Goal: Task Accomplishment & Management: Manage account settings

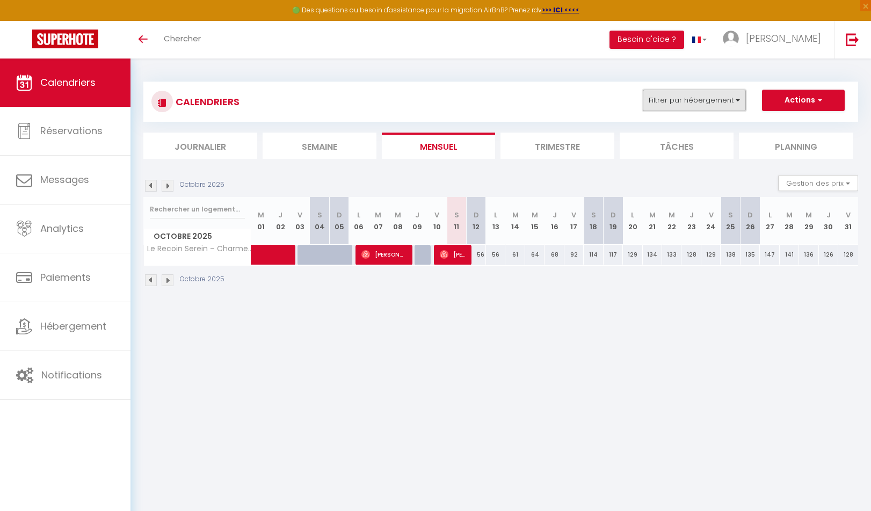
click at [737, 101] on button "Filtrer par hébergement" at bounding box center [694, 100] width 103 height 21
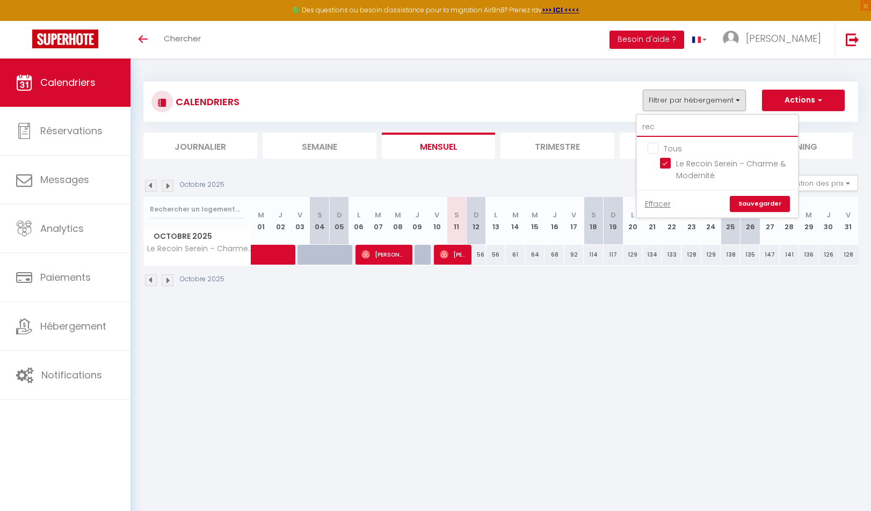
click at [663, 124] on input "rec" at bounding box center [717, 127] width 161 height 19
type input "re"
checkbox input "false"
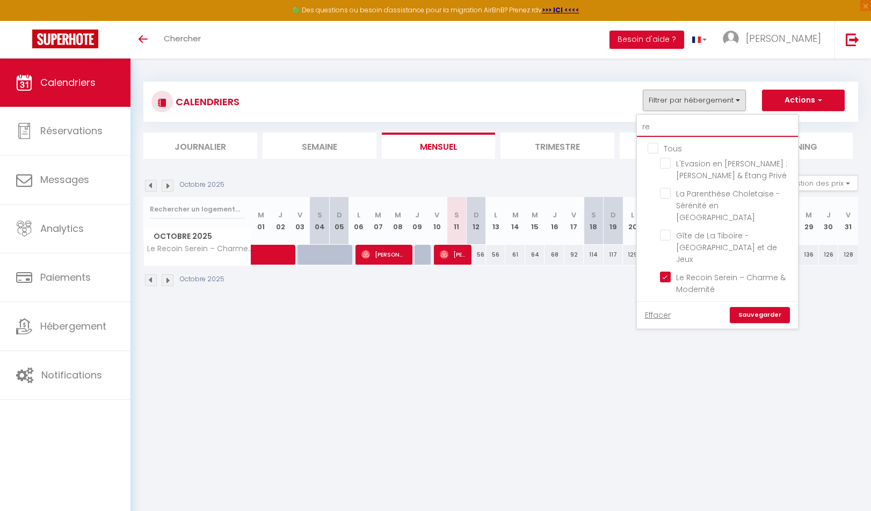
type input "r"
checkbox input "false"
checkbox input "true"
checkbox input "false"
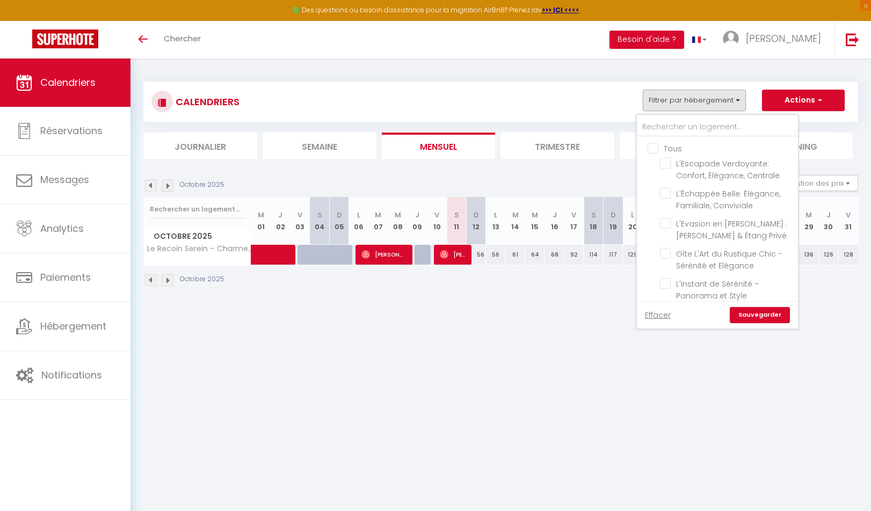
click at [659, 154] on label "Tous" at bounding box center [671, 149] width 24 height 12
click at [653, 153] on input "Tous" at bounding box center [728, 147] width 161 height 11
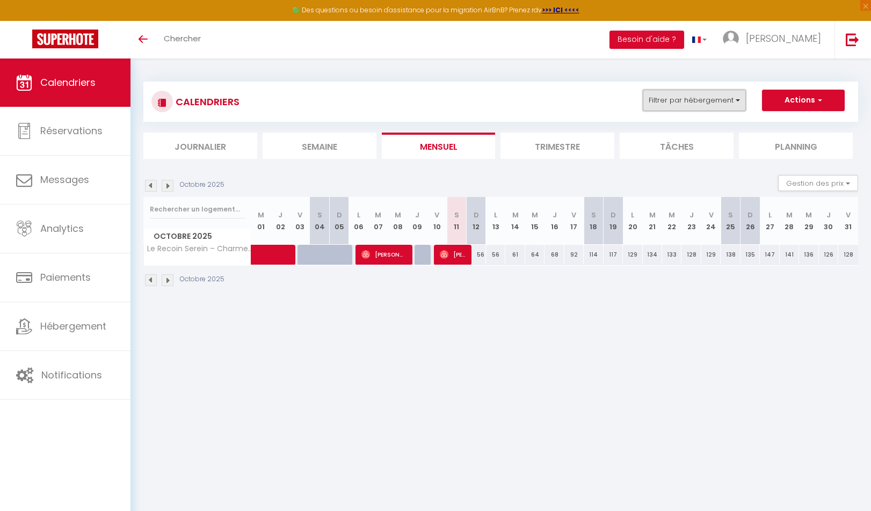
click at [672, 99] on button "Filtrer par hébergement" at bounding box center [694, 100] width 103 height 21
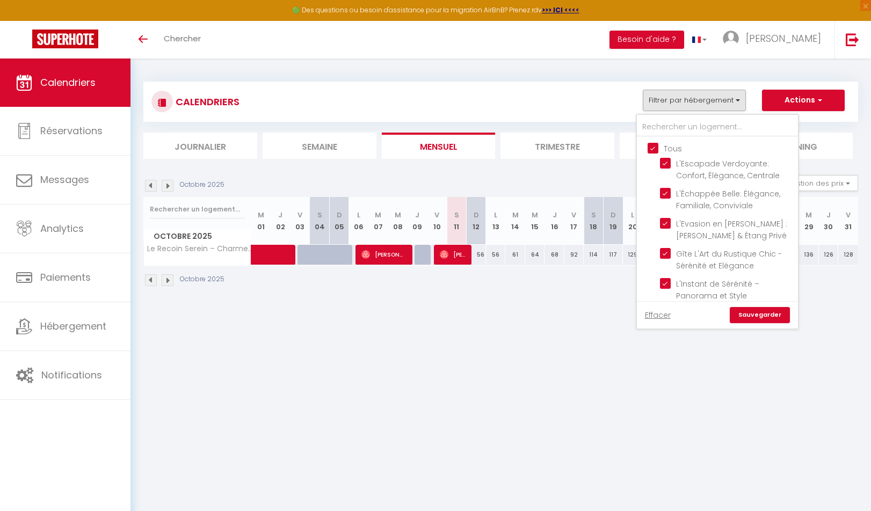
click at [765, 313] on link "Sauvegarder" at bounding box center [760, 315] width 60 height 16
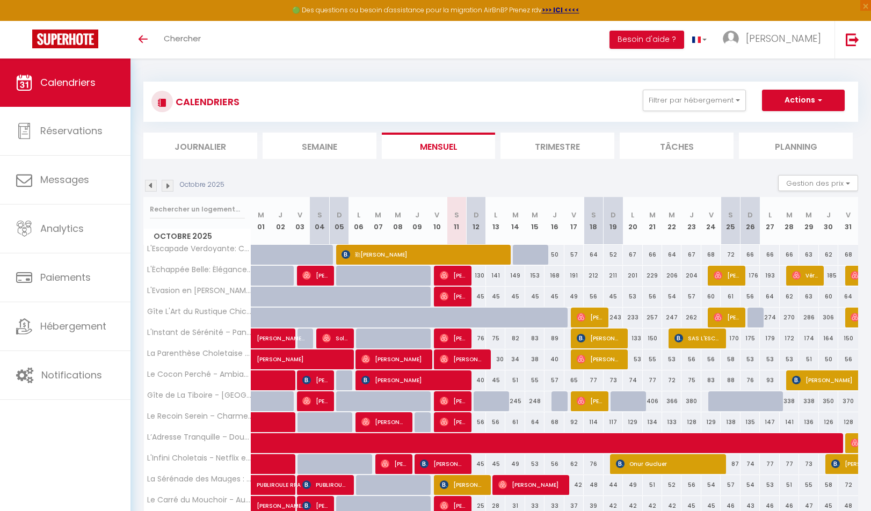
click at [410, 51] on div "Toggle menubar Chercher BUTTON Besoin d'aide ? [PERSON_NAME]" at bounding box center [470, 40] width 785 height 38
click at [150, 187] on img at bounding box center [151, 186] width 12 height 12
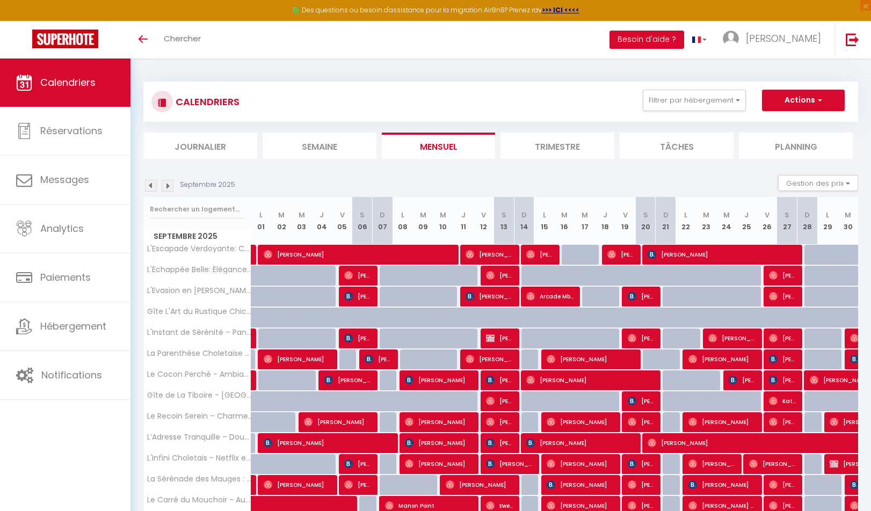
click at [151, 185] on img at bounding box center [151, 186] width 12 height 12
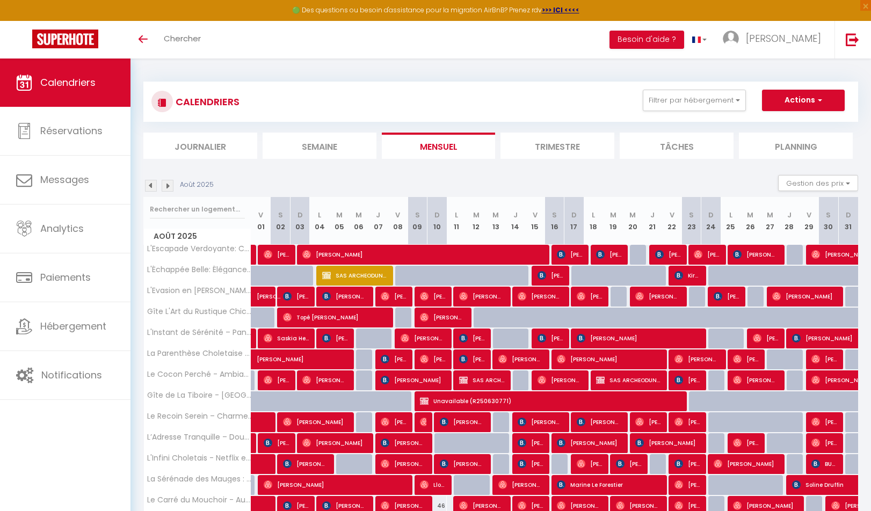
click at [152, 184] on img at bounding box center [151, 186] width 12 height 12
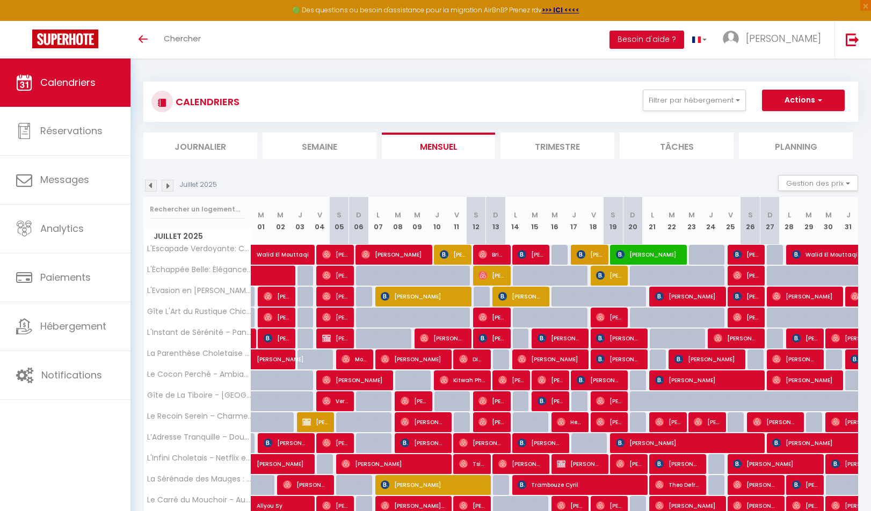
click at [168, 187] on img at bounding box center [168, 186] width 12 height 12
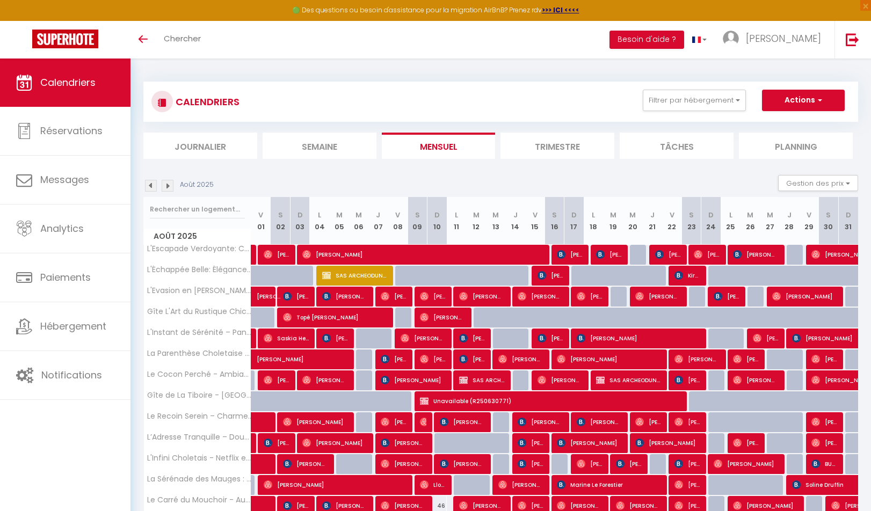
click at [168, 187] on img at bounding box center [168, 186] width 12 height 12
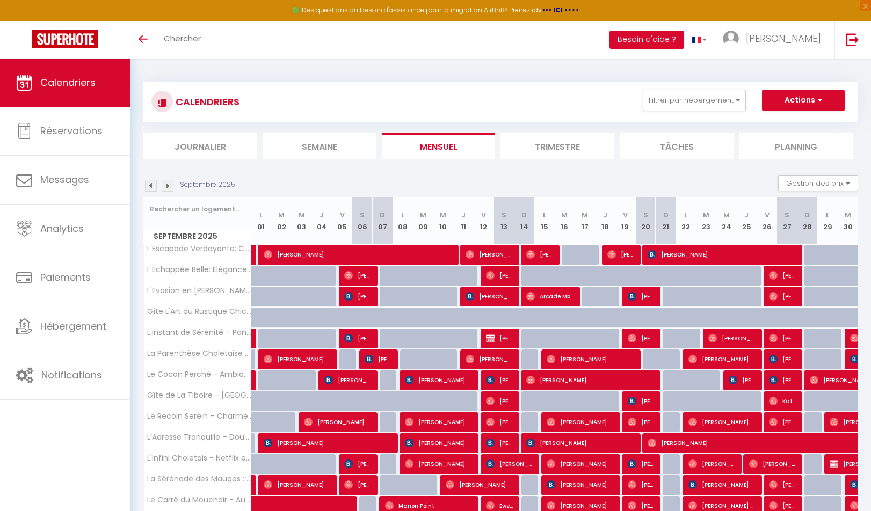
click at [168, 187] on img at bounding box center [168, 186] width 12 height 12
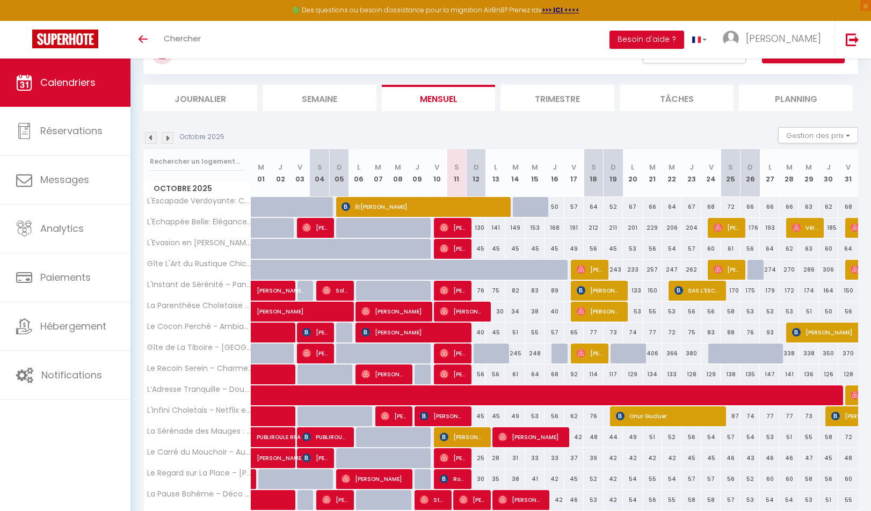
scroll to position [71, 0]
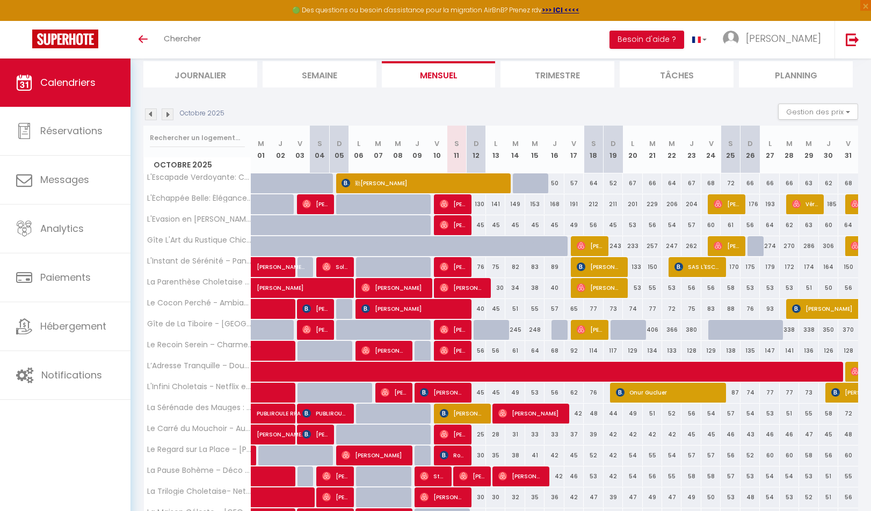
click at [543, 38] on div "Toggle menubar Chercher BUTTON Besoin d'aide ? [PERSON_NAME]" at bounding box center [470, 40] width 785 height 38
click at [169, 114] on img at bounding box center [168, 115] width 12 height 12
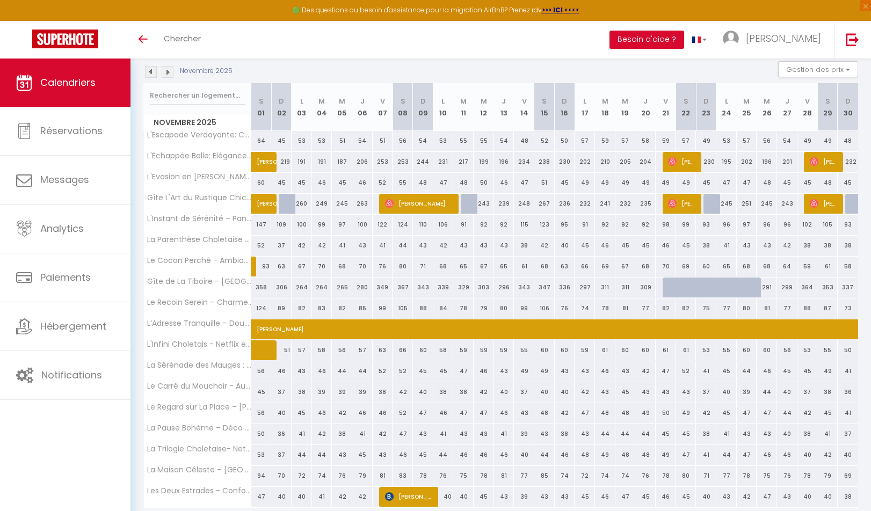
scroll to position [155, 0]
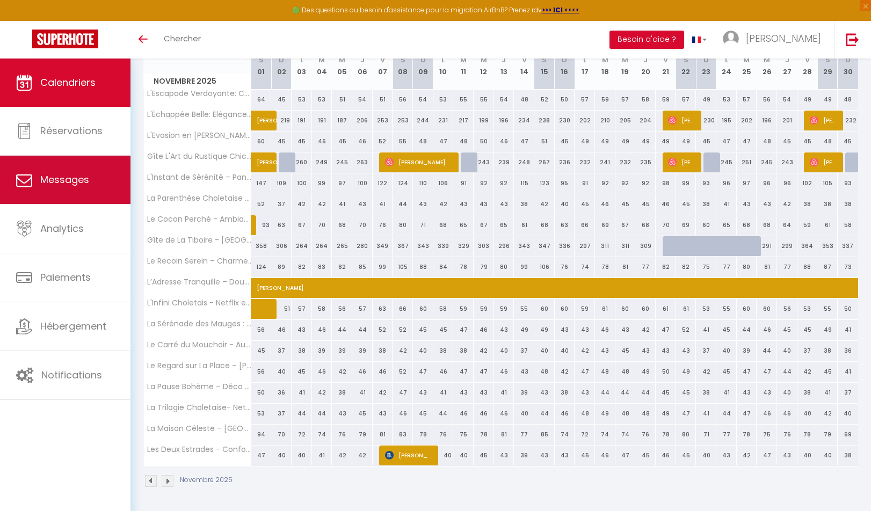
click at [68, 167] on link "Messages" at bounding box center [65, 180] width 131 height 48
select select "message"
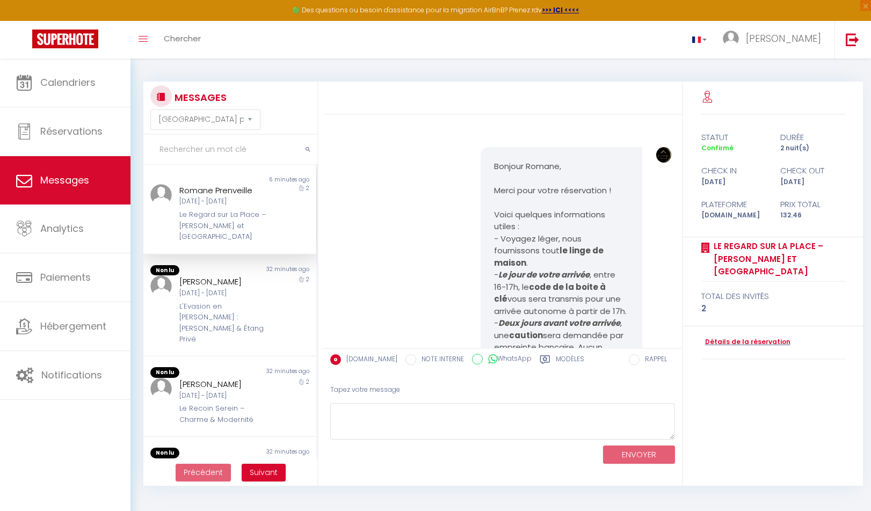
scroll to position [3176, 0]
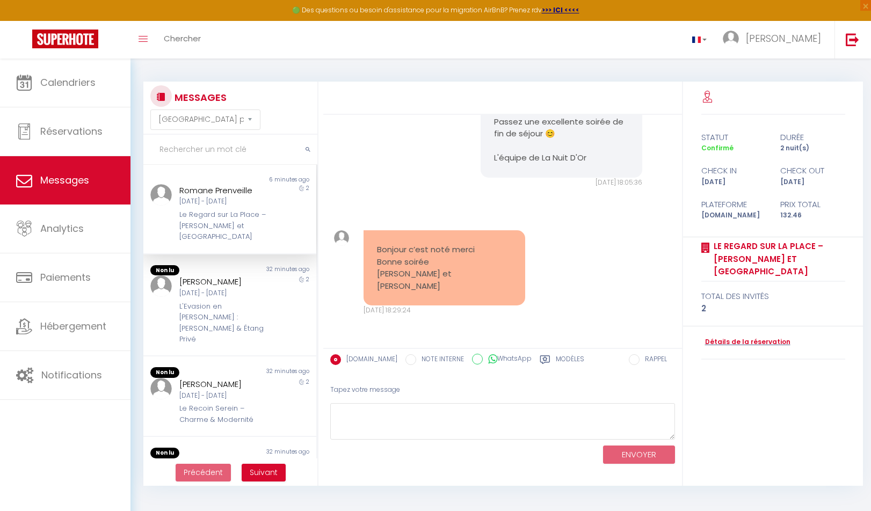
click at [218, 197] on div "[DATE] - [DATE]" at bounding box center [222, 202] width 87 height 10
drag, startPoint x: 361, startPoint y: 407, endPoint x: 396, endPoint y: 361, distance: 57.4
click at [365, 407] on textarea at bounding box center [502, 421] width 345 height 37
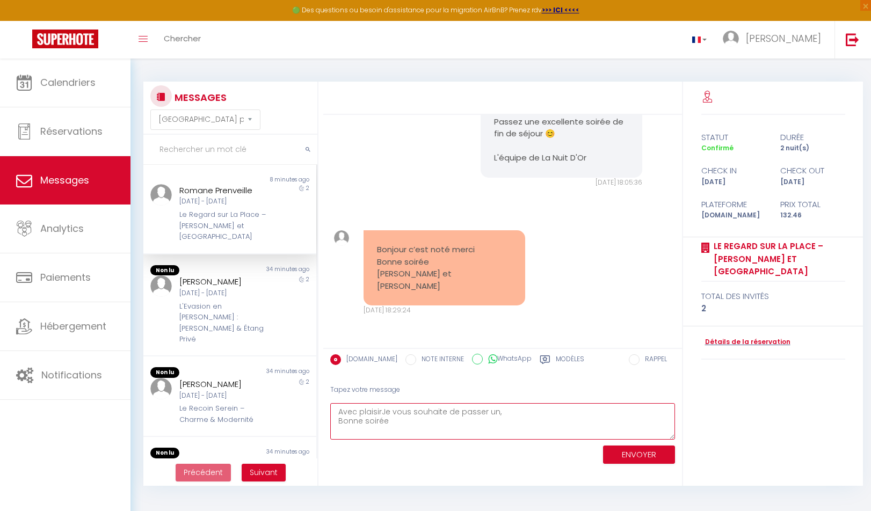
click at [381, 413] on textarea "Avec plaisirJe vous souhaite de passer un, Bonne soirée" at bounding box center [502, 421] width 345 height 37
click at [516, 426] on textarea "Avec plaisir Je vous souhaite de passer une bonne soirée" at bounding box center [502, 421] width 345 height 37
type textarea "Avec plaisir Je vous souhaite de passer une bonne soirée 😊 [PERSON_NAME]"
click at [629, 453] on button "ENVOYER" at bounding box center [639, 455] width 72 height 19
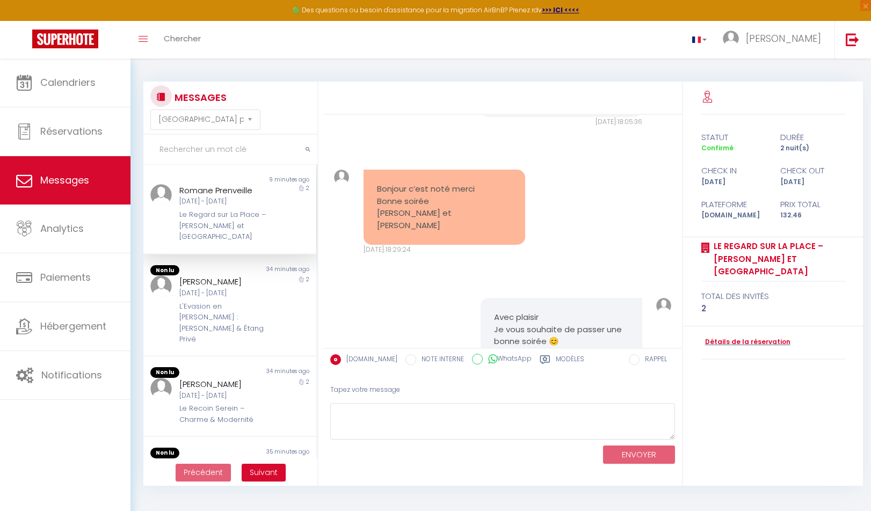
scroll to position [3304, 0]
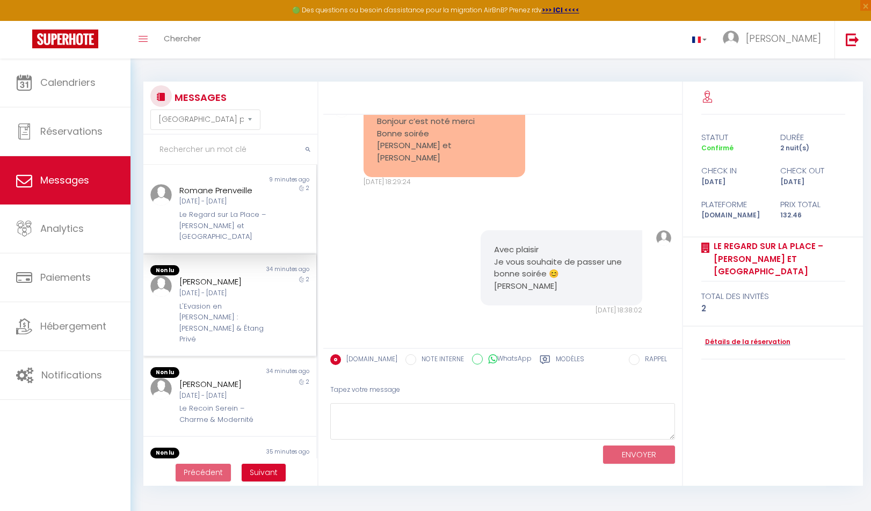
click at [197, 276] on div "[PERSON_NAME]" at bounding box center [222, 282] width 87 height 13
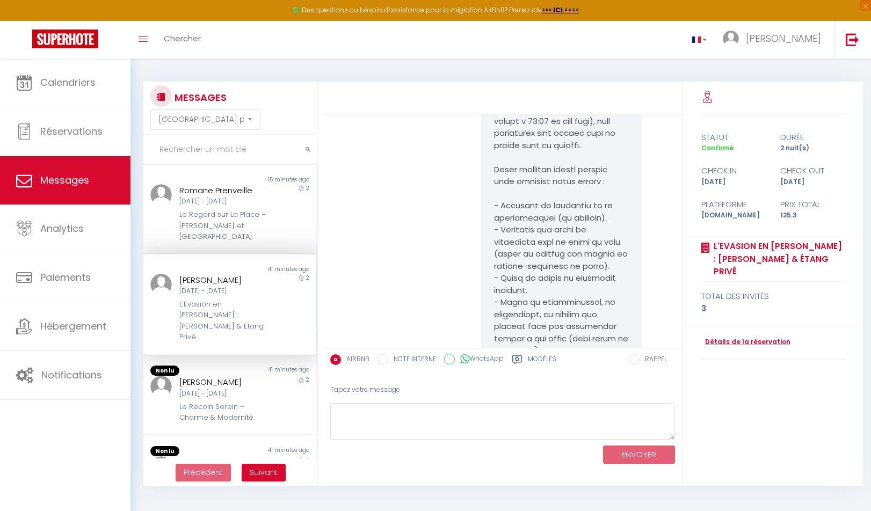
scroll to position [2233, 0]
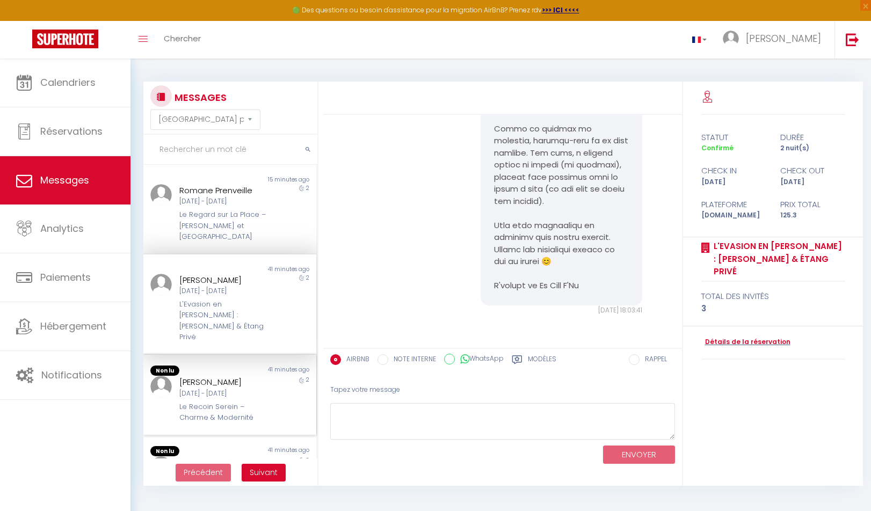
click at [190, 376] on div "[PERSON_NAME]" at bounding box center [222, 382] width 87 height 13
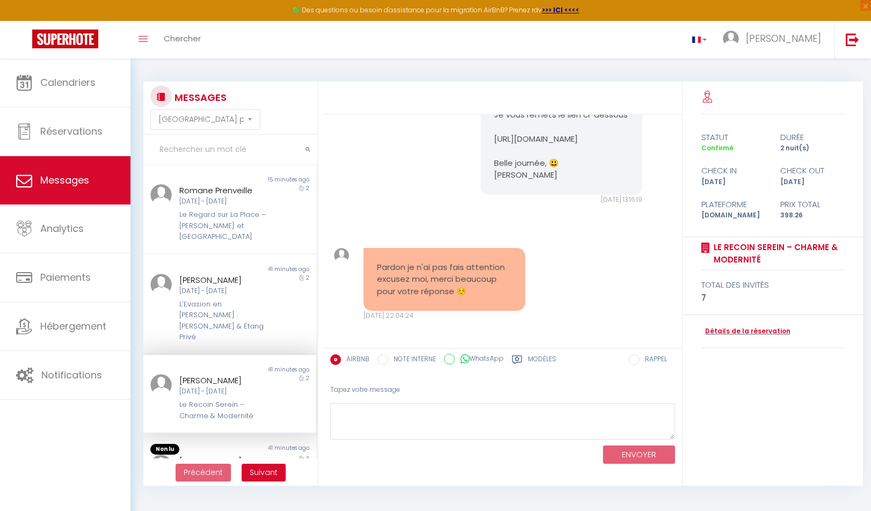
scroll to position [4324, 0]
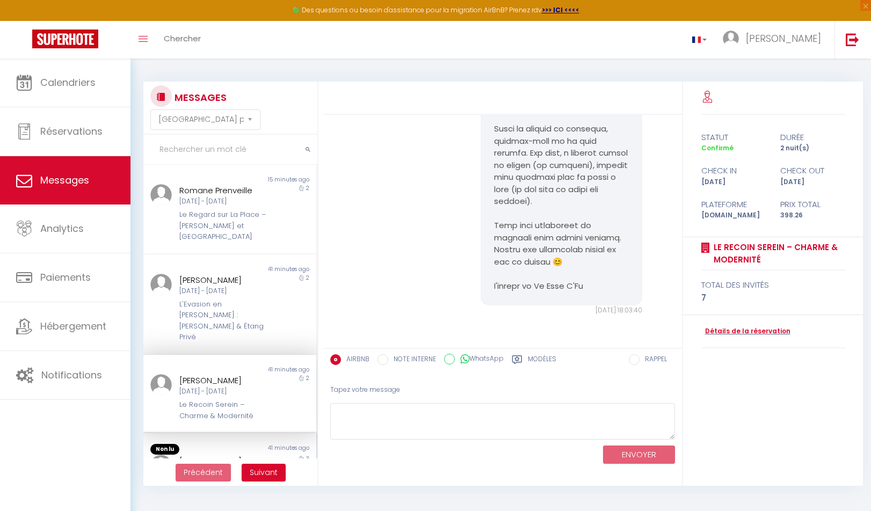
click at [206, 455] on div "[PERSON_NAME]" at bounding box center [222, 461] width 87 height 13
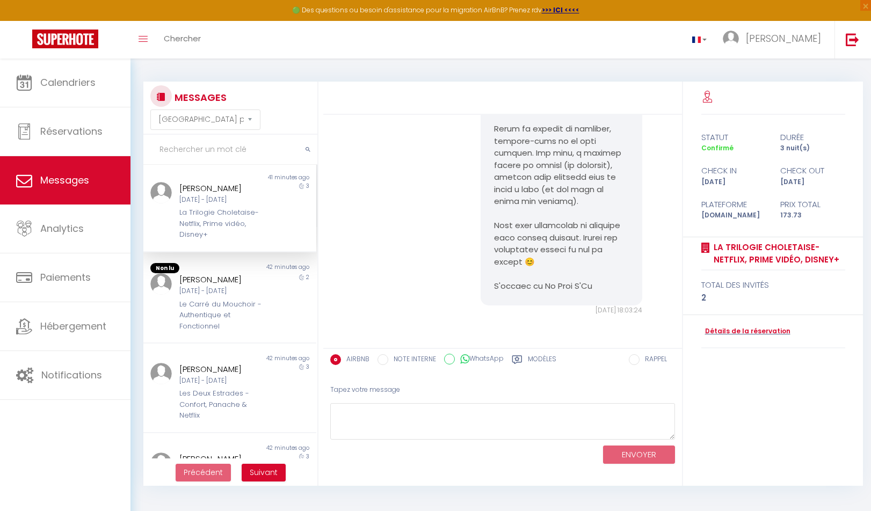
scroll to position [286, 0]
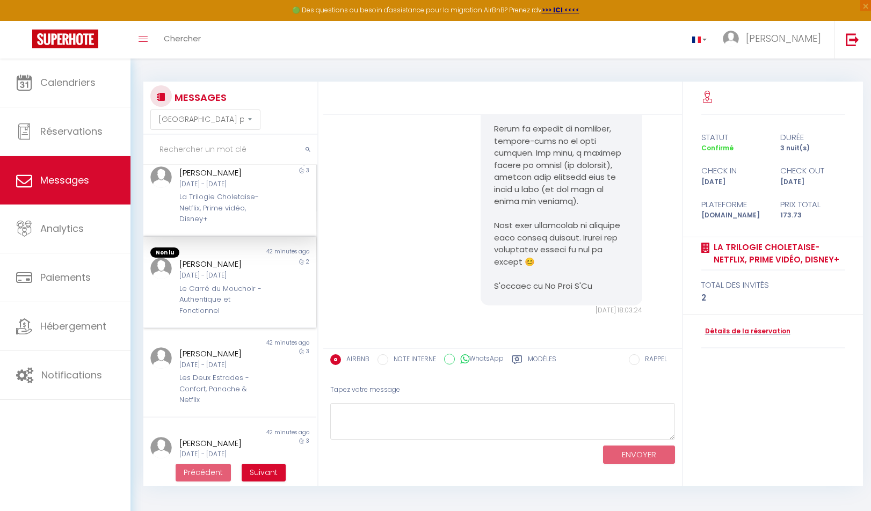
click at [194, 258] on div "[PERSON_NAME]" at bounding box center [222, 264] width 87 height 13
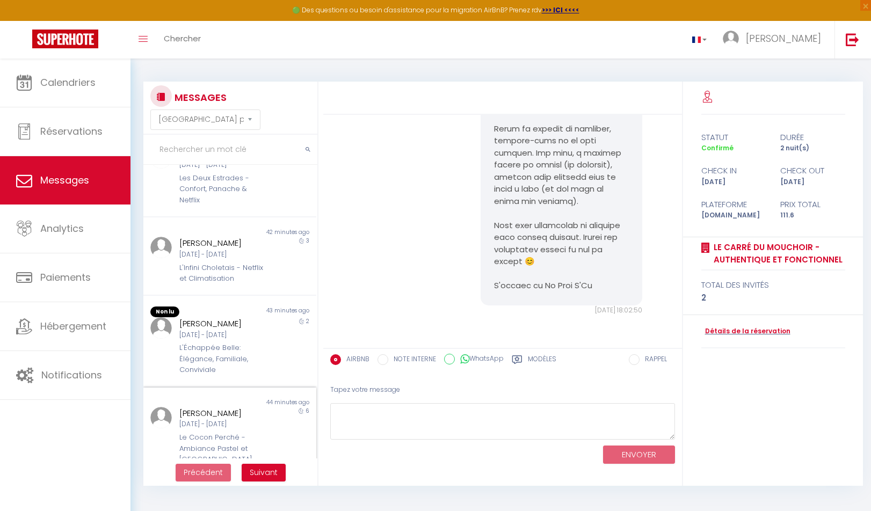
scroll to position [549, 0]
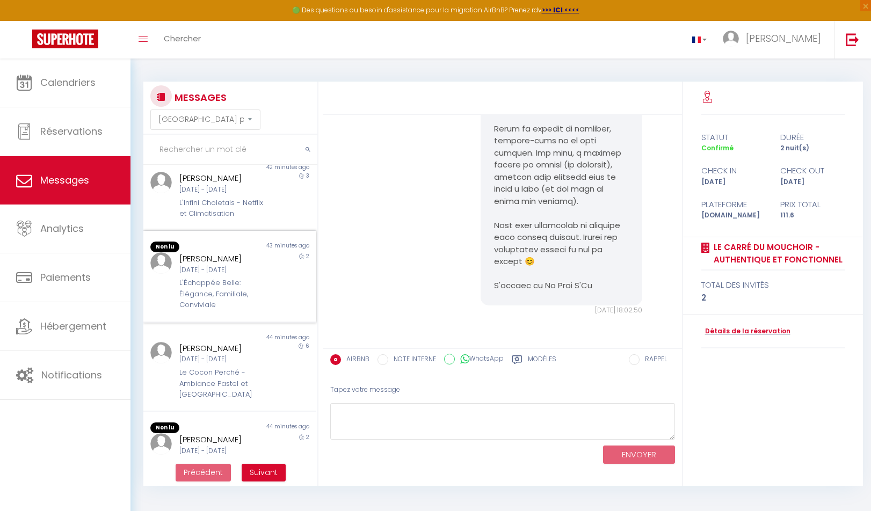
click at [195, 265] on div "[DATE] - [DATE]" at bounding box center [222, 270] width 87 height 10
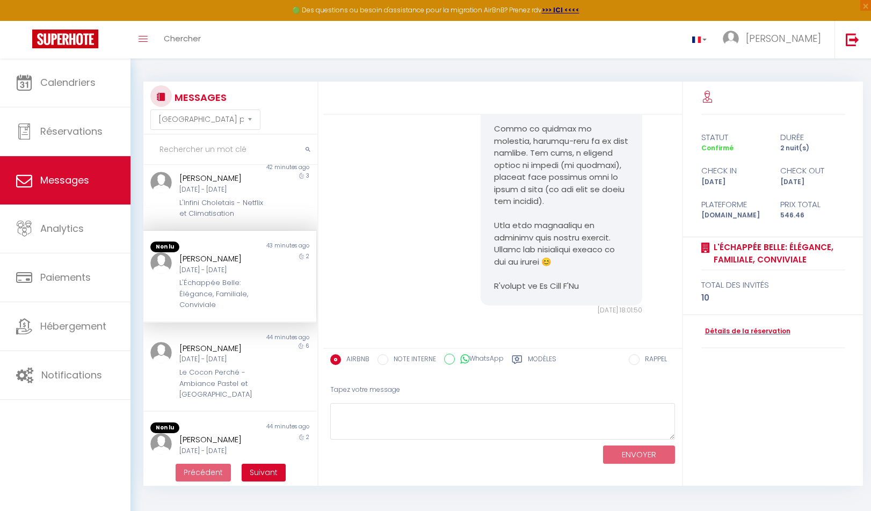
scroll to position [548, 0]
click at [194, 433] on div "[PERSON_NAME]" at bounding box center [222, 439] width 87 height 13
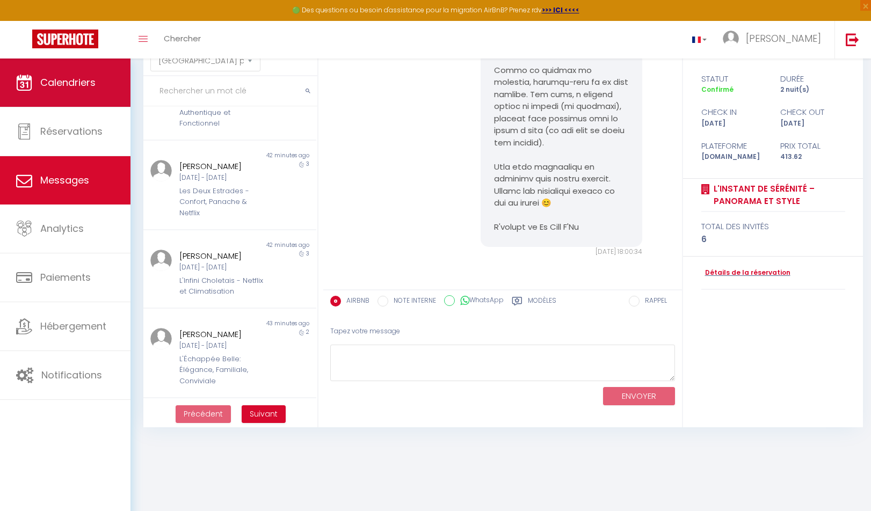
scroll to position [259, 0]
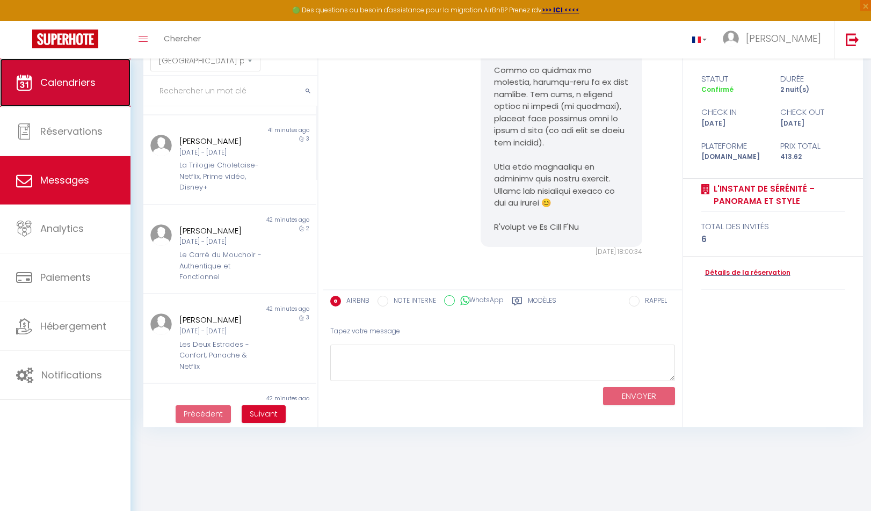
click at [63, 80] on span "Calendriers" at bounding box center [67, 82] width 55 height 13
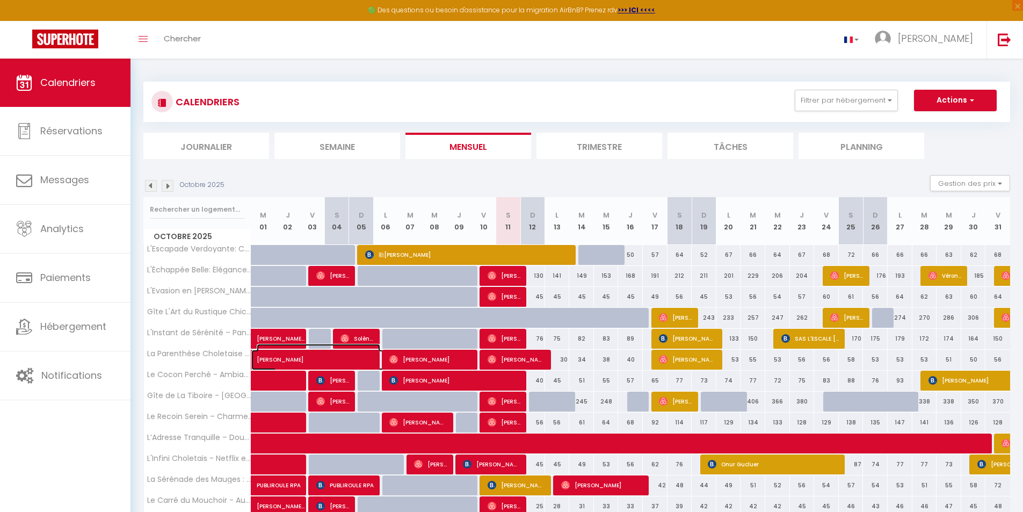
click at [306, 363] on span "[PERSON_NAME]" at bounding box center [319, 354] width 124 height 20
select select "OK"
select select "0"
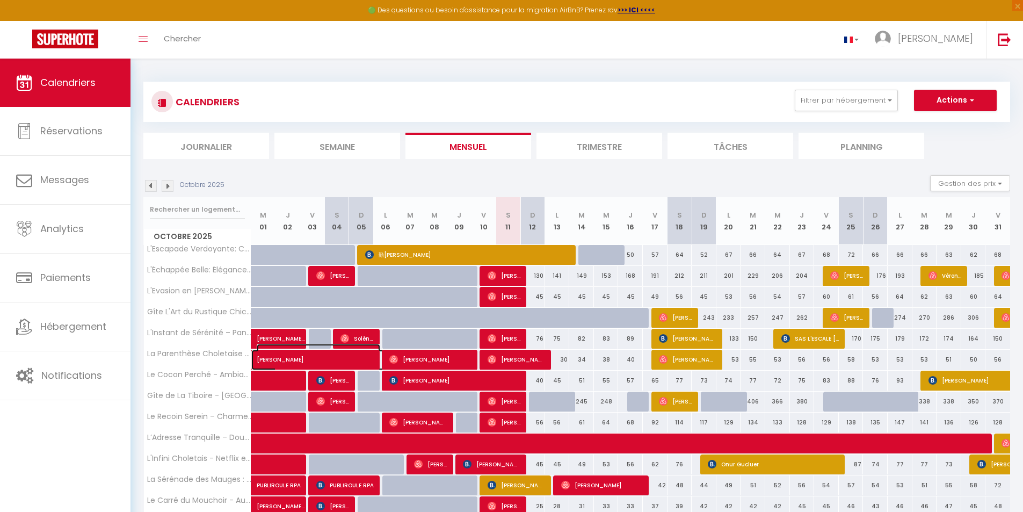
select select "1"
select select
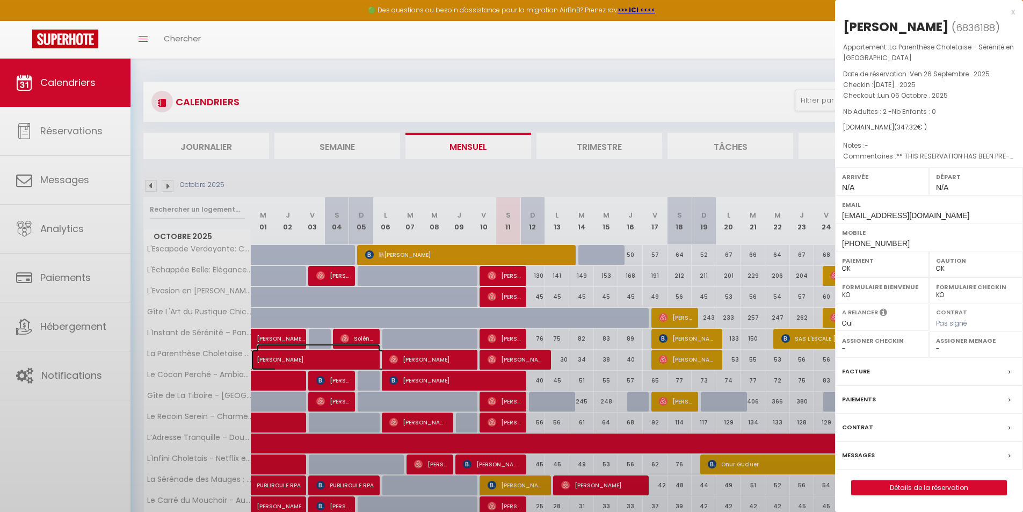
select select "46993"
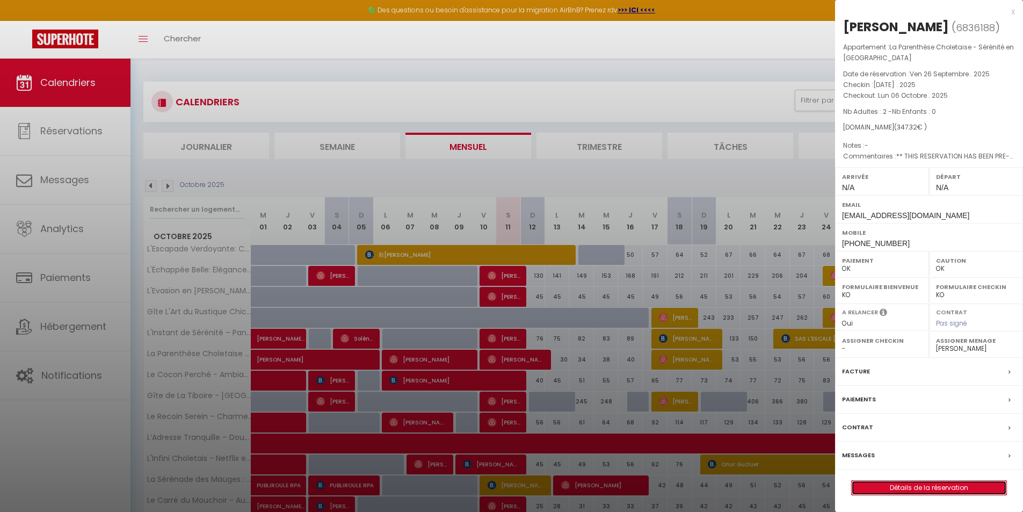
click at [871, 486] on link "Détails de la réservation" at bounding box center [929, 488] width 155 height 14
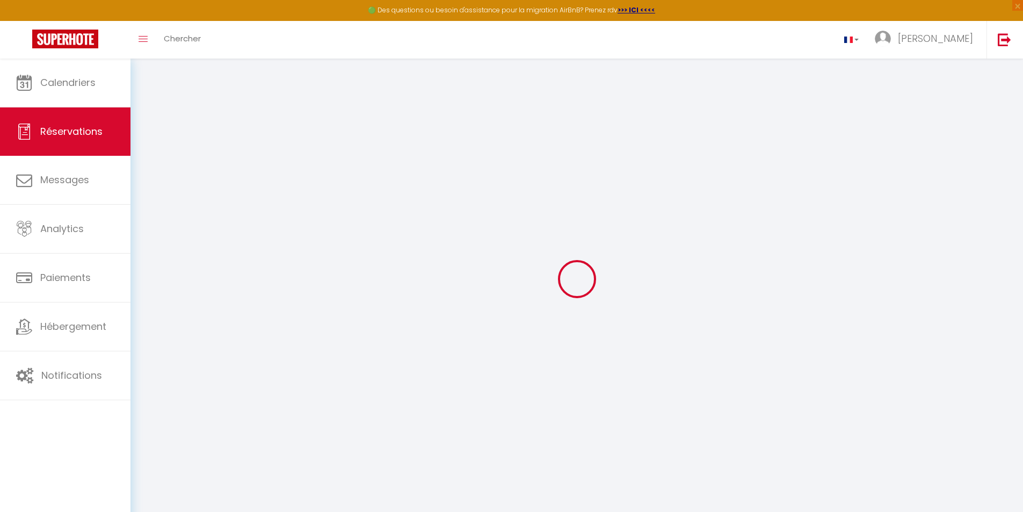
select select
checkbox input "false"
type textarea "** THIS RESERVATION HAS BEEN PRE-PAID ** Reservation has a cancellation grace p…"
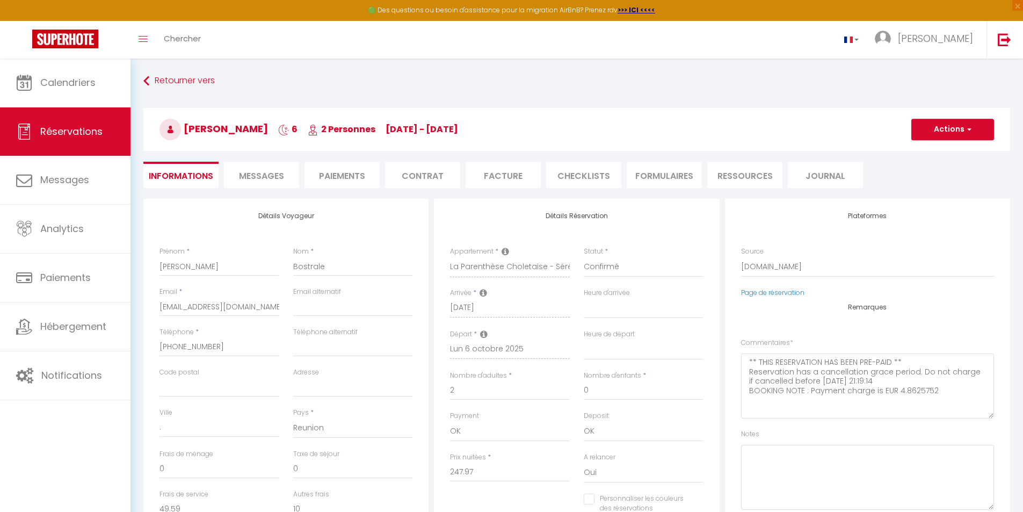
type input "33"
type input "6.76"
select select
checkbox input "false"
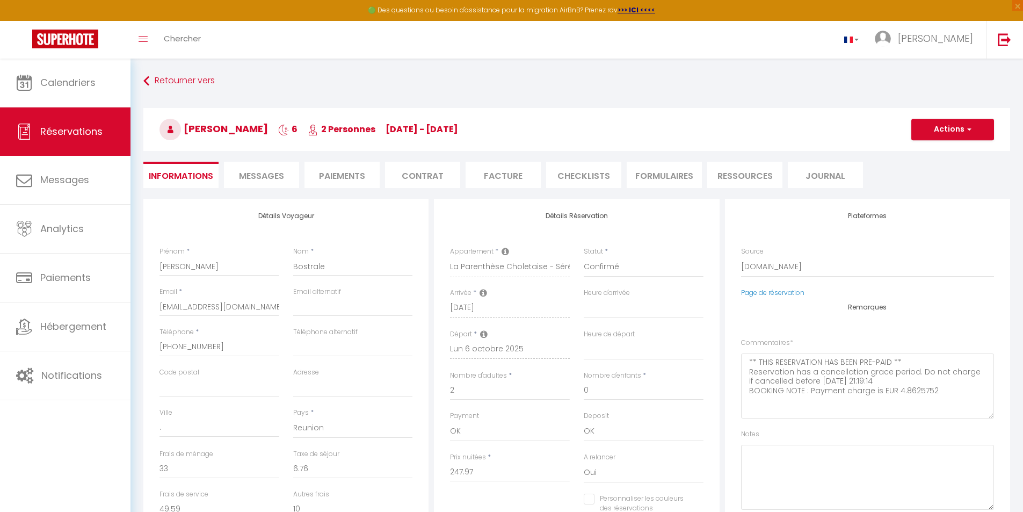
select select
click at [573, 173] on li "CHECKLISTS" at bounding box center [583, 175] width 75 height 26
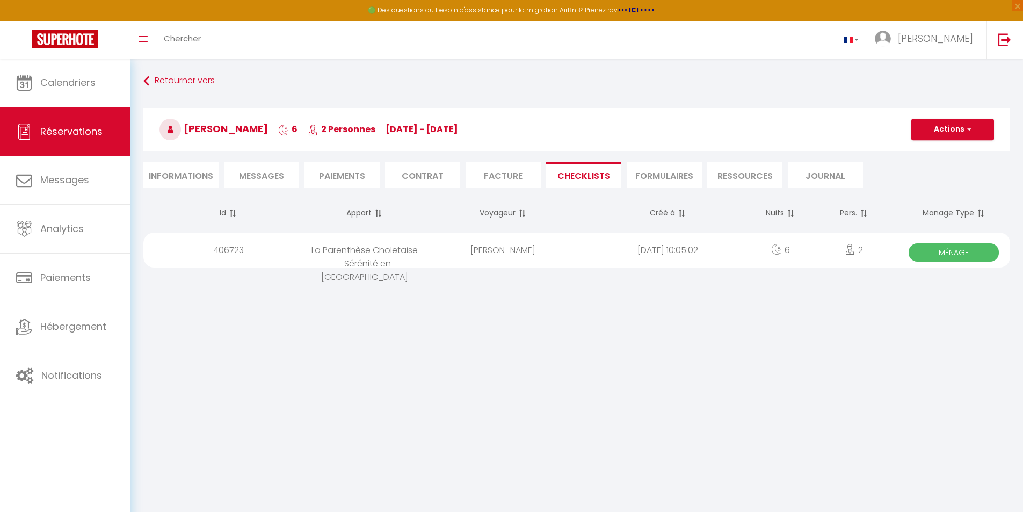
click at [871, 251] on span "Ménage" at bounding box center [954, 252] width 90 height 18
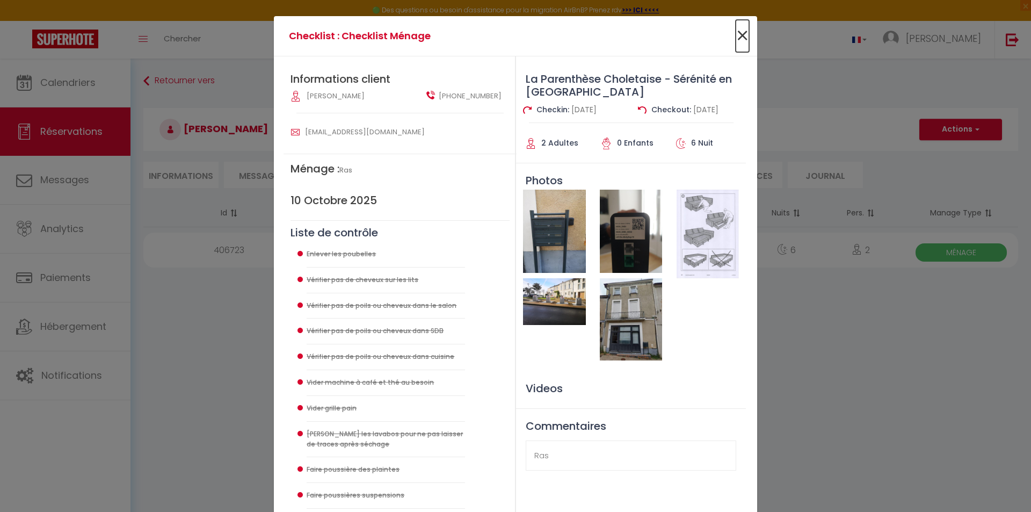
drag, startPoint x: 738, startPoint y: 34, endPoint x: 664, endPoint y: 35, distance: 74.1
click at [737, 34] on span "×" at bounding box center [742, 36] width 13 height 32
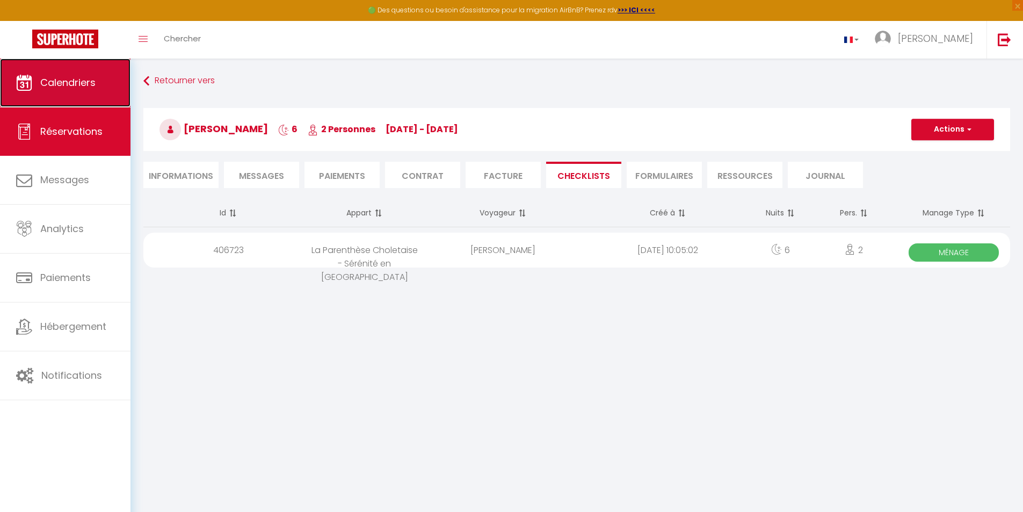
click at [59, 77] on span "Calendriers" at bounding box center [67, 82] width 55 height 13
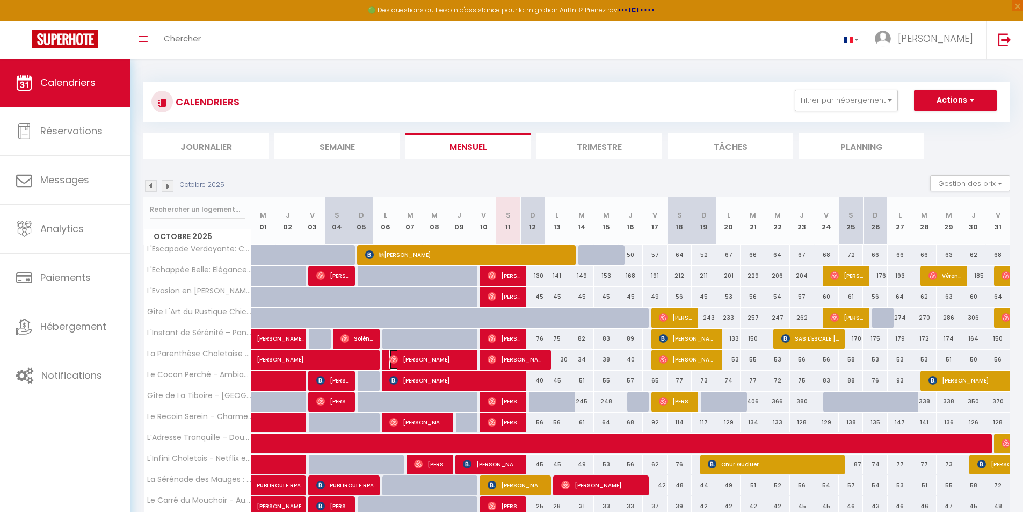
click at [394, 360] on img at bounding box center [393, 359] width 9 height 9
select select "OK"
select select "0"
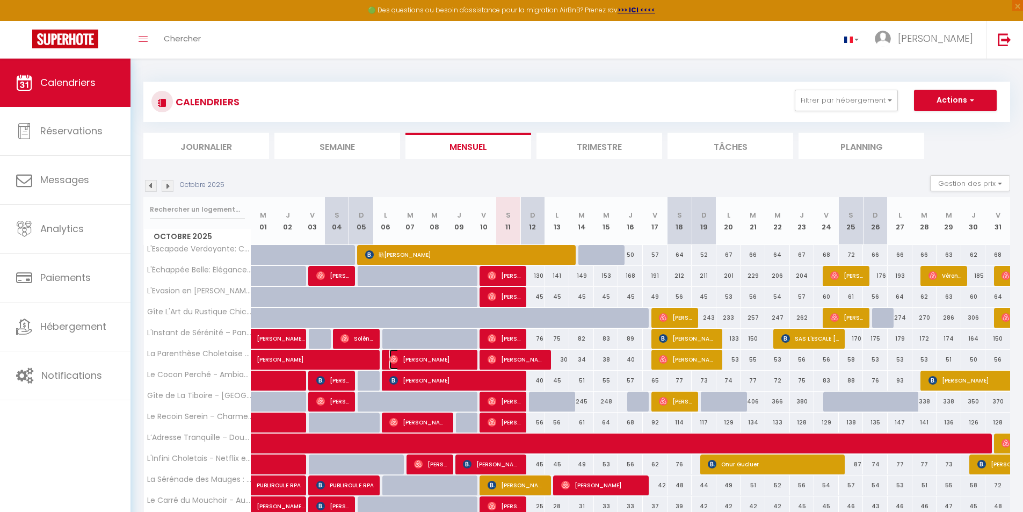
select select "1"
select select
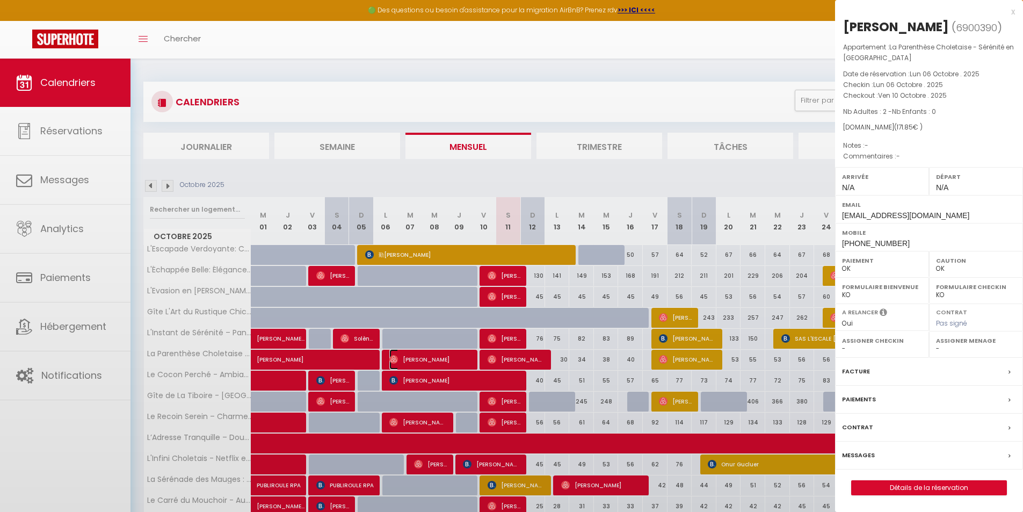
select select "46993"
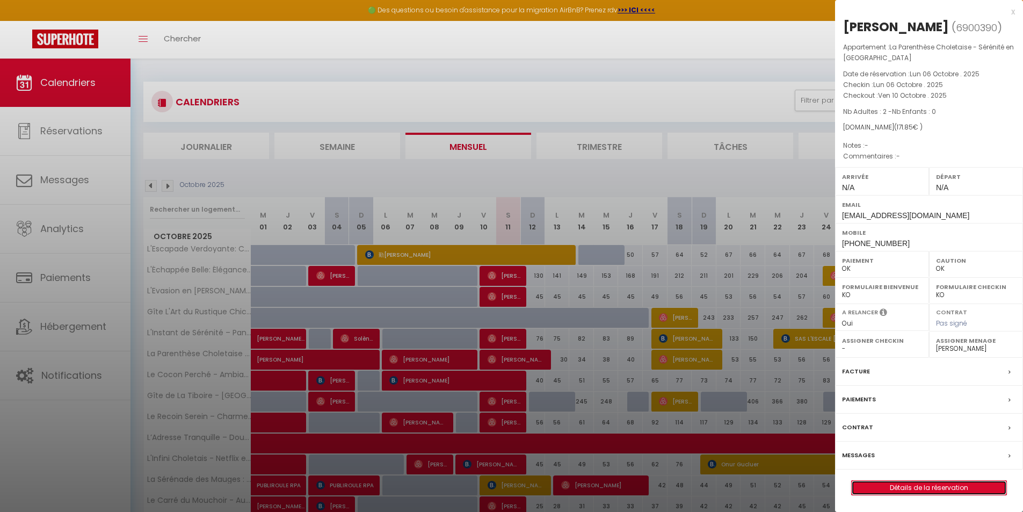
click at [871, 495] on link "Détails de la réservation" at bounding box center [929, 488] width 155 height 14
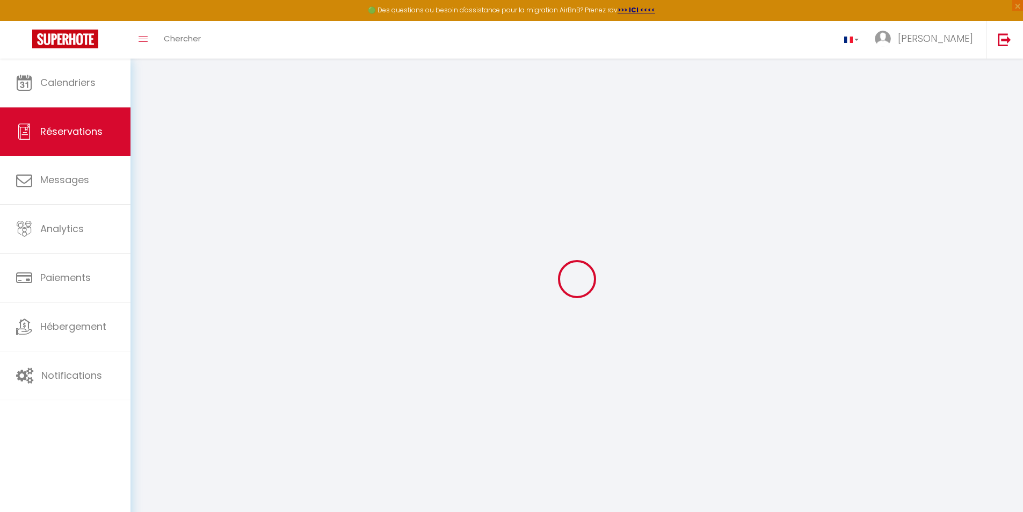
select select
checkbox input "false"
select select
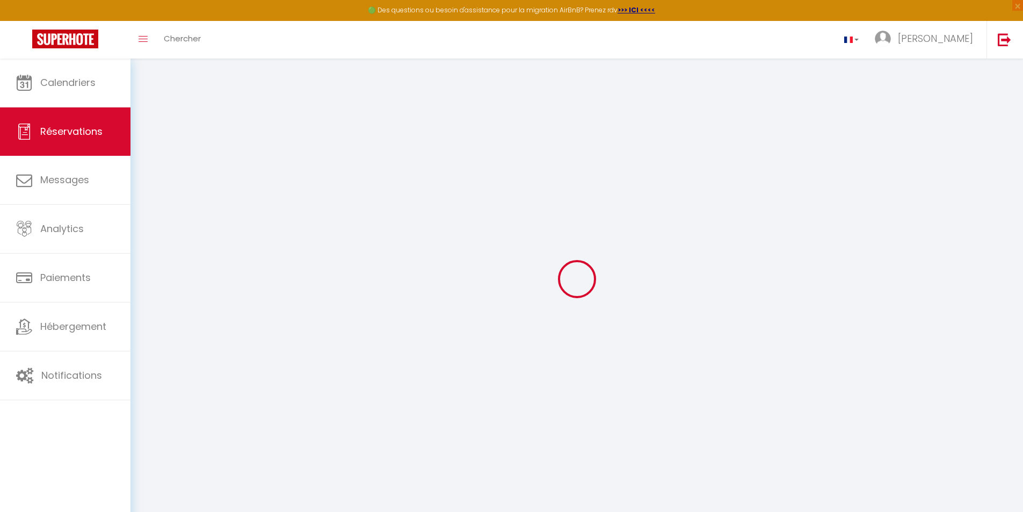
type input "33"
type input "4.45"
select select
checkbox input "false"
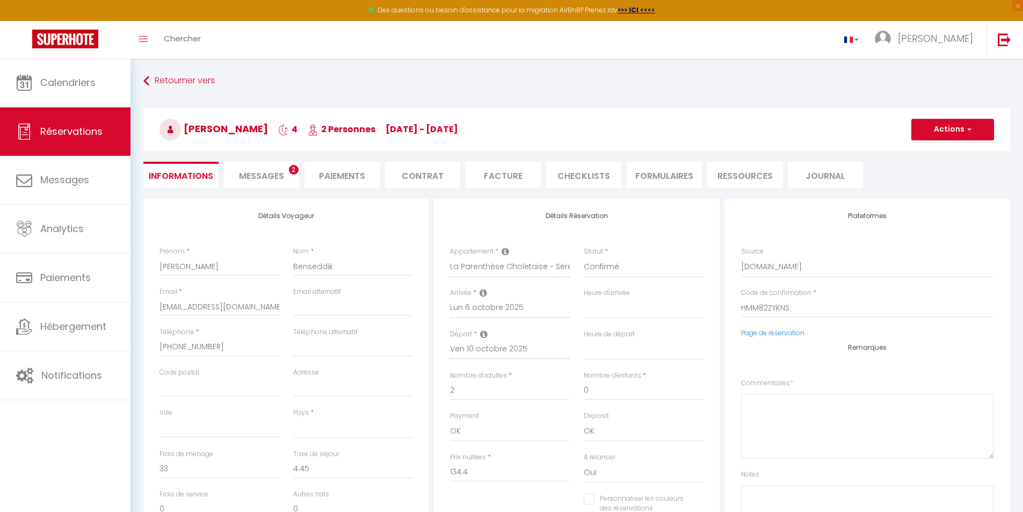
select select
checkbox input "false"
select select
click at [579, 177] on li "CHECKLISTS" at bounding box center [583, 175] width 75 height 26
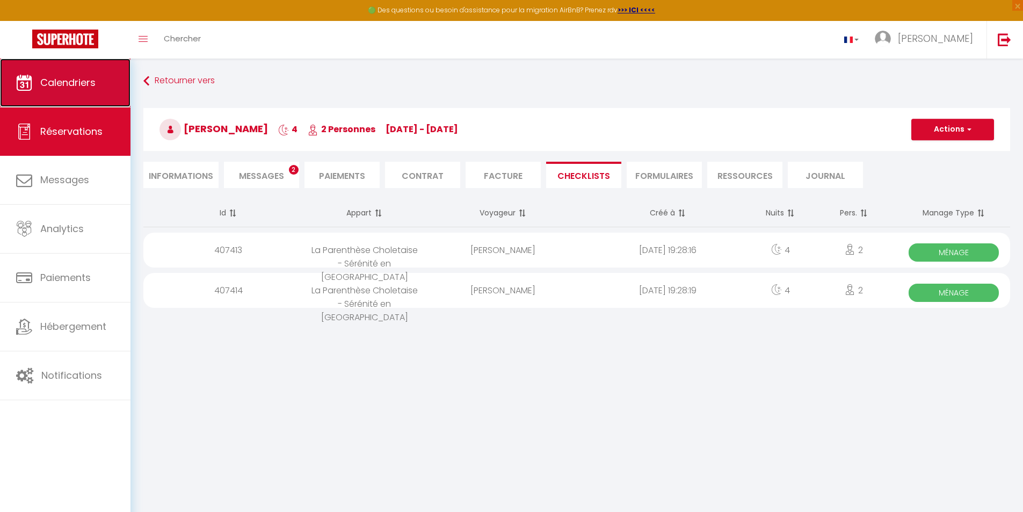
click at [59, 81] on span "Calendriers" at bounding box center [67, 82] width 55 height 13
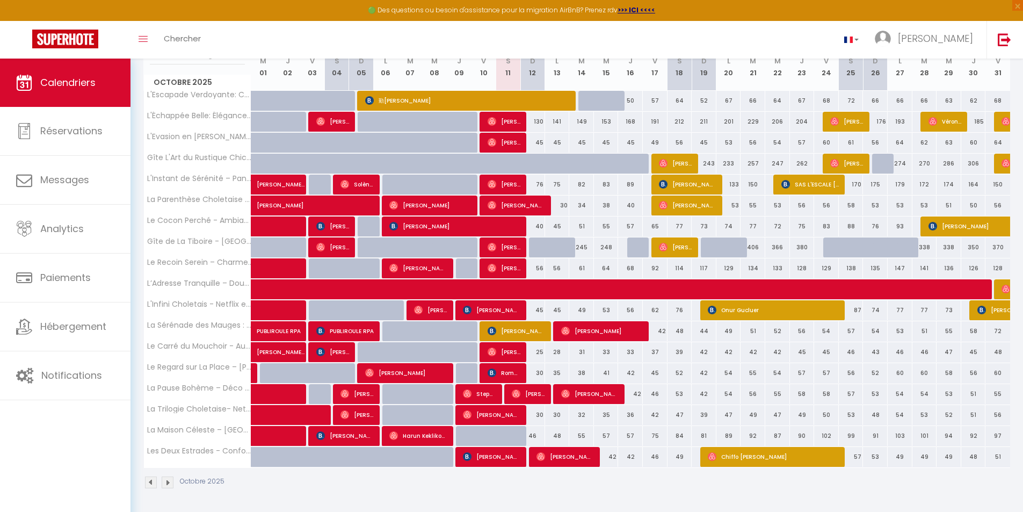
scroll to position [155, 0]
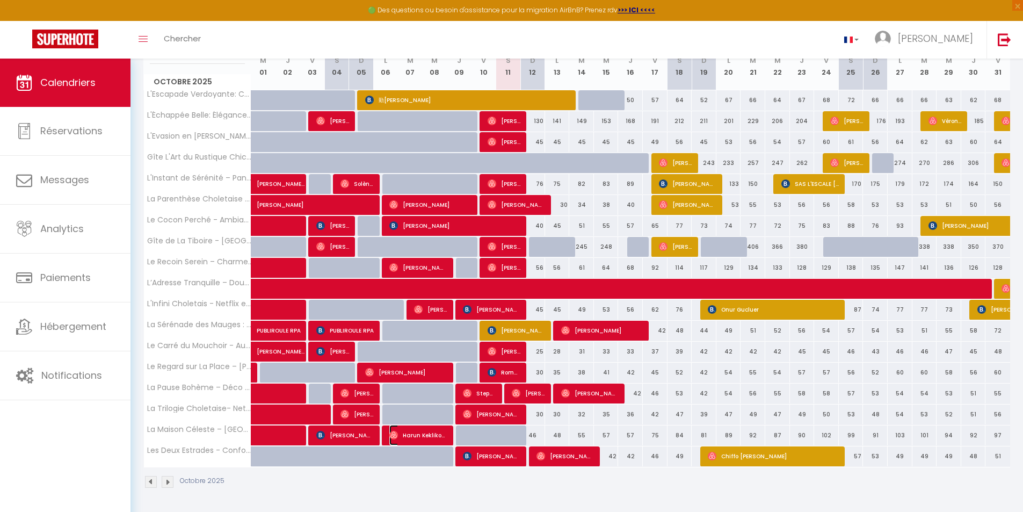
click at [397, 440] on span "Harun Keklikoglu" at bounding box center [417, 435] width 57 height 20
select select "OK"
select select "0"
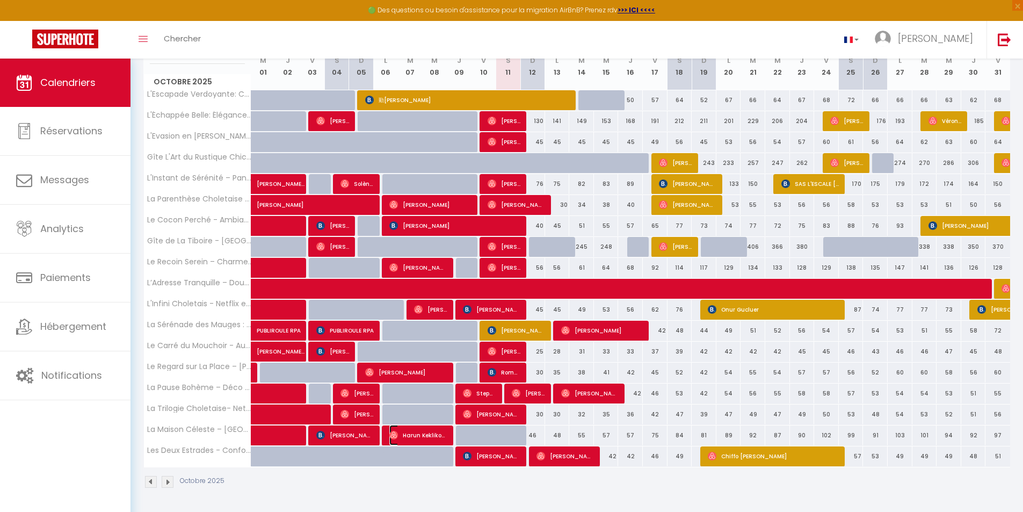
select select "1"
select select
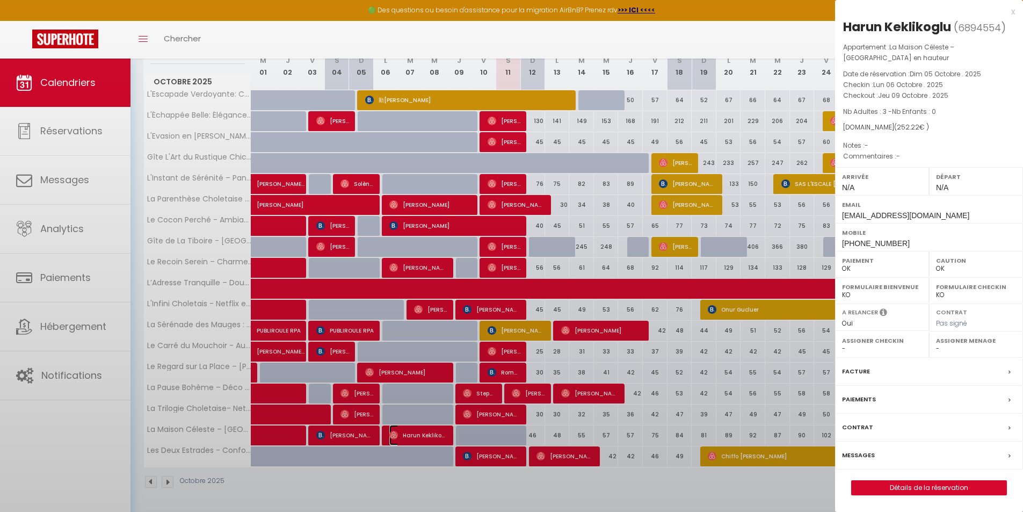
select select "53018"
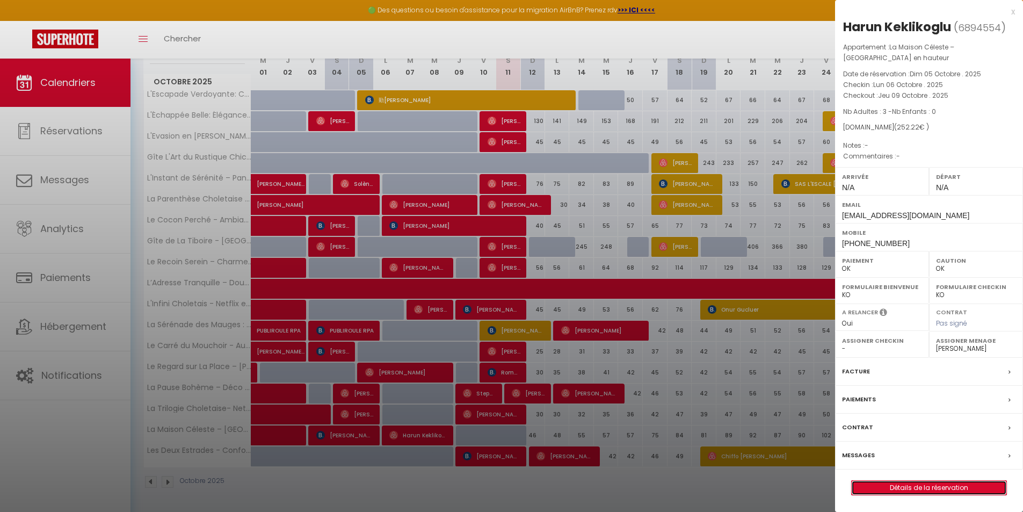
click at [871, 487] on link "Détails de la réservation" at bounding box center [929, 488] width 155 height 14
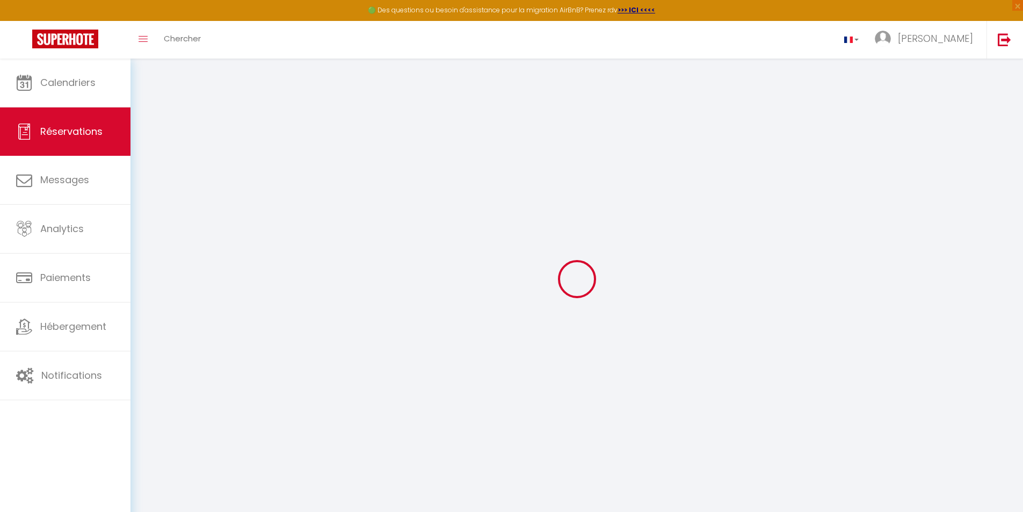
type input "Harun"
type input "Keklikoglu"
type input "[EMAIL_ADDRESS][DOMAIN_NAME]"
type input "[PHONE_NUMBER]"
select select
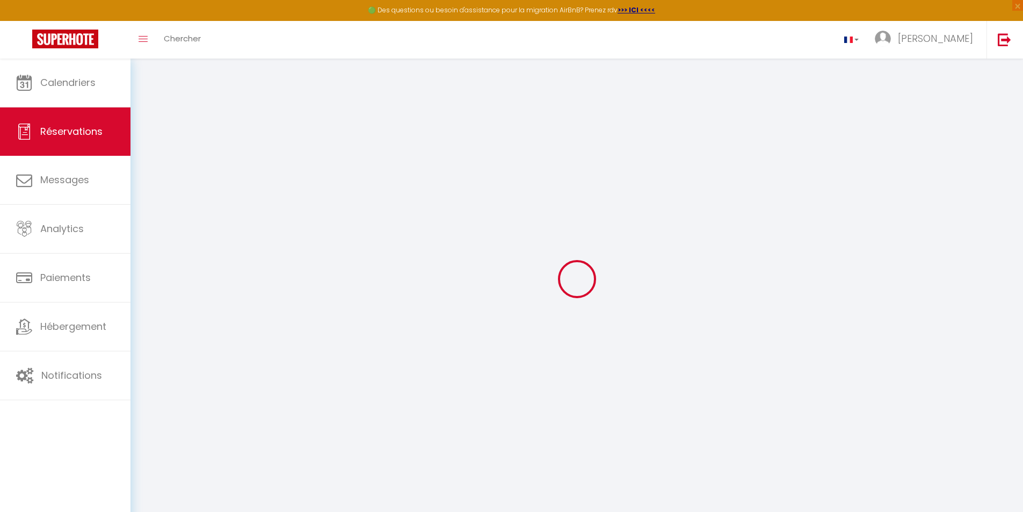
type input "44.459999999999994"
select select "76804"
select select "1"
select select
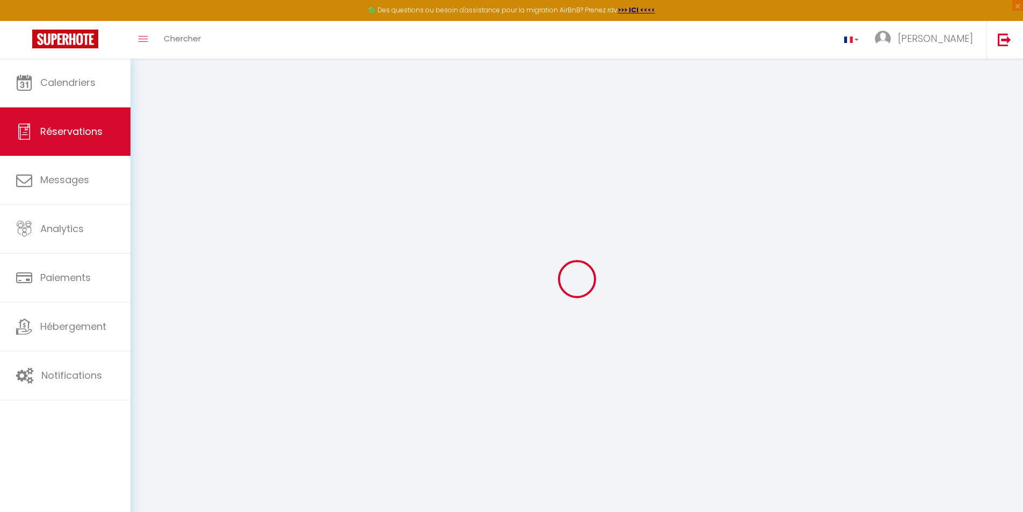
type input "3"
select select "12"
select select
type input "174"
checkbox input "false"
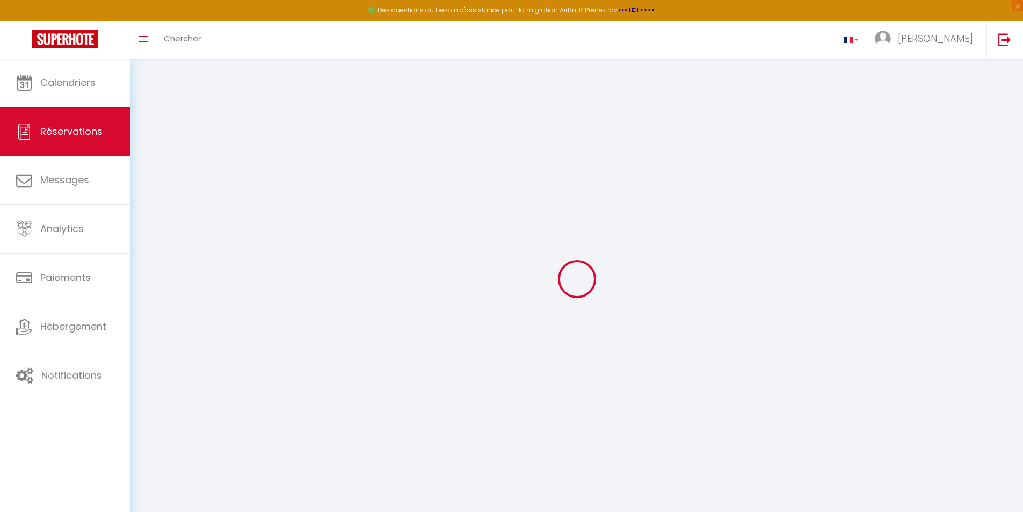
select select "1"
type input "73"
type input "0"
select select
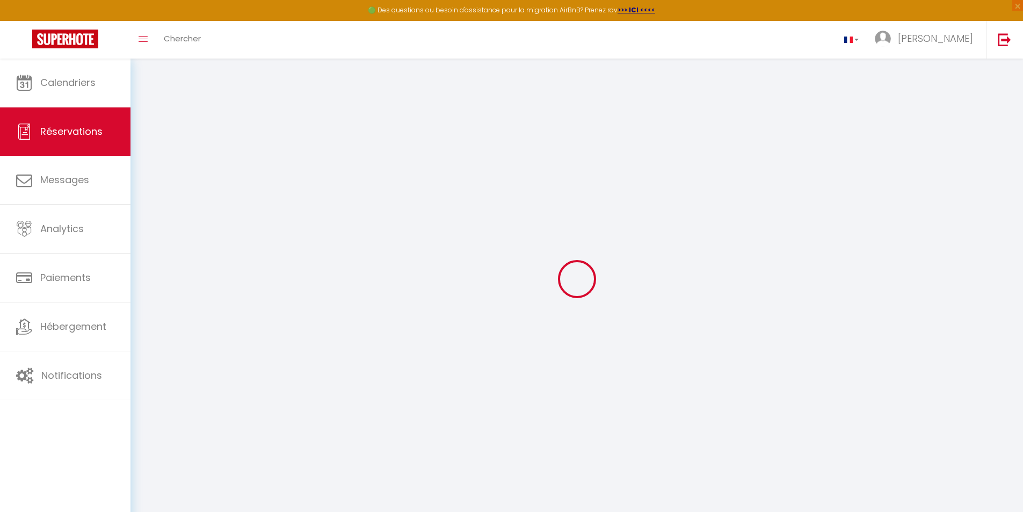
select select
select select "15"
checkbox input "false"
select select
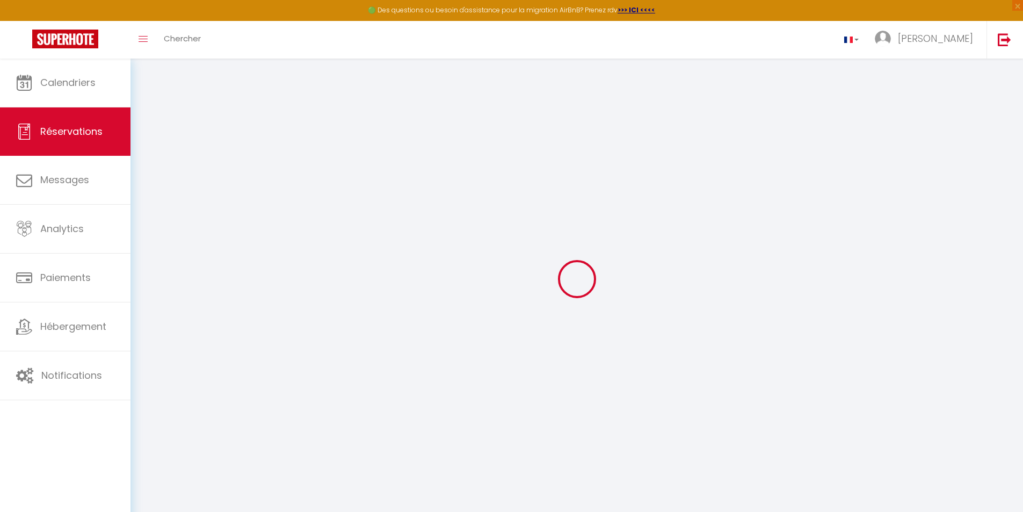
select select
checkbox input "false"
select select
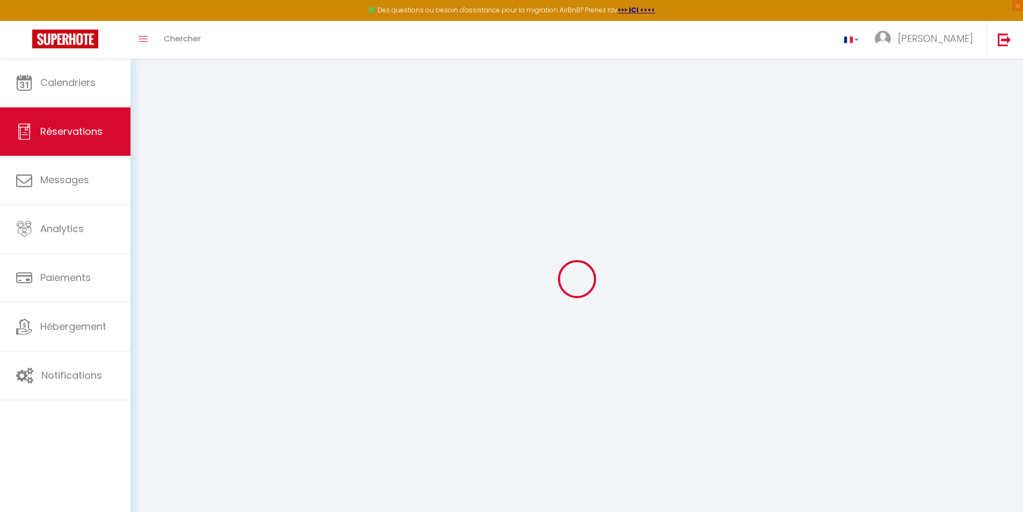
checkbox input "false"
select select
type input "73"
type input "5.22"
select select
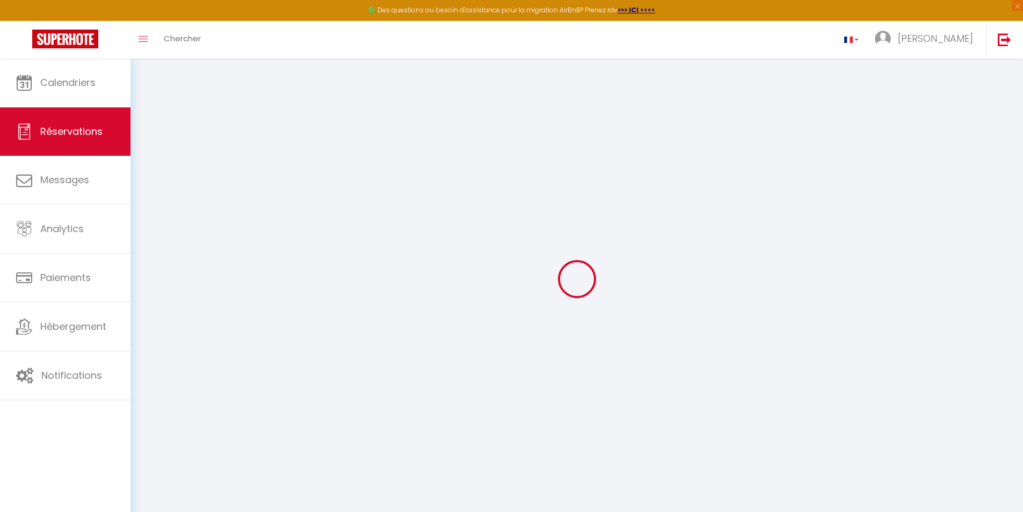
select select
checkbox input "false"
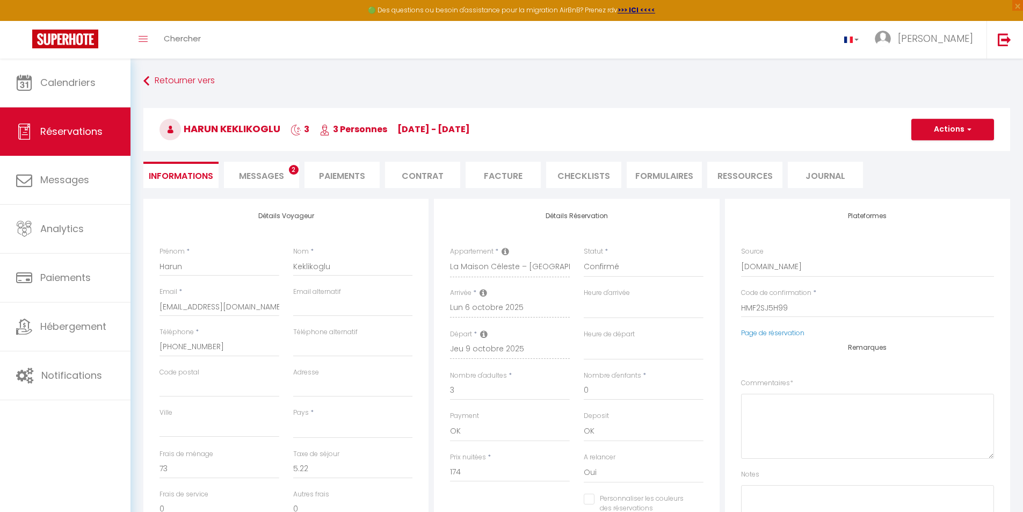
select select
checkbox input "false"
select select
click at [559, 173] on li "CHECKLISTS" at bounding box center [583, 175] width 75 height 26
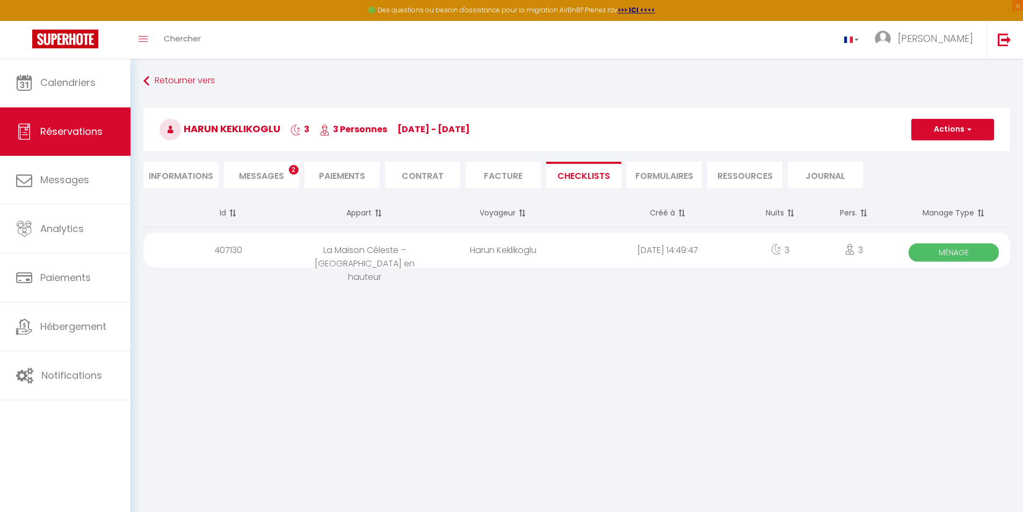
click at [871, 246] on span "Ménage" at bounding box center [954, 252] width 90 height 18
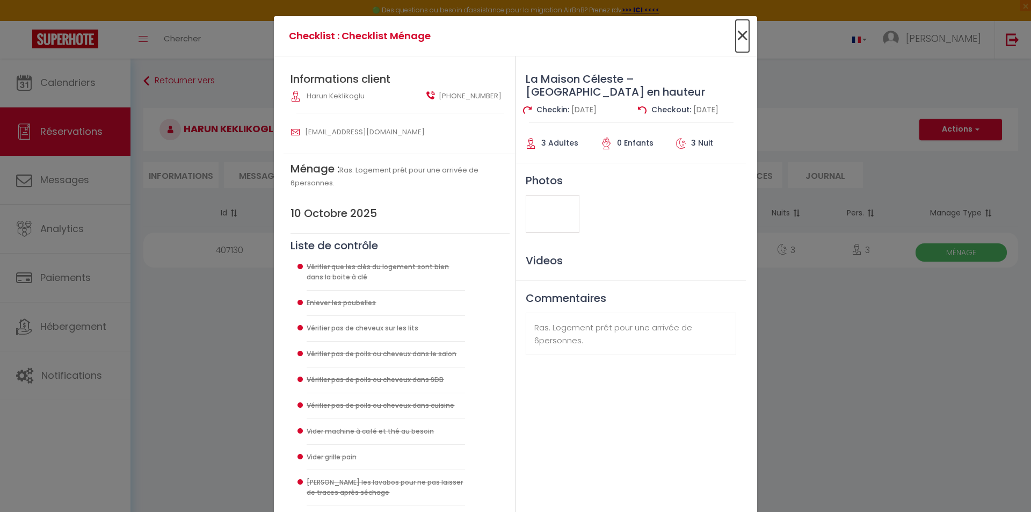
click at [738, 34] on span "×" at bounding box center [742, 36] width 13 height 32
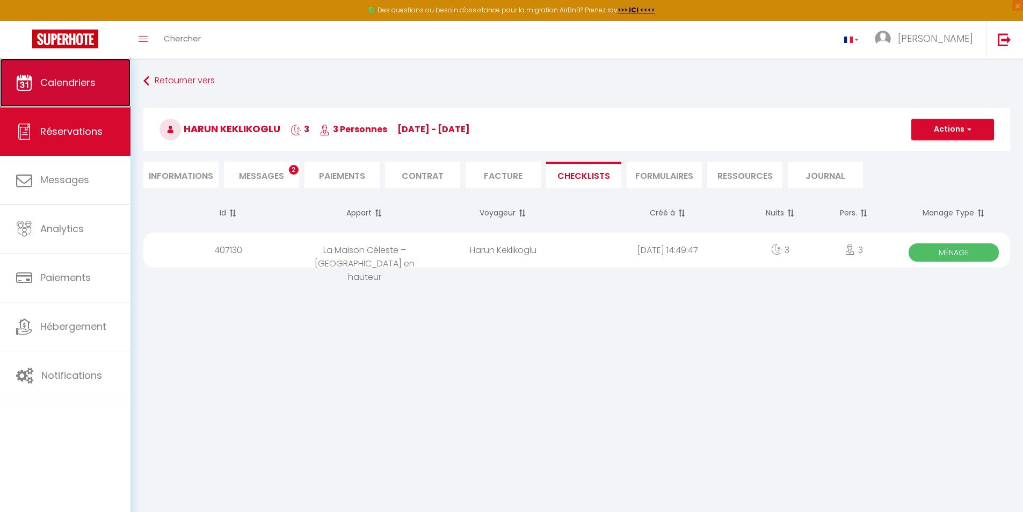
click at [86, 79] on span "Calendriers" at bounding box center [67, 82] width 55 height 13
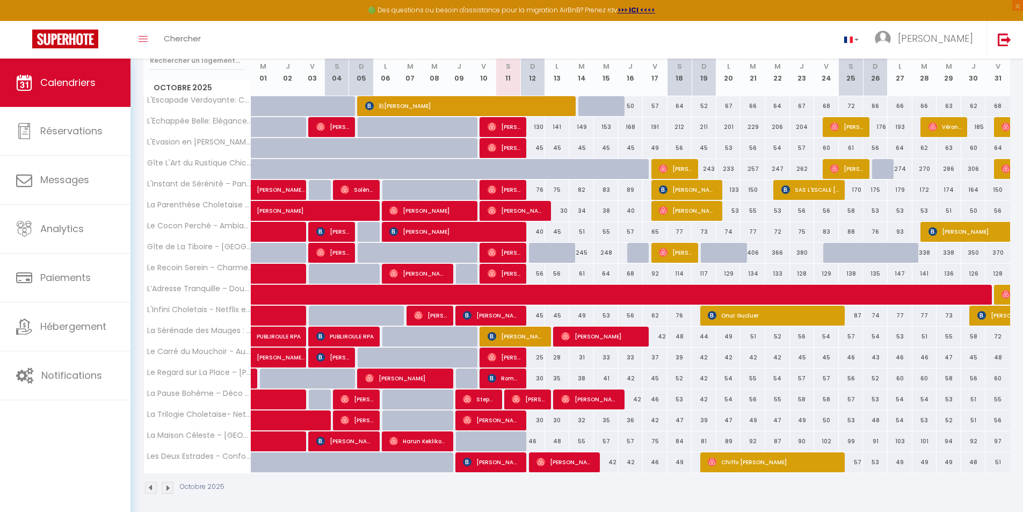
scroll to position [155, 0]
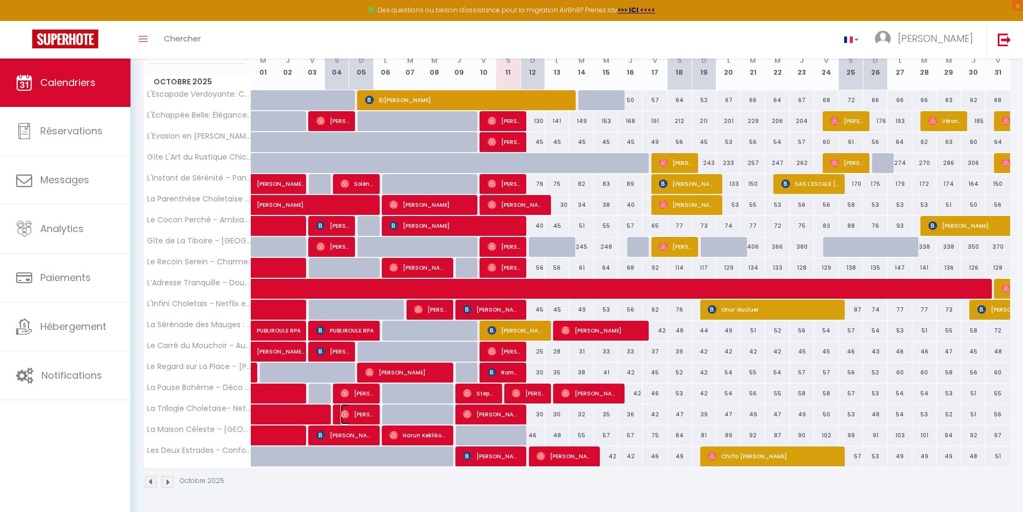
click at [343, 411] on img at bounding box center [345, 414] width 9 height 9
select select "OK"
select select "1"
select select "0"
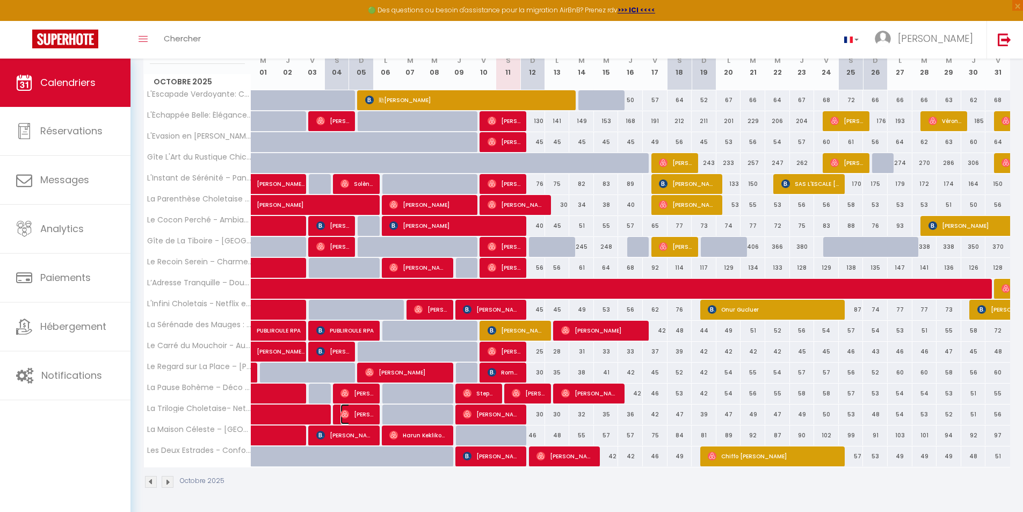
select select "1"
select select
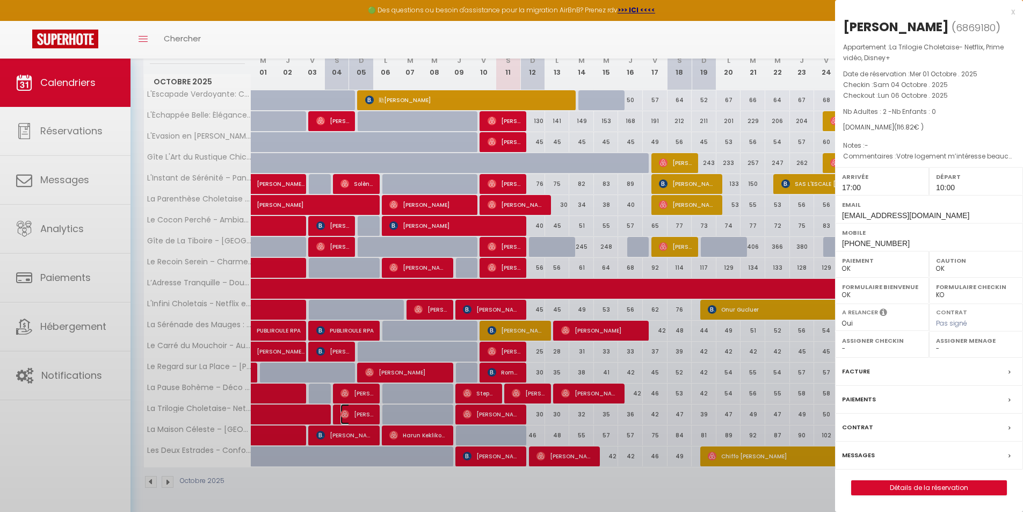
select select "47392"
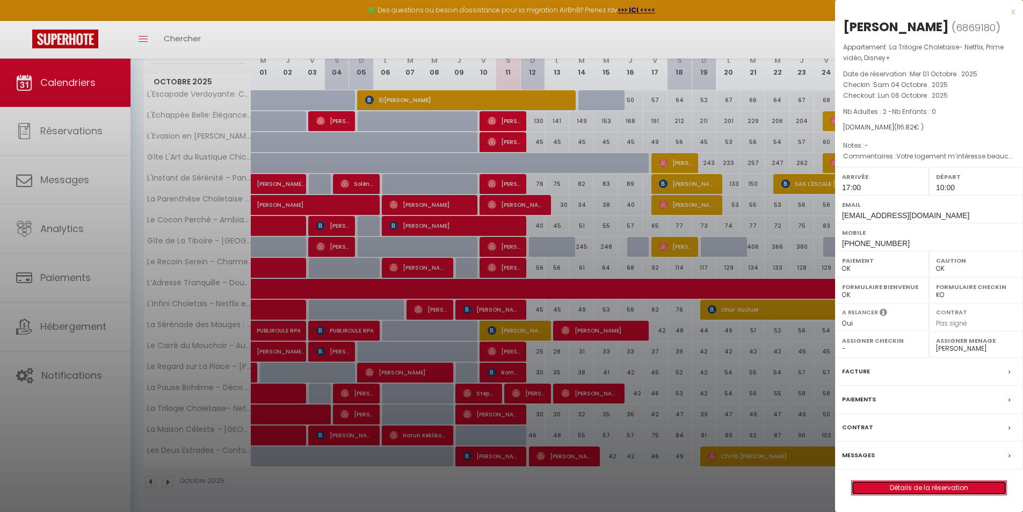
click at [871, 485] on link "Détails de la réservation" at bounding box center [929, 488] width 155 height 14
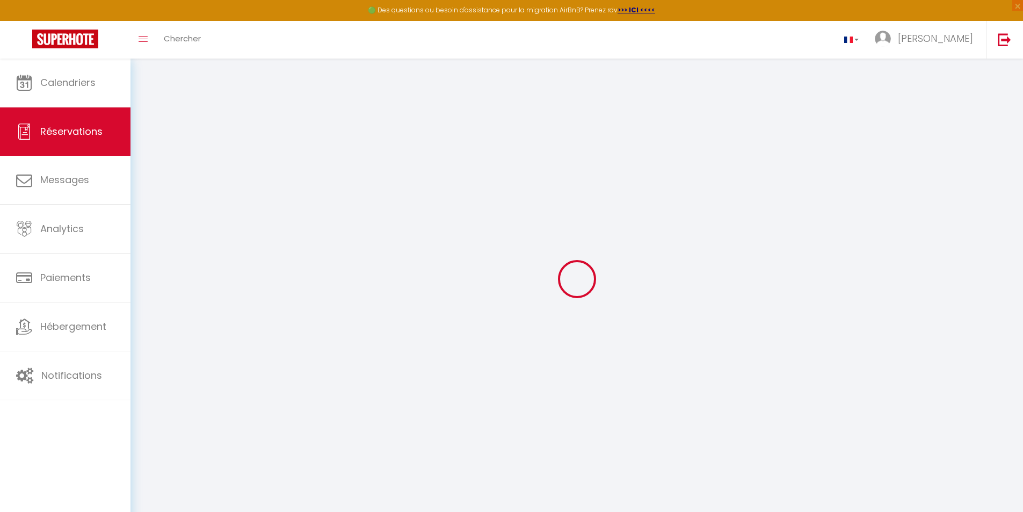
select select
checkbox input "false"
type textarea "Votre logement m’intéresse beaucoup"
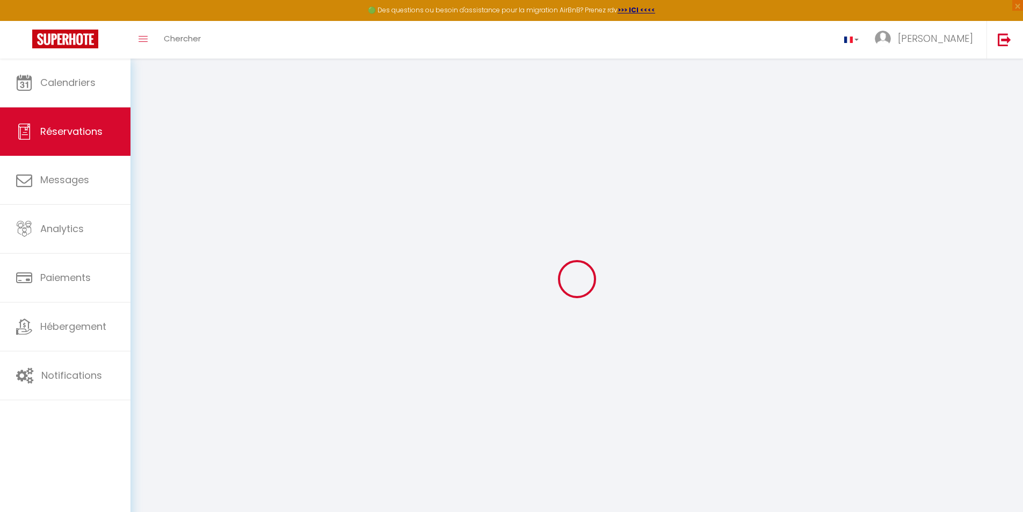
select select
type input "39"
type input "2.62"
select select
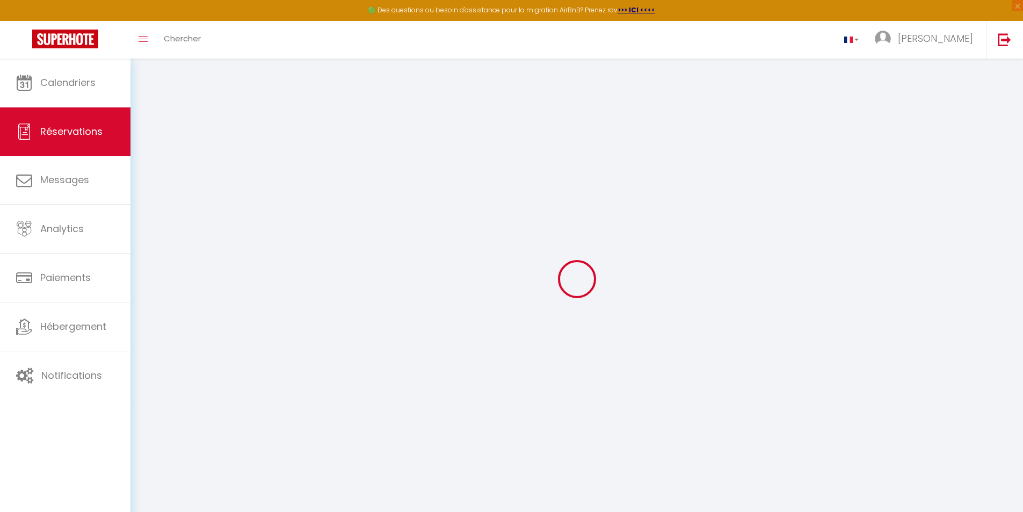
checkbox input "false"
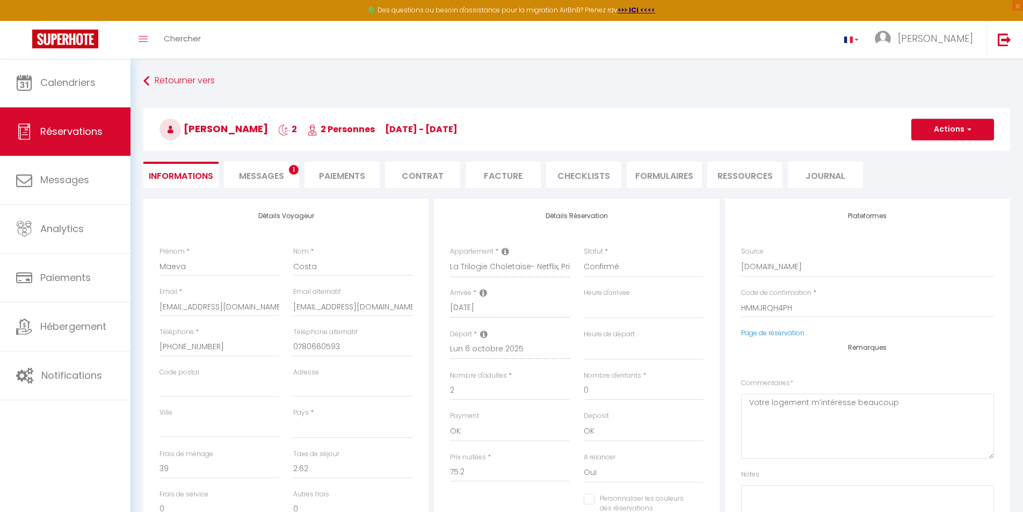
select select
checkbox input "false"
select select "17:00"
select select "10:00"
click at [591, 173] on li "CHECKLISTS" at bounding box center [583, 175] width 75 height 26
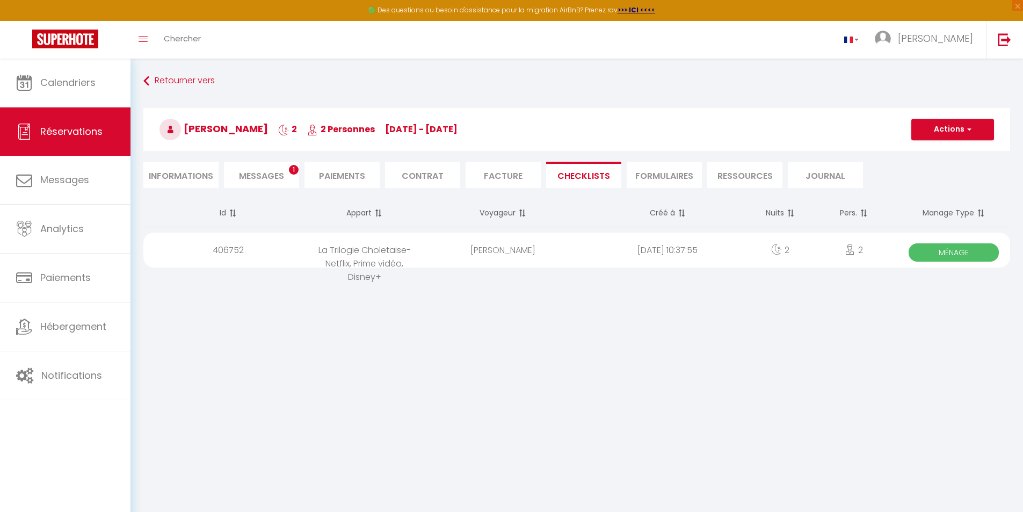
click at [871, 243] on div "Ménage" at bounding box center [954, 250] width 113 height 35
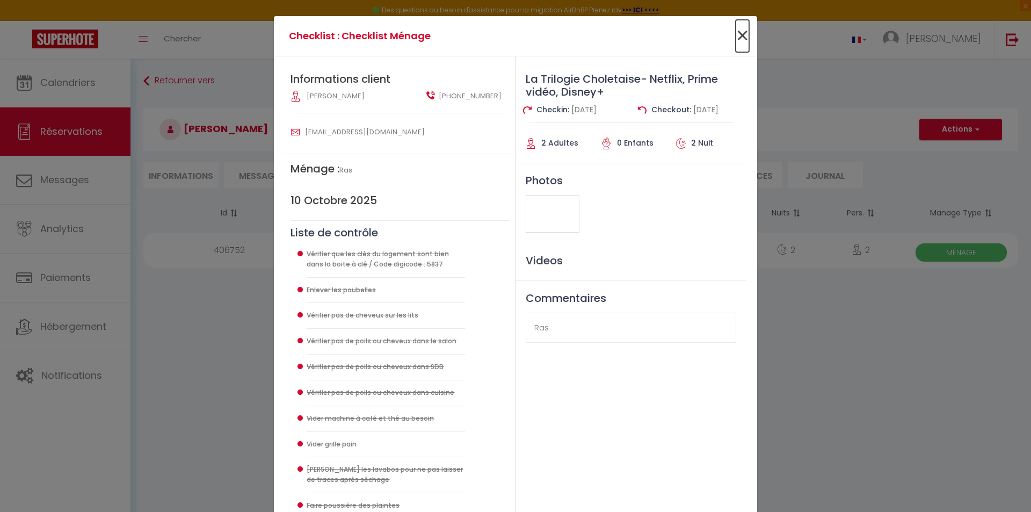
click at [736, 34] on span "×" at bounding box center [742, 36] width 13 height 32
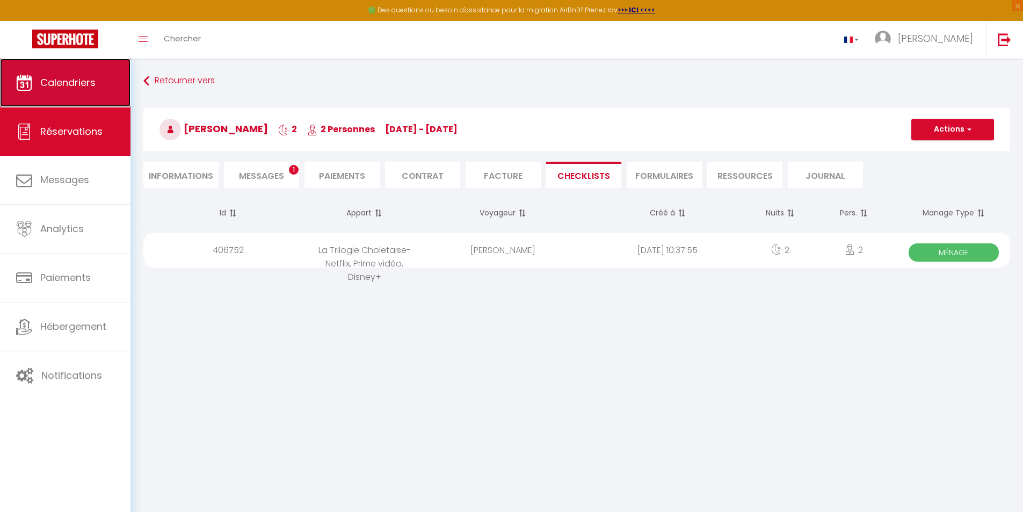
click at [88, 82] on span "Calendriers" at bounding box center [67, 82] width 55 height 13
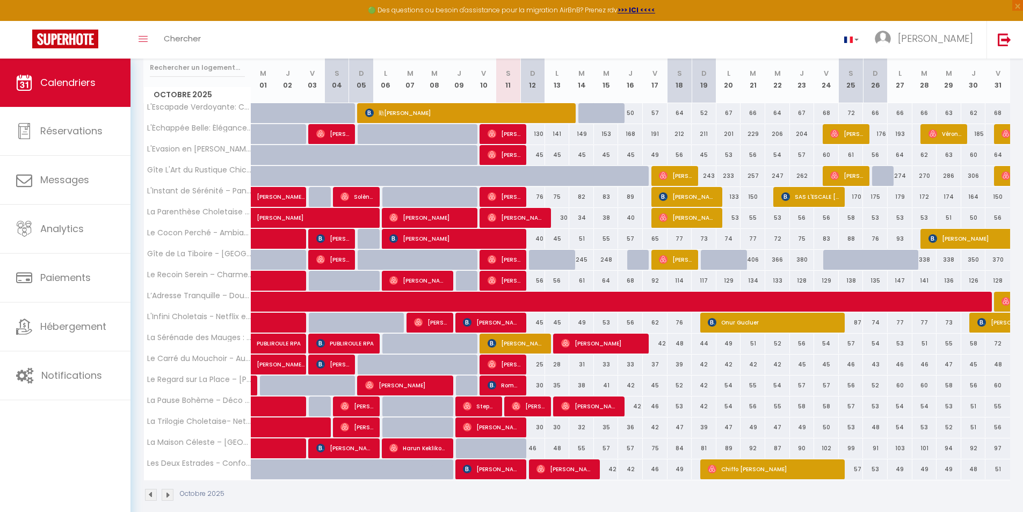
scroll to position [143, 0]
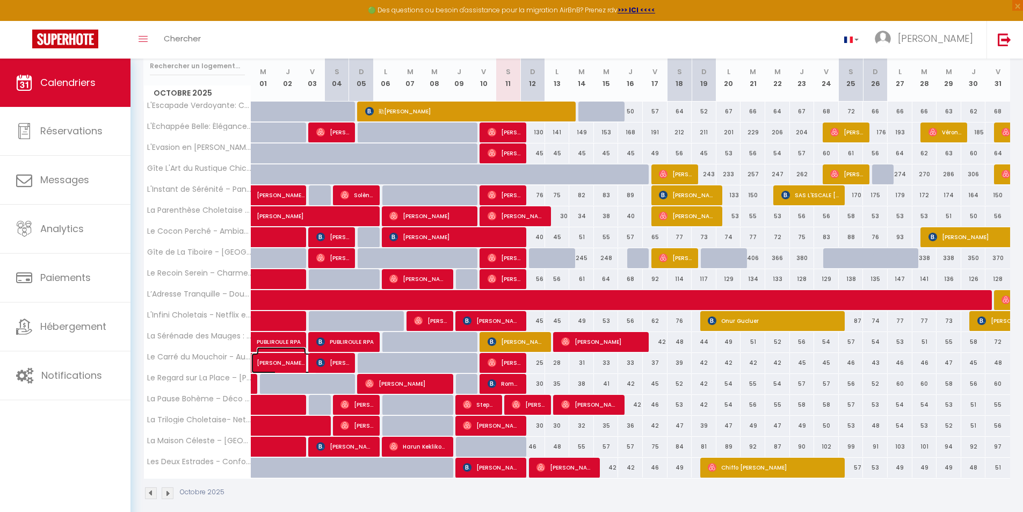
click at [261, 361] on span "[PERSON_NAME] Quété" at bounding box center [281, 357] width 49 height 20
select select "OK"
select select "1"
select select "0"
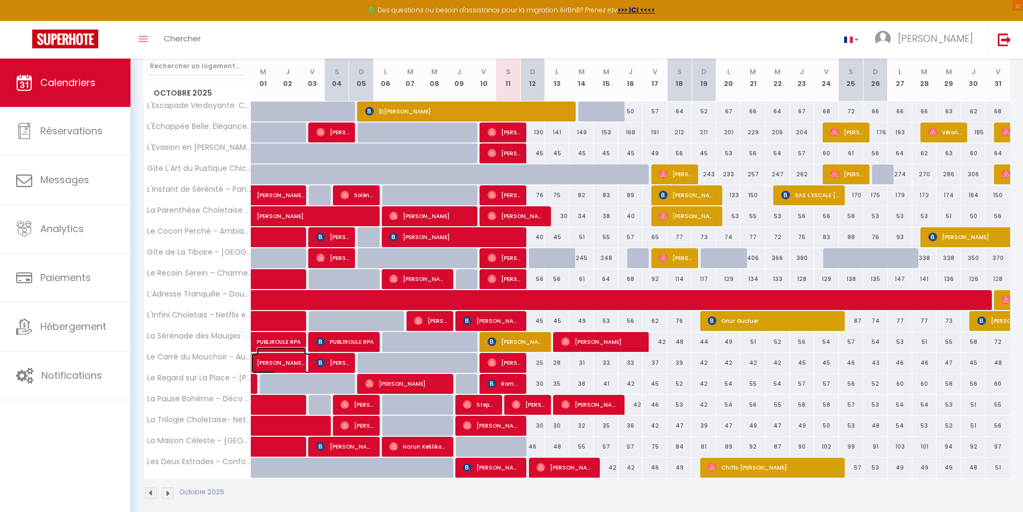
select select "1"
select select
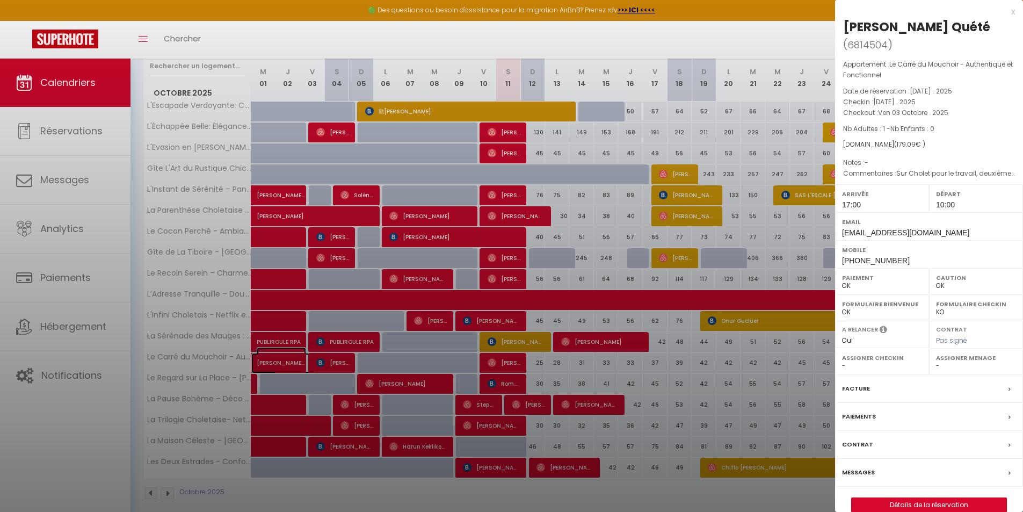
select select "47392"
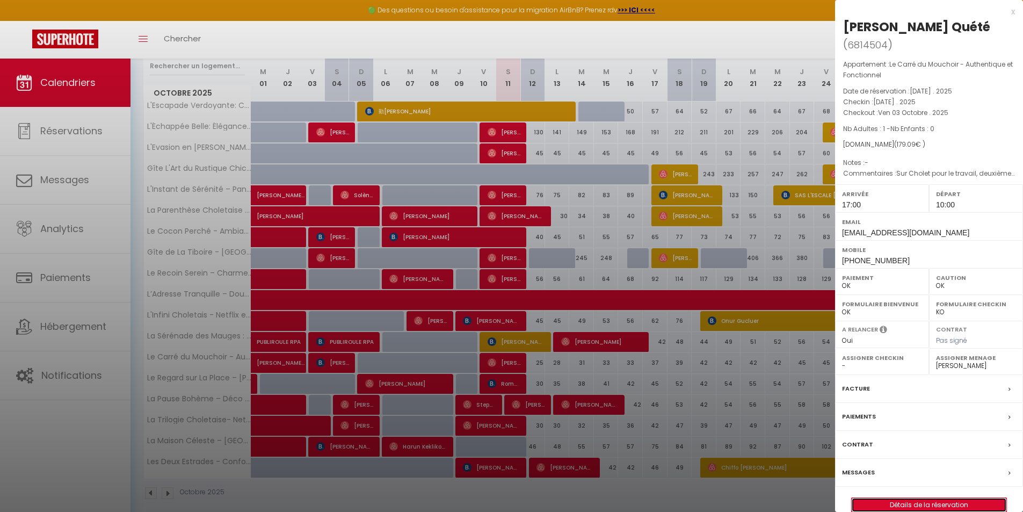
click at [871, 498] on link "Détails de la réservation" at bounding box center [929, 505] width 155 height 14
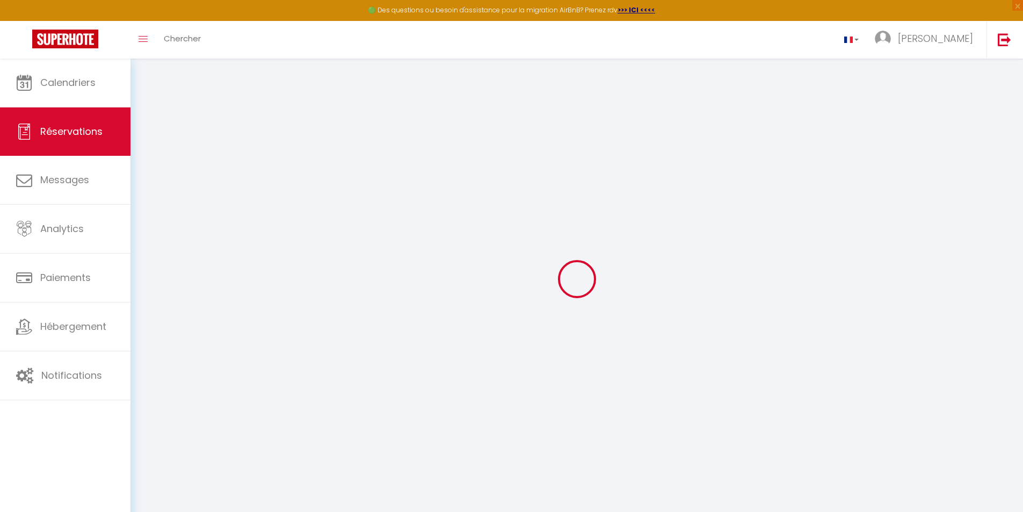
select select
checkbox input "false"
type textarea "Sur Cholet pour le travail, deuxième séjour dans votre logement."
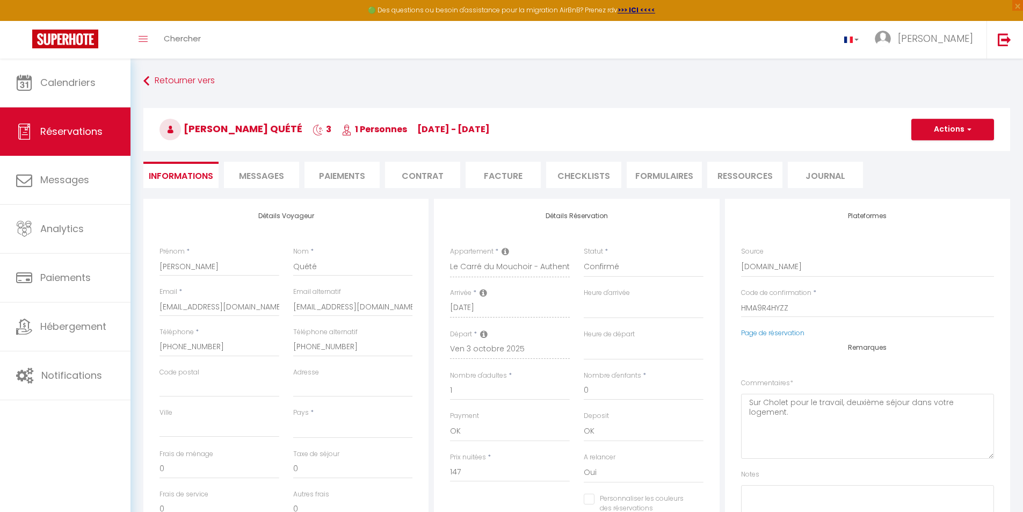
select select
type input "28"
type input "4.09"
select select
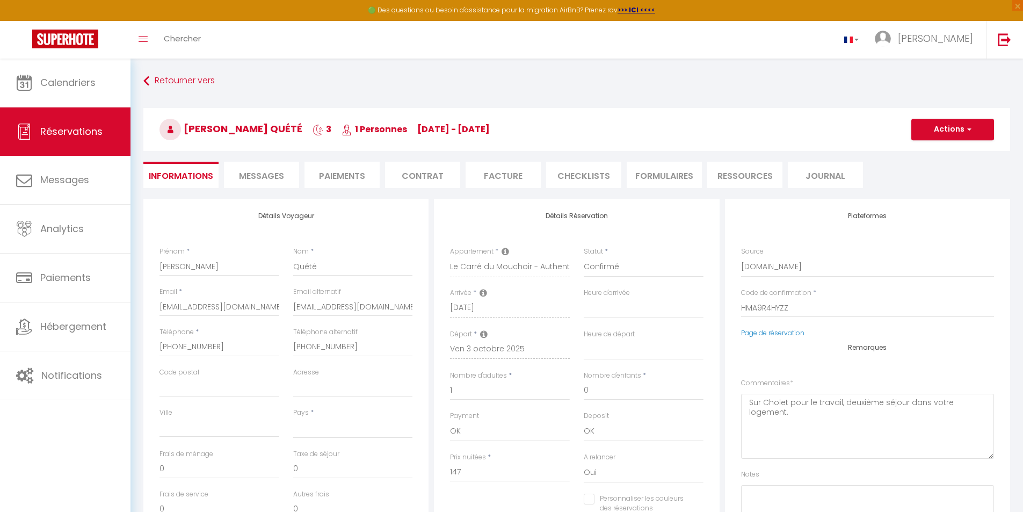
checkbox input "false"
select select
checkbox input "false"
select select "17:00"
select select "10:00"
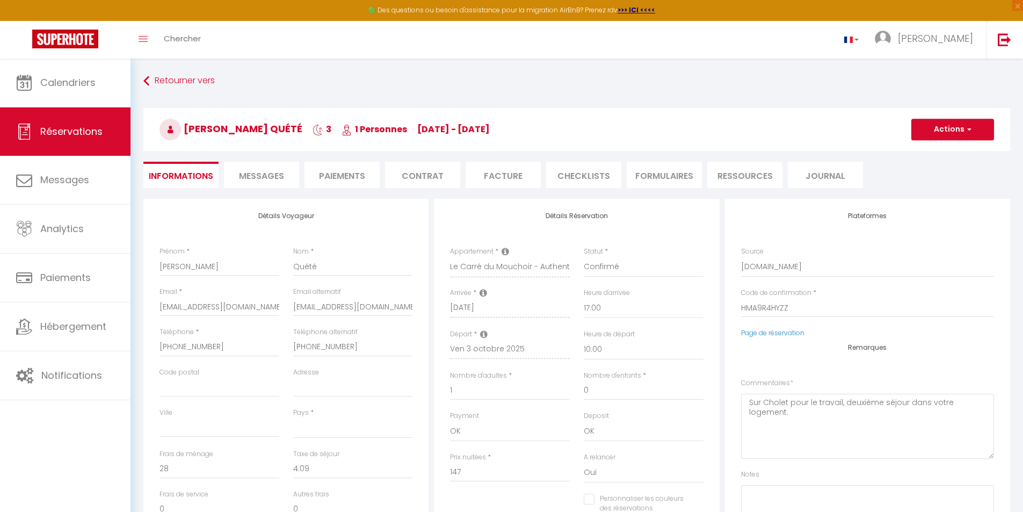
click at [577, 175] on li "CHECKLISTS" at bounding box center [583, 175] width 75 height 26
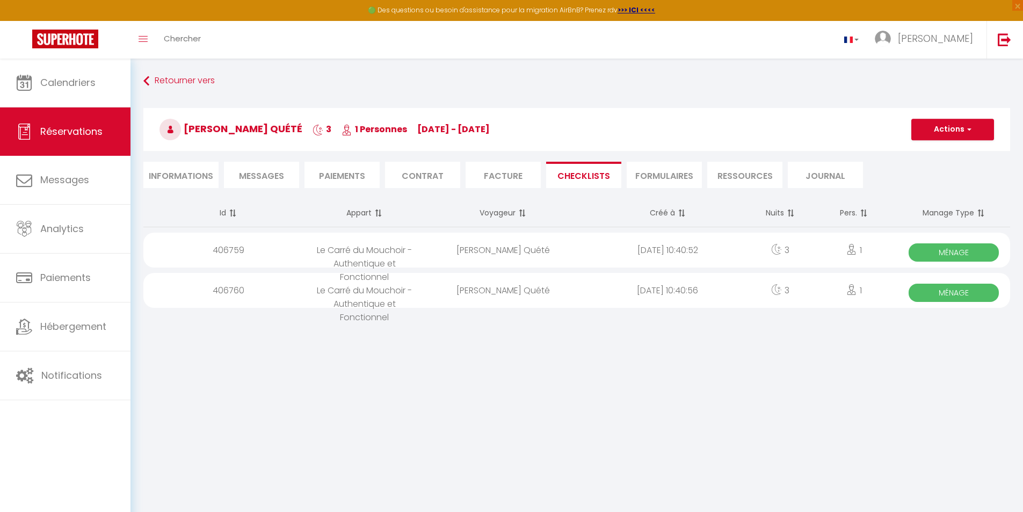
click at [871, 251] on span "Ménage" at bounding box center [954, 252] width 90 height 18
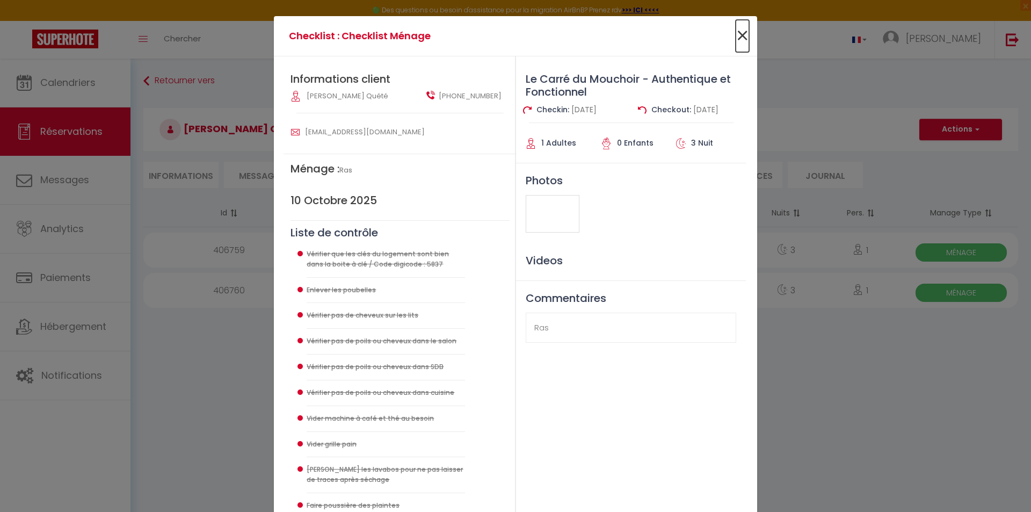
drag, startPoint x: 735, startPoint y: 36, endPoint x: 751, endPoint y: 59, distance: 27.7
click at [739, 38] on span "×" at bounding box center [742, 36] width 13 height 32
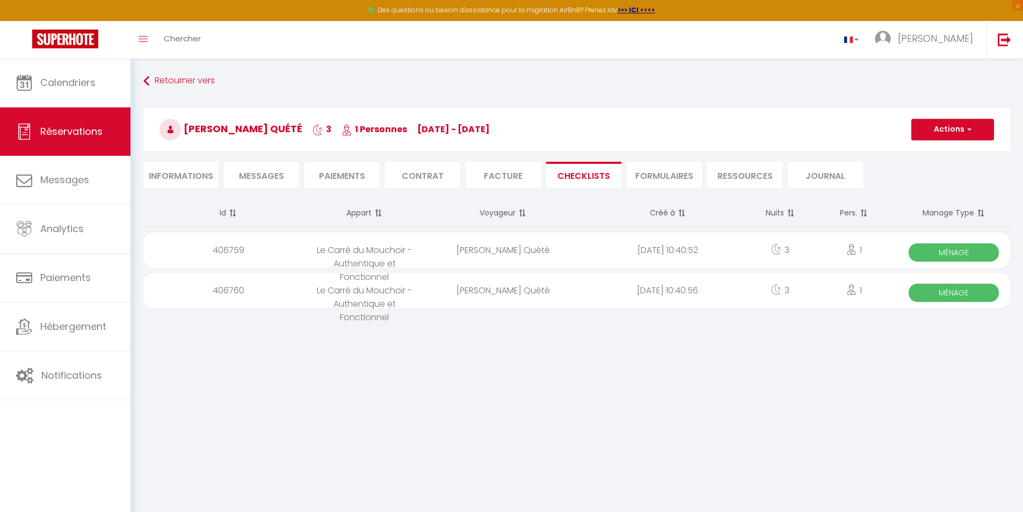
click at [871, 291] on span "Ménage" at bounding box center [954, 293] width 90 height 18
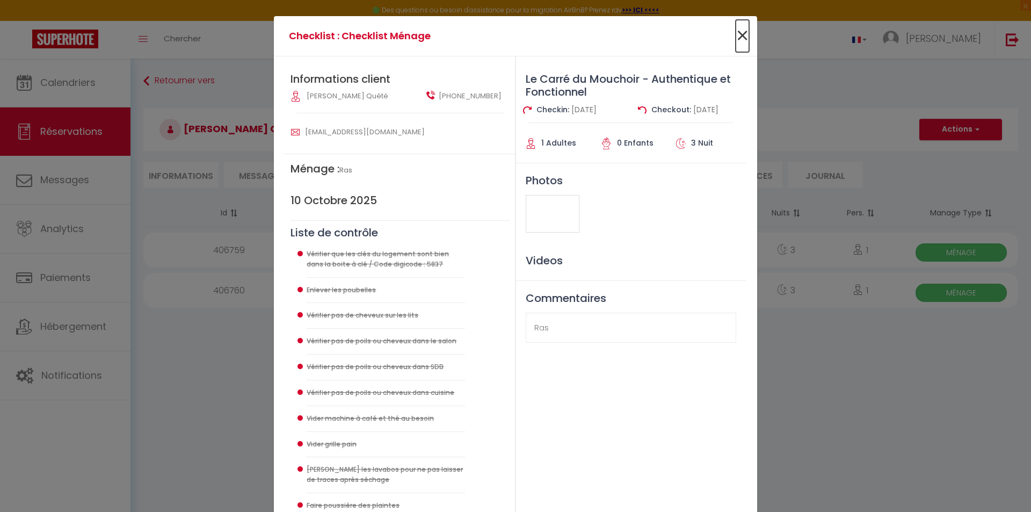
click at [739, 35] on span "×" at bounding box center [742, 36] width 13 height 32
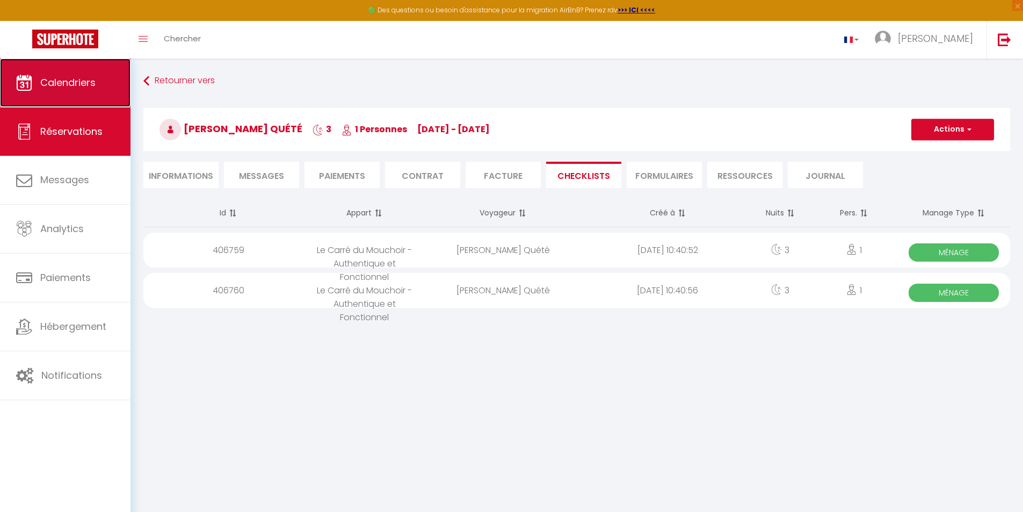
click at [80, 81] on span "Calendriers" at bounding box center [67, 82] width 55 height 13
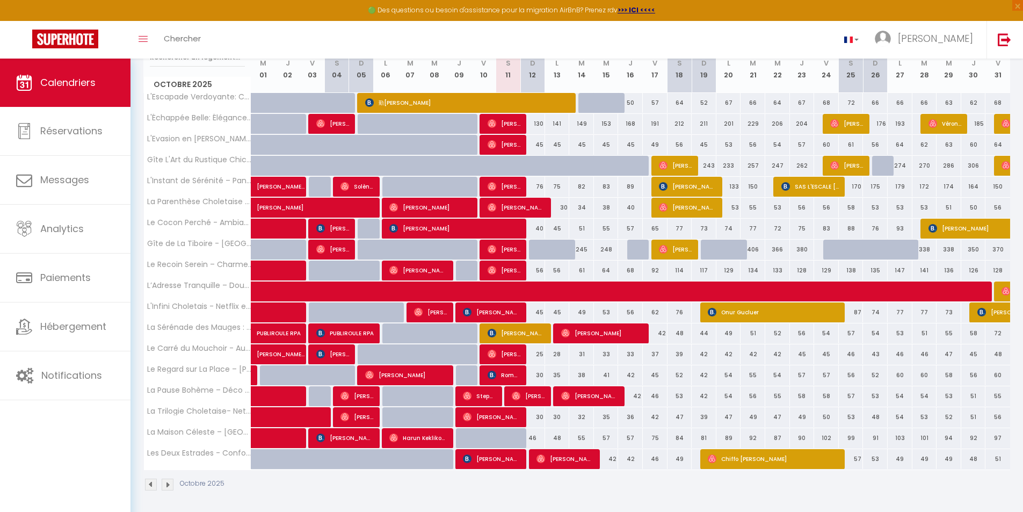
scroll to position [155, 0]
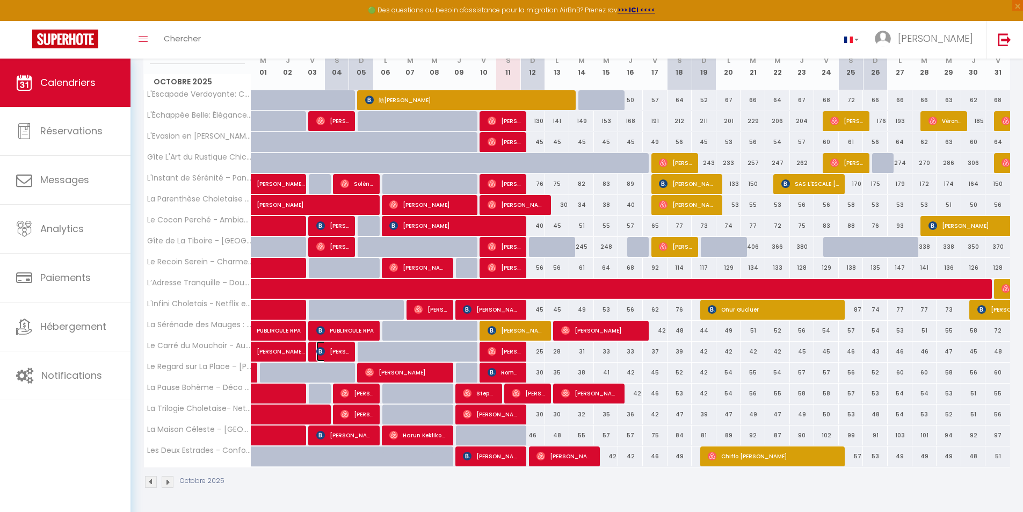
click at [319, 351] on img at bounding box center [320, 351] width 9 height 9
select select "OK"
select select "0"
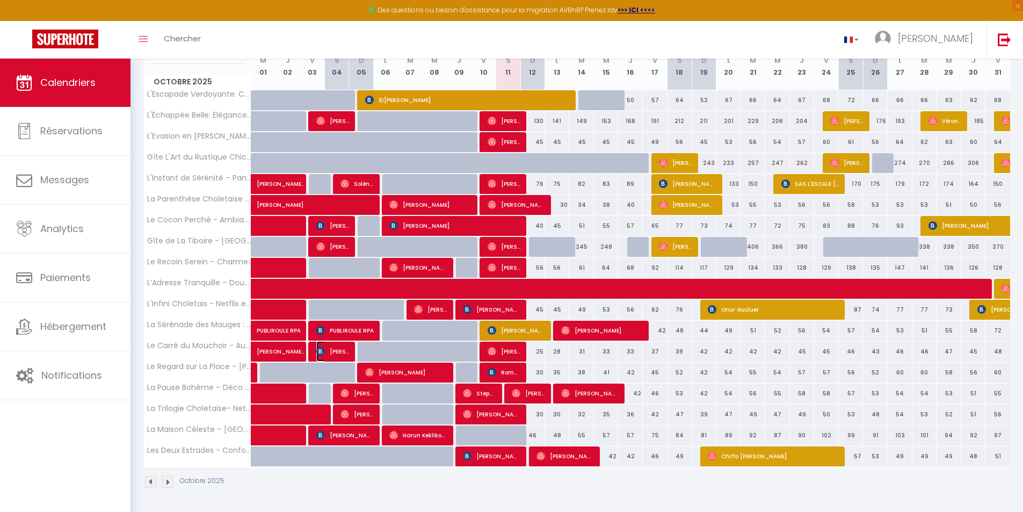
select select "1"
select select
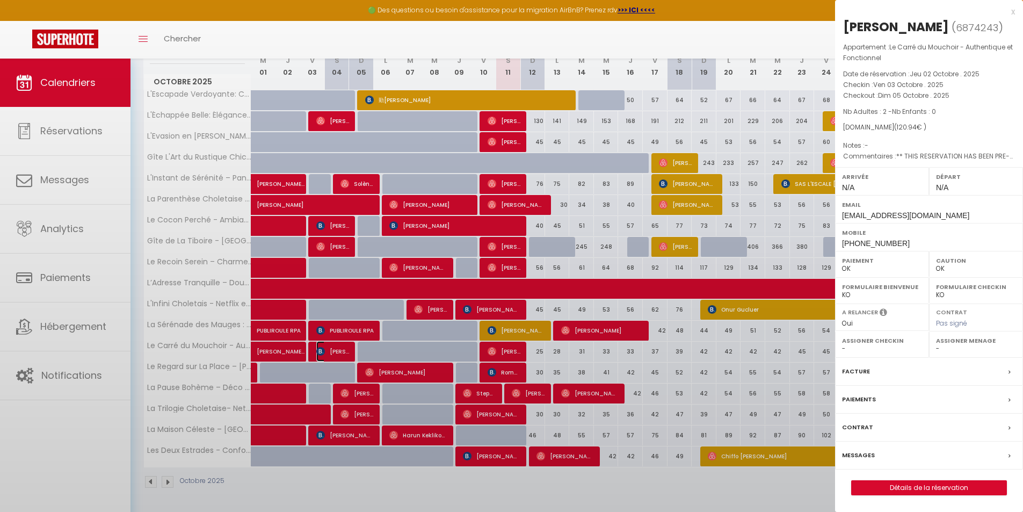
select select "47392"
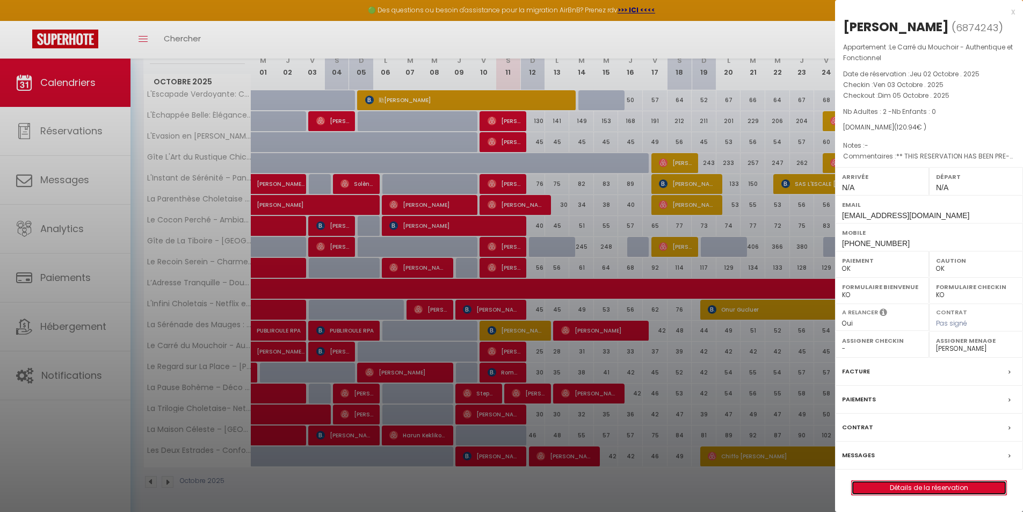
click at [871, 485] on link "Détails de la réservation" at bounding box center [929, 488] width 155 height 14
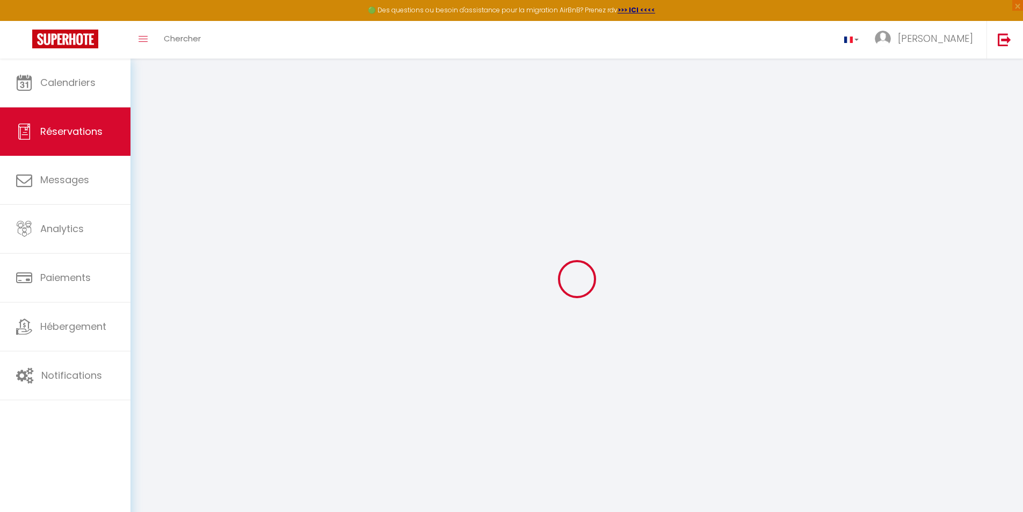
select select
checkbox input "false"
type textarea "** THIS RESERVATION HAS BEEN PRE-PAID ** Approximate time of arrival: between 2…"
type input "28"
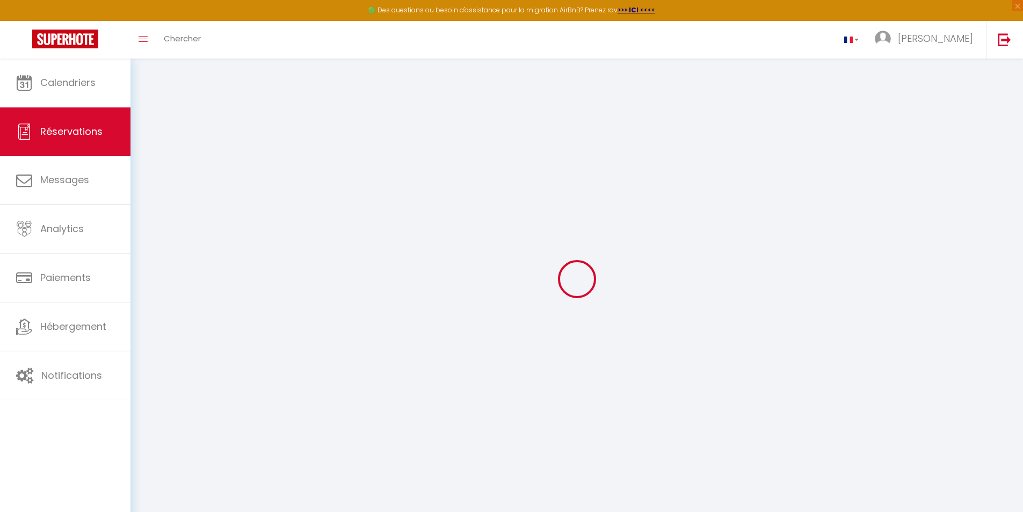
type input "1.84"
select select
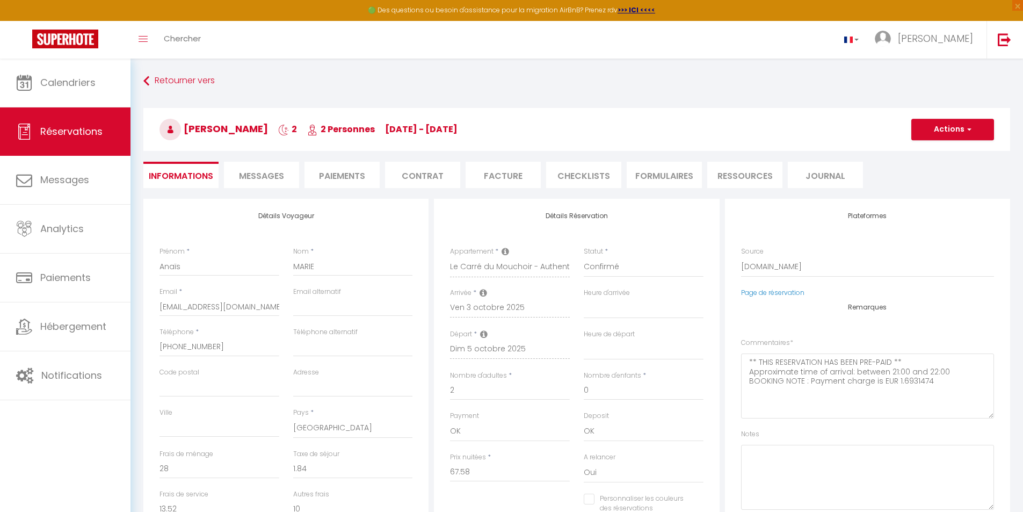
checkbox input "false"
select select
click at [588, 179] on li "CHECKLISTS" at bounding box center [583, 175] width 75 height 26
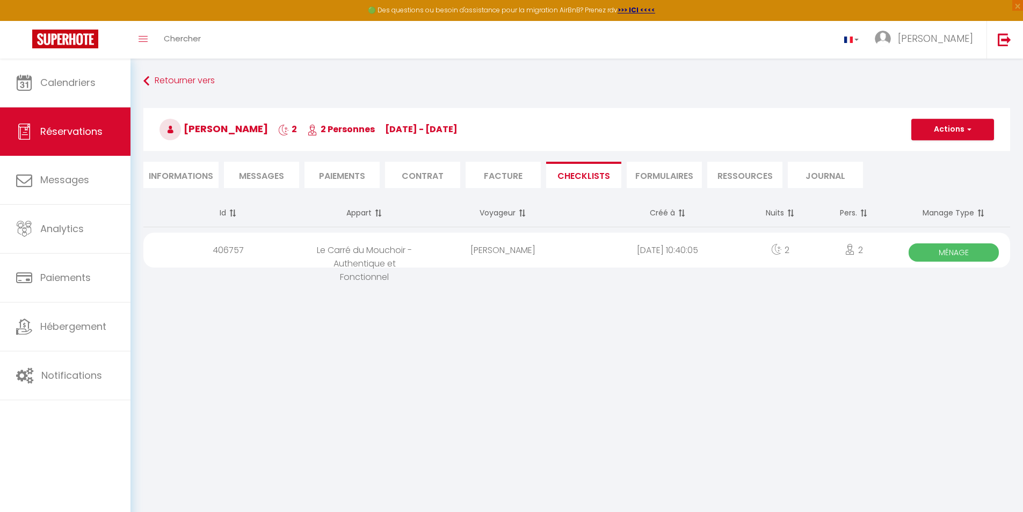
click at [871, 254] on span "Ménage" at bounding box center [954, 252] width 90 height 18
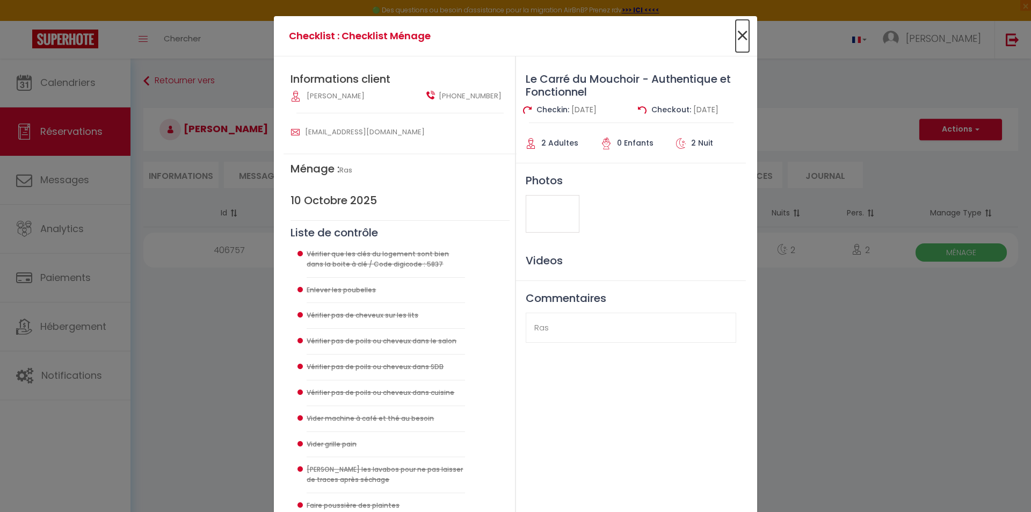
click at [742, 35] on span "×" at bounding box center [742, 36] width 13 height 32
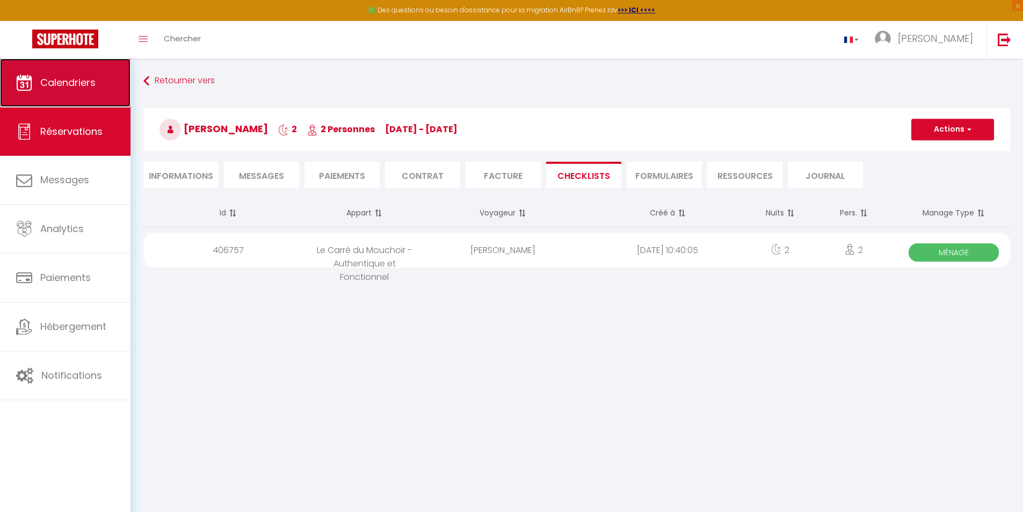
click at [44, 79] on span "Calendriers" at bounding box center [67, 82] width 55 height 13
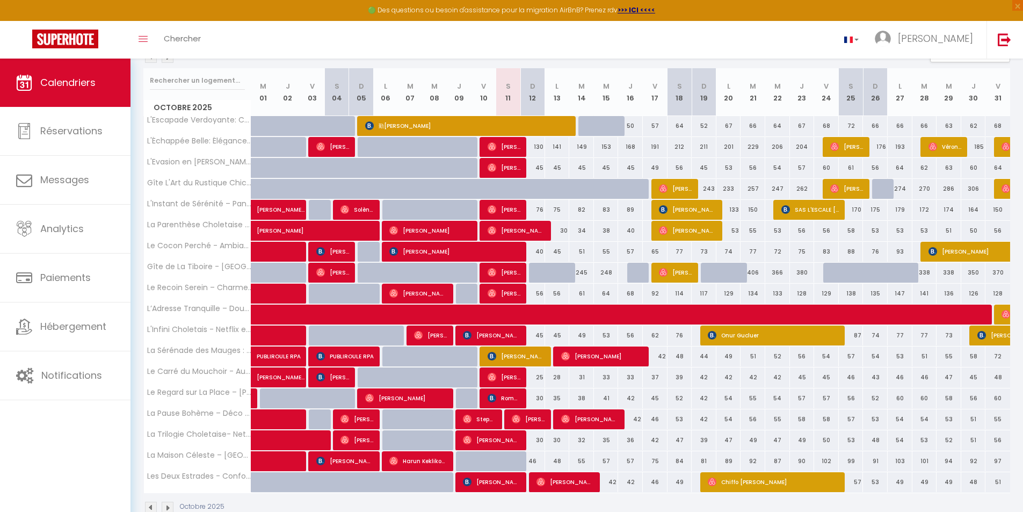
scroll to position [143, 0]
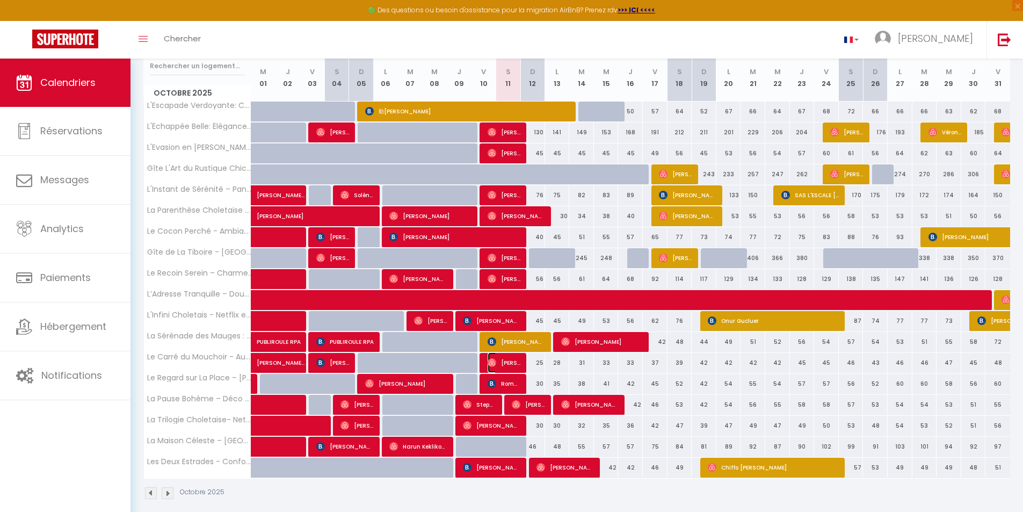
click at [493, 360] on img at bounding box center [492, 362] width 9 height 9
select select "OK"
select select "1"
select select "0"
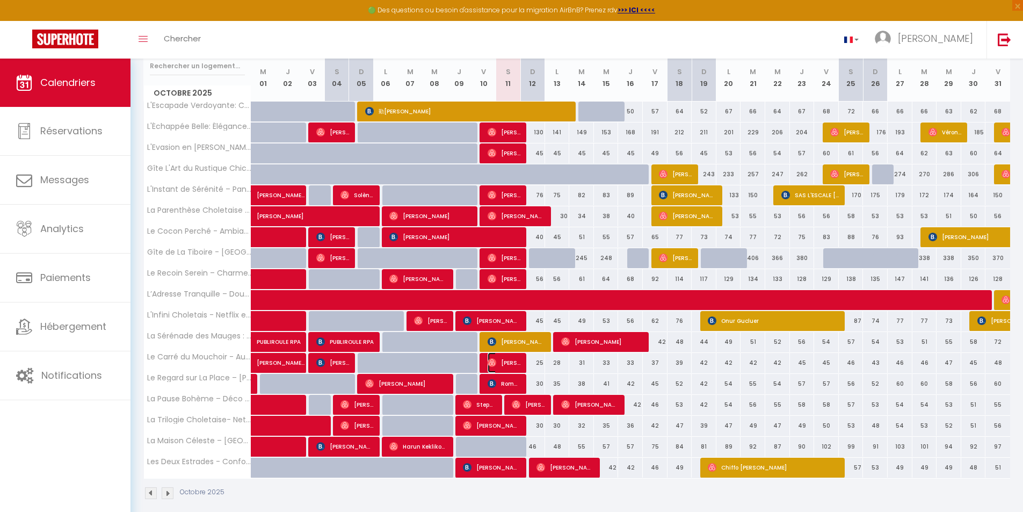
select select "1"
select select
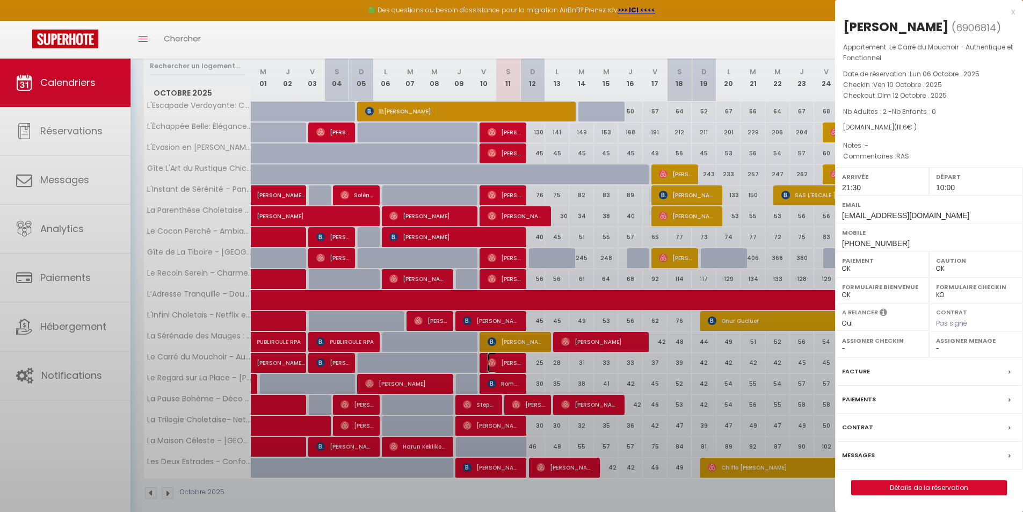
select select "47392"
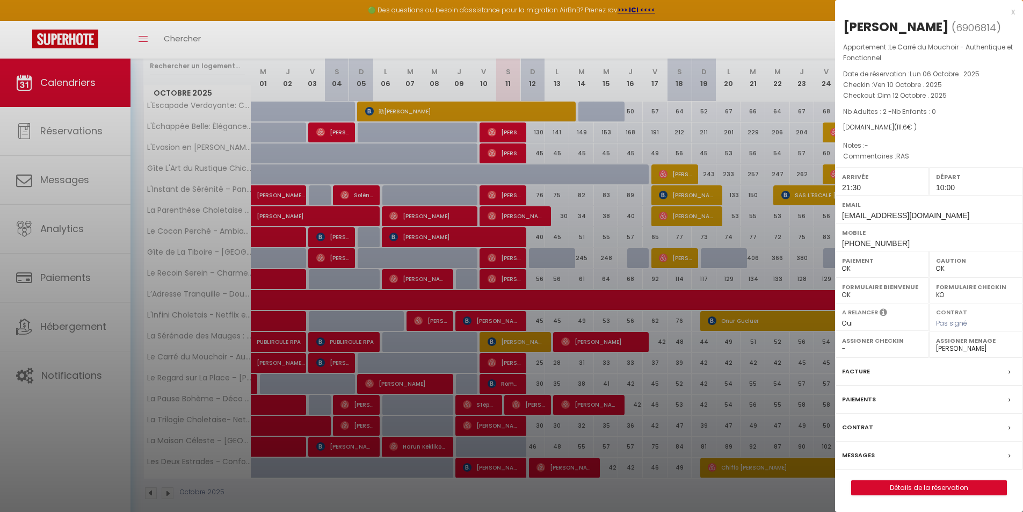
click at [544, 324] on div at bounding box center [511, 256] width 1023 height 512
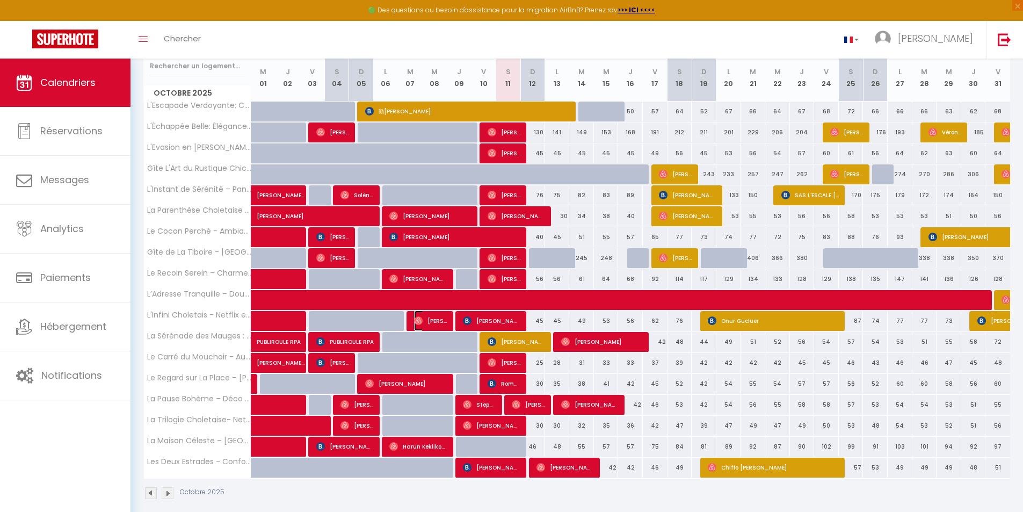
click at [421, 318] on img at bounding box center [418, 320] width 9 height 9
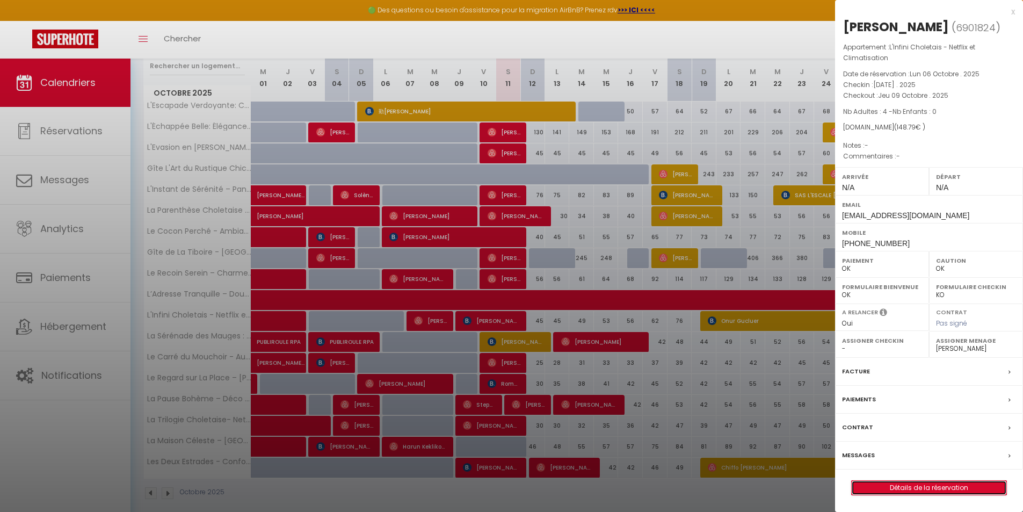
click at [871, 491] on link "Détails de la réservation" at bounding box center [929, 488] width 155 height 14
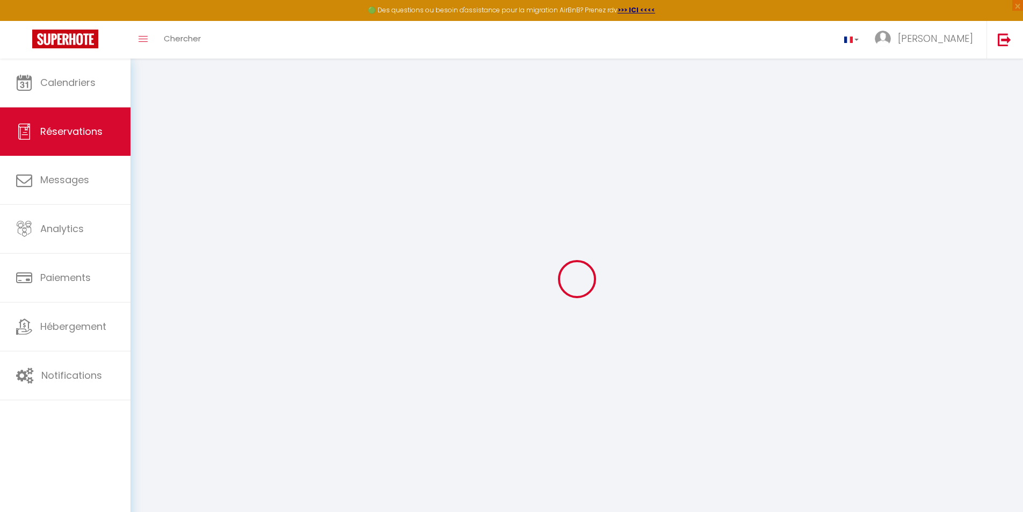
select select
checkbox input "false"
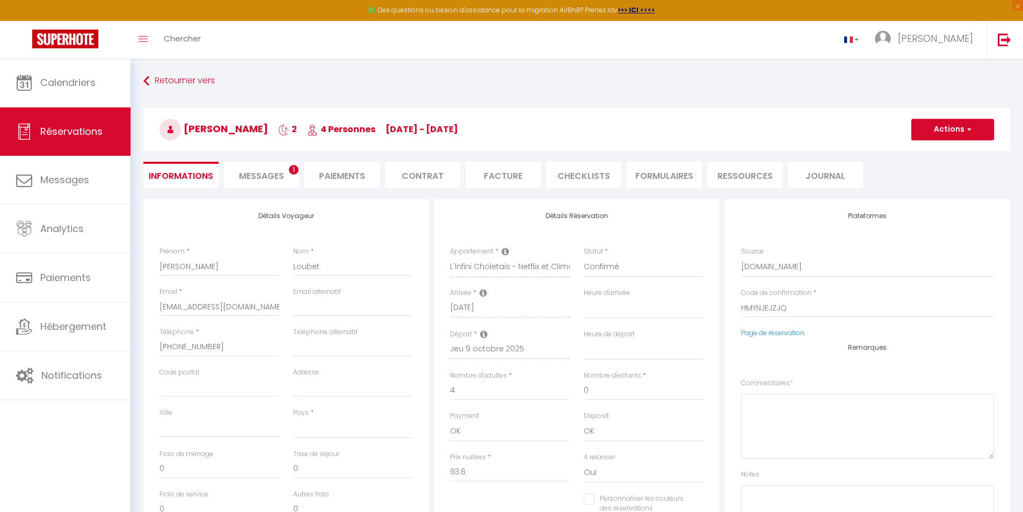
select select
type input "52"
type input "3.19"
select select
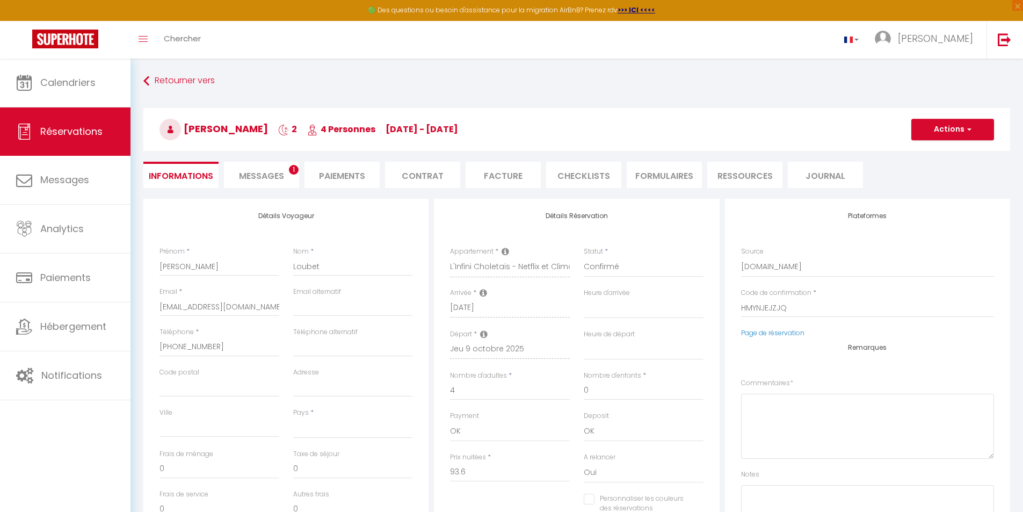
checkbox input "false"
select select
checkbox input "false"
select select
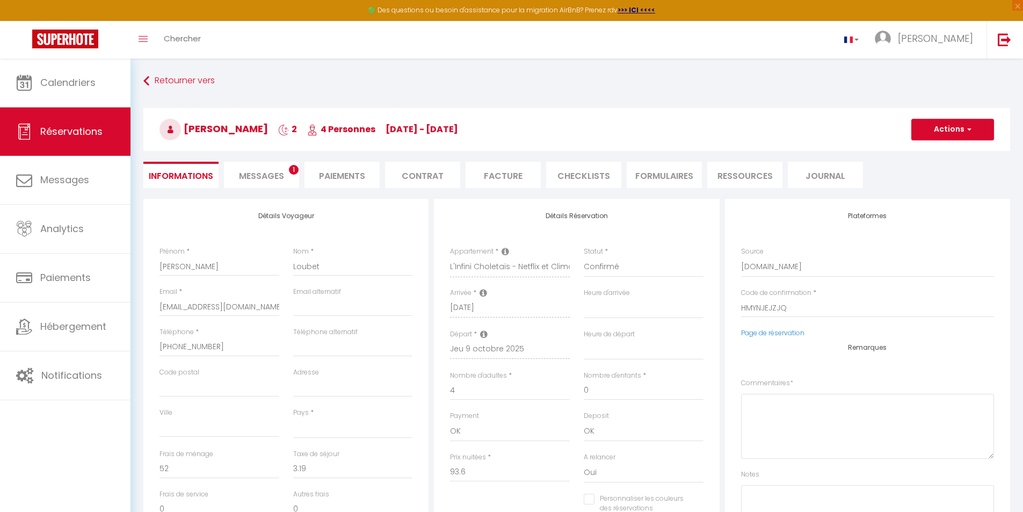
click at [585, 175] on li "CHECKLISTS" at bounding box center [583, 175] width 75 height 26
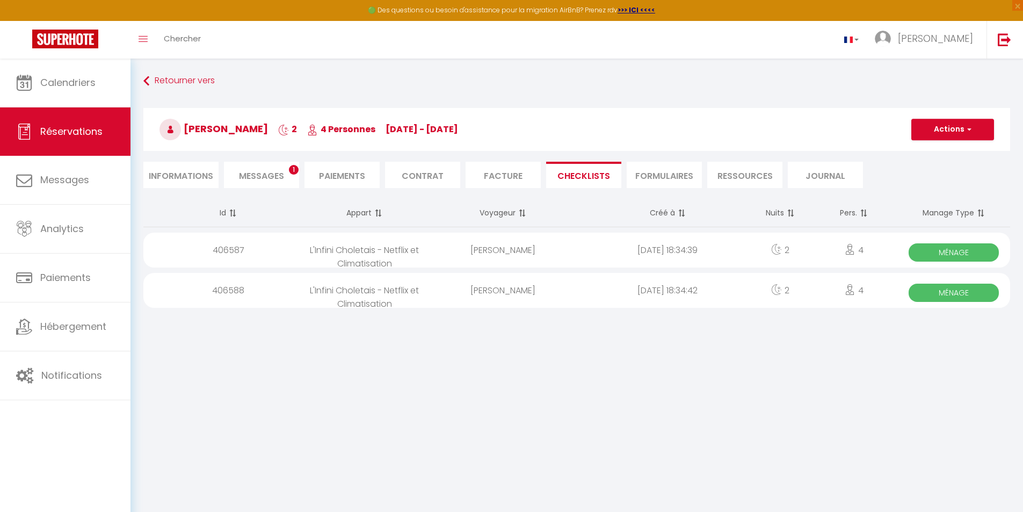
click at [871, 257] on span "Ménage" at bounding box center [954, 252] width 90 height 18
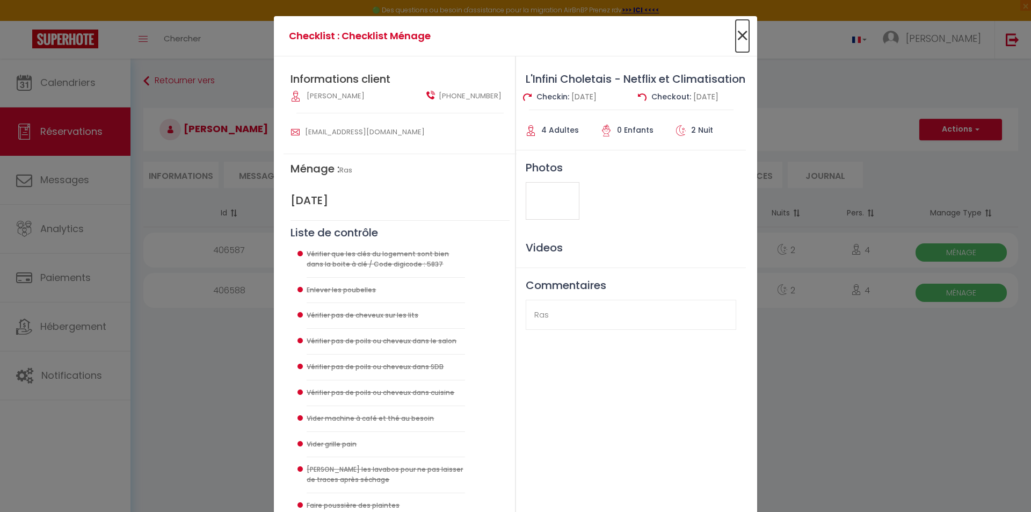
click at [741, 34] on span "×" at bounding box center [742, 36] width 13 height 32
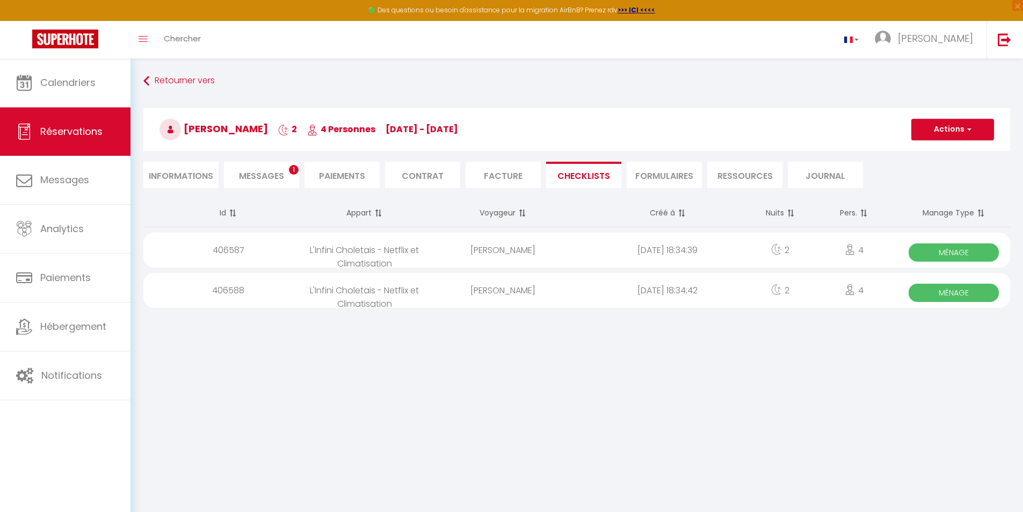
click at [871, 291] on span "Ménage" at bounding box center [954, 293] width 90 height 18
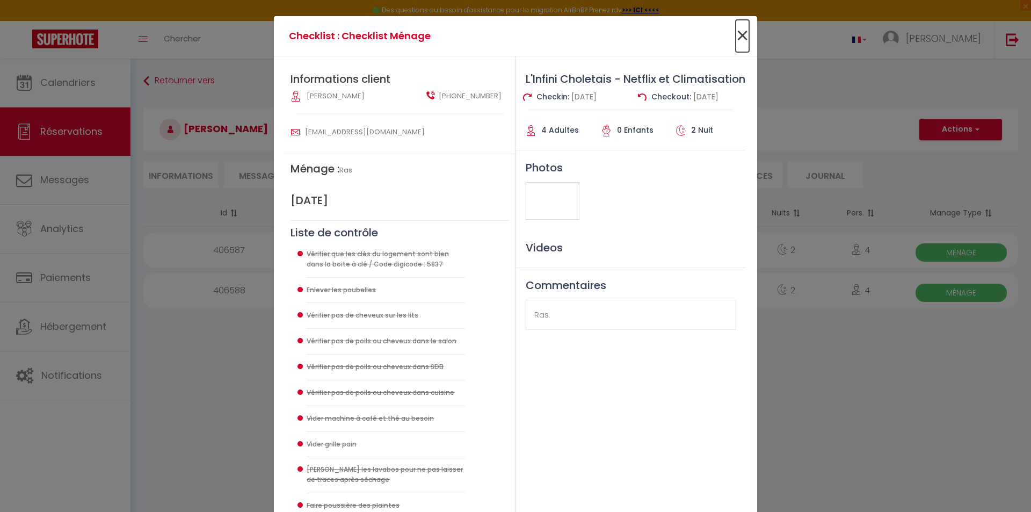
click at [742, 33] on span "×" at bounding box center [742, 36] width 13 height 32
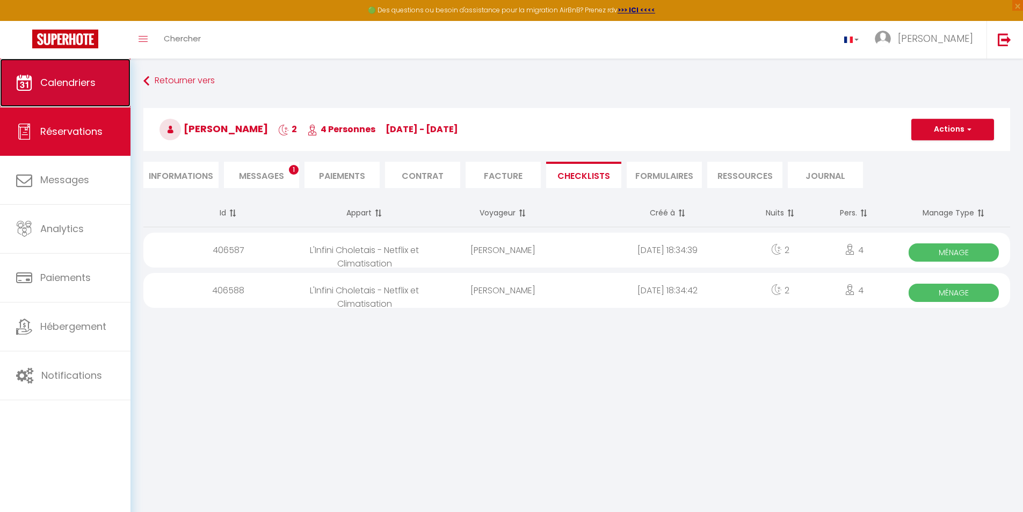
click at [86, 83] on span "Calendriers" at bounding box center [67, 82] width 55 height 13
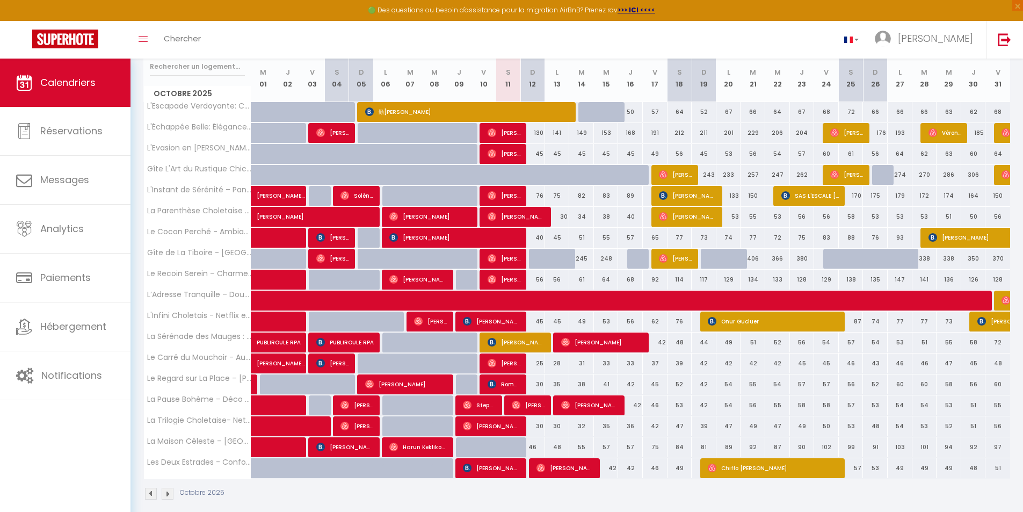
scroll to position [155, 0]
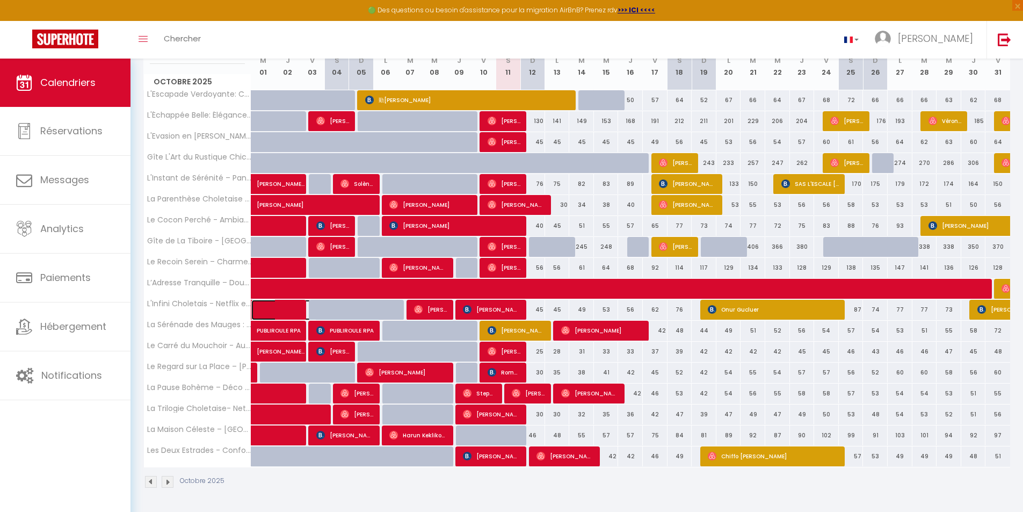
click at [259, 306] on link at bounding box center [263, 310] width 25 height 20
select select "OK"
select select "0"
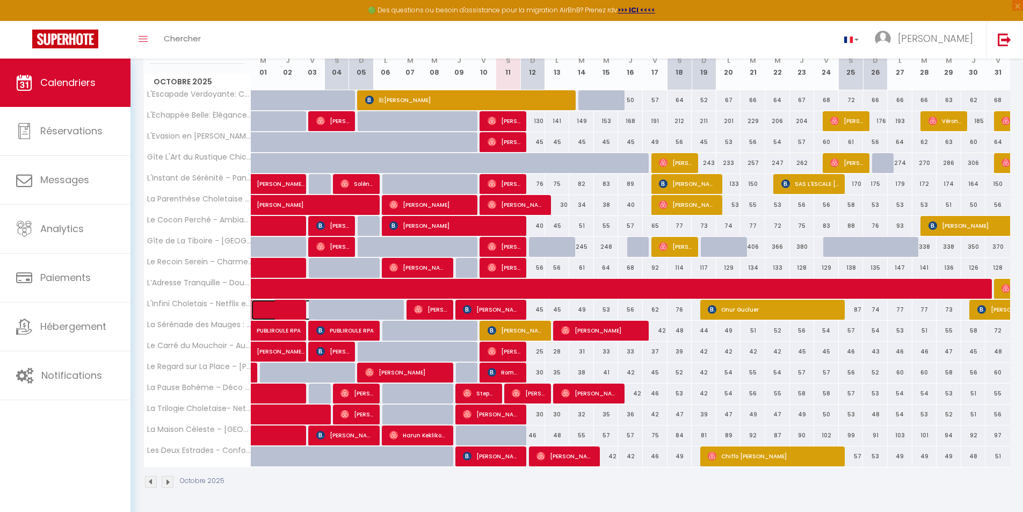
select select "1"
select select
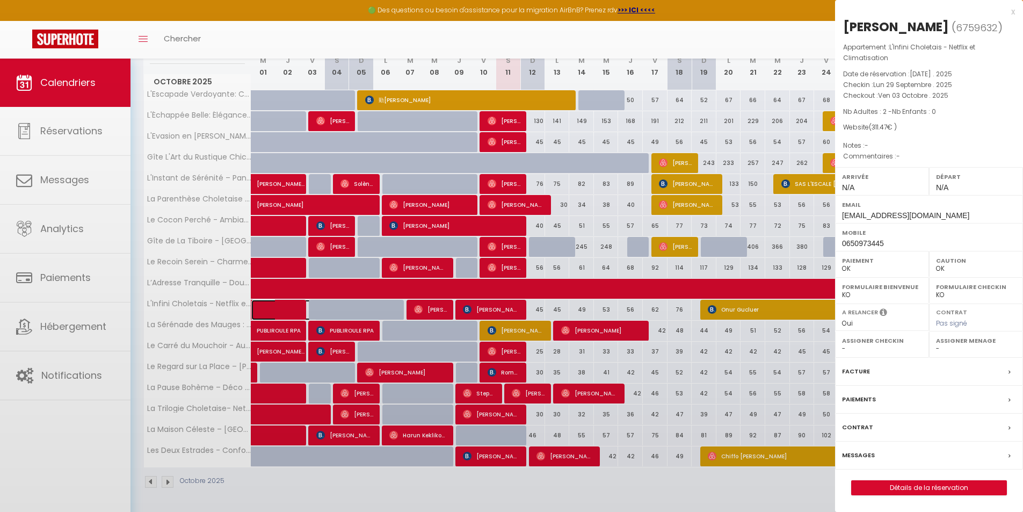
select select "47392"
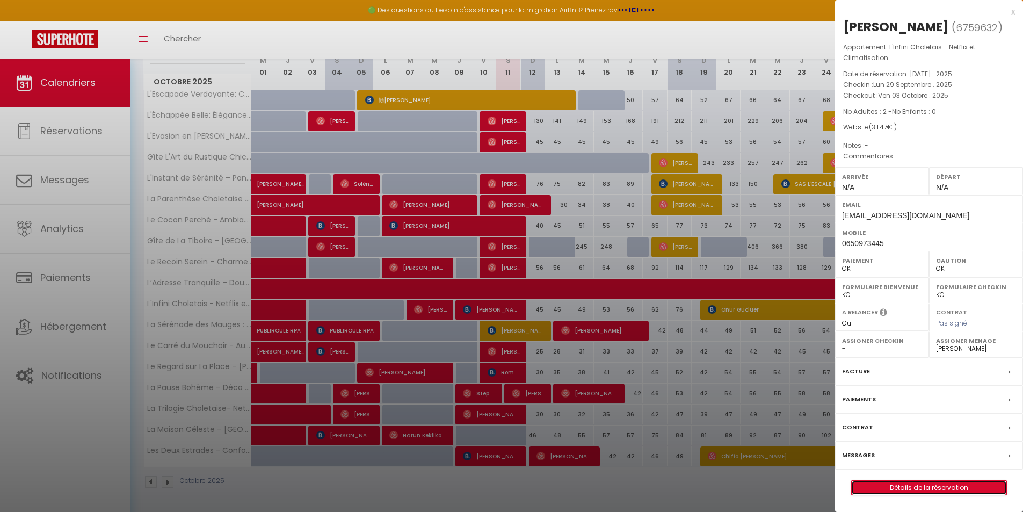
click at [871, 487] on link "Détails de la réservation" at bounding box center [929, 488] width 155 height 14
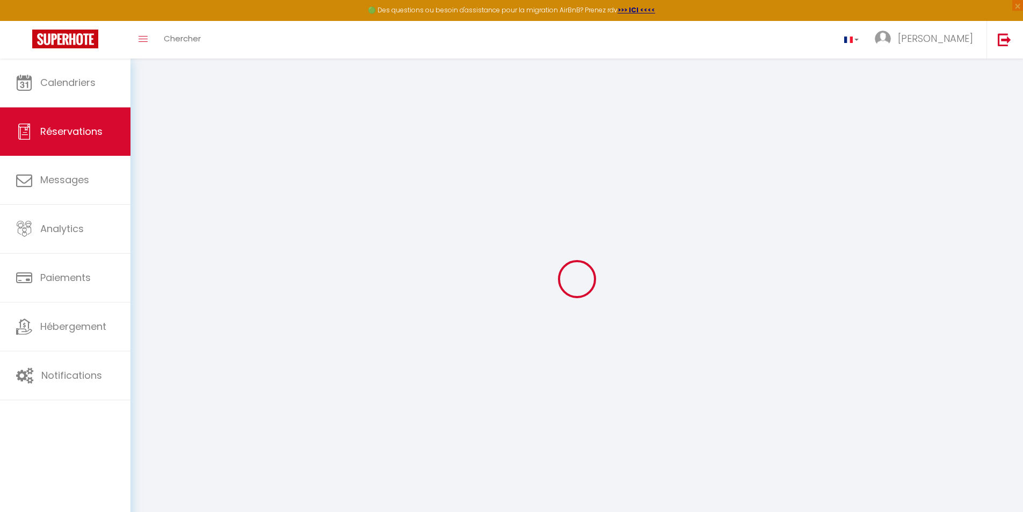
select select
checkbox input "false"
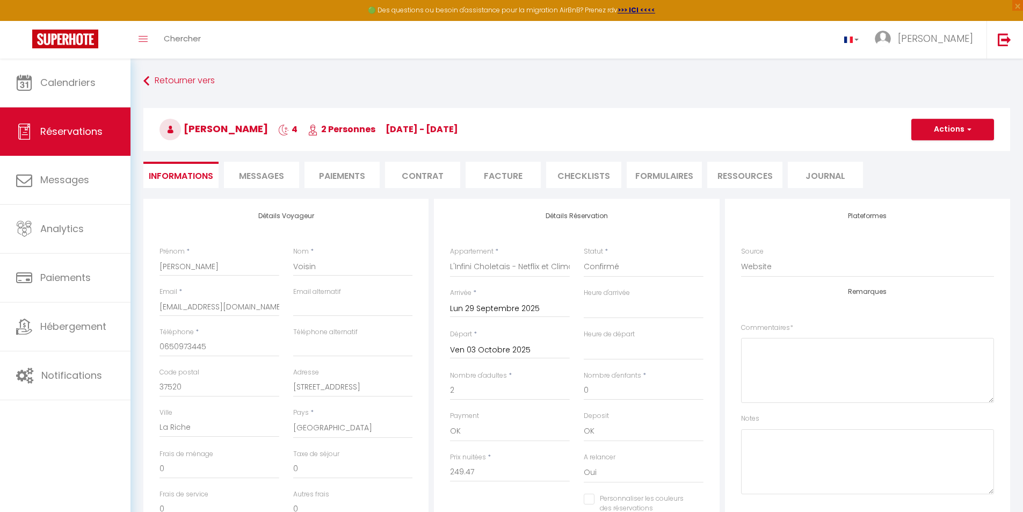
select select
checkbox input "false"
type input "62"
select select
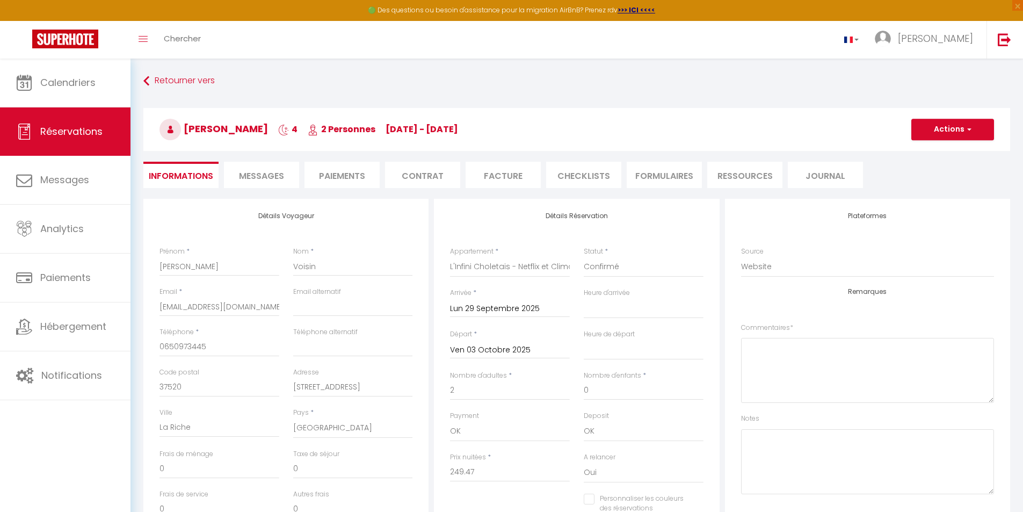
select select
checkbox input "false"
select select
click at [603, 175] on li "CHECKLISTS" at bounding box center [583, 175] width 75 height 26
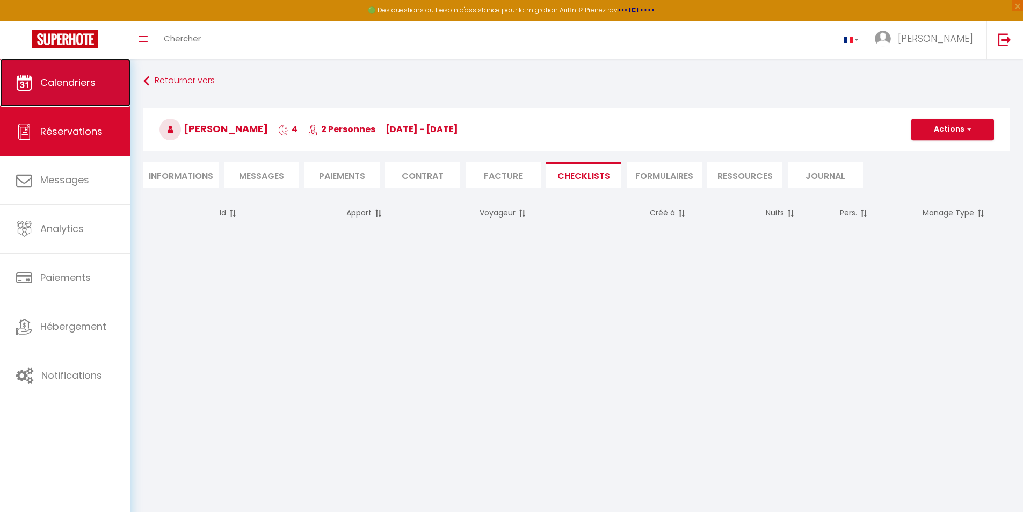
click at [84, 80] on span "Calendriers" at bounding box center [67, 82] width 55 height 13
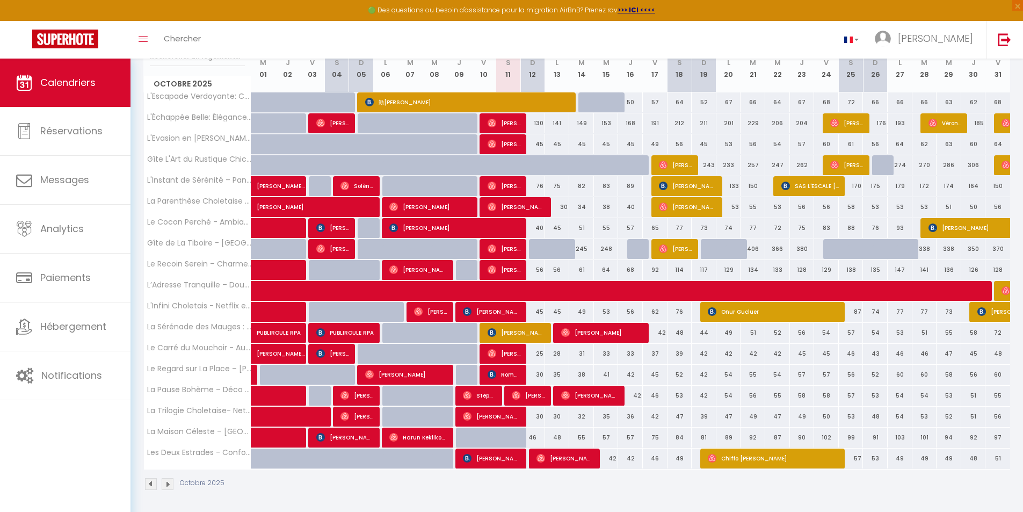
scroll to position [155, 0]
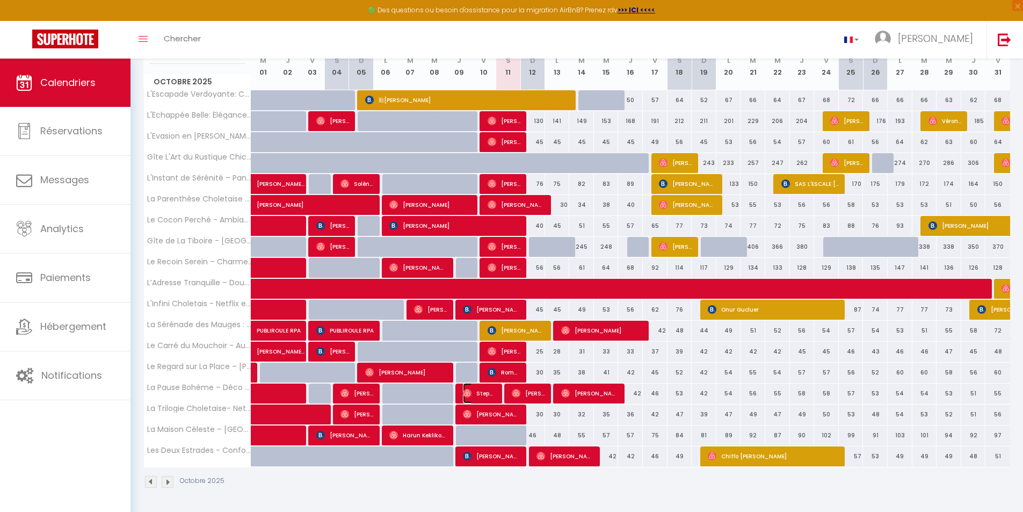
click at [467, 391] on img at bounding box center [467, 393] width 9 height 9
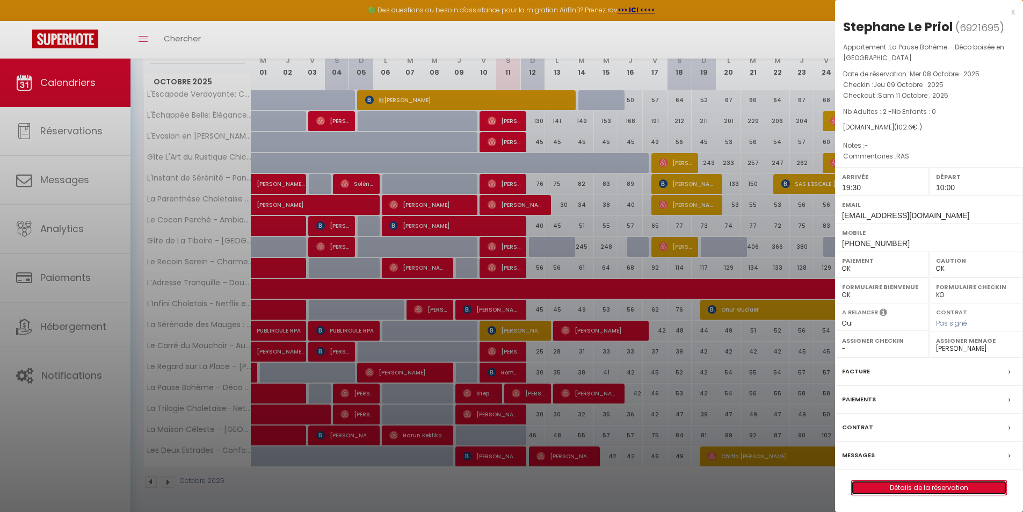
click at [871, 490] on link "Détails de la réservation" at bounding box center [929, 488] width 155 height 14
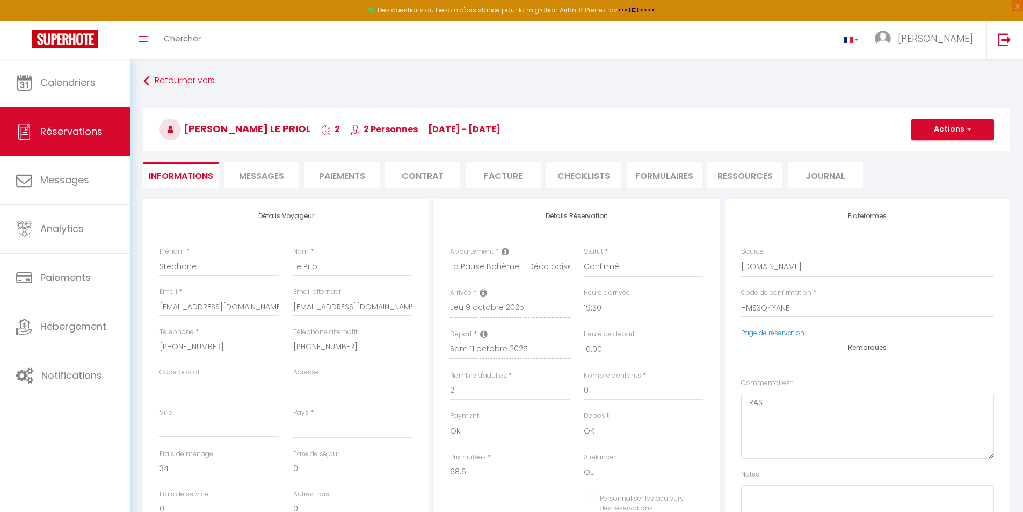
click at [575, 177] on li "CHECKLISTS" at bounding box center [583, 175] width 75 height 26
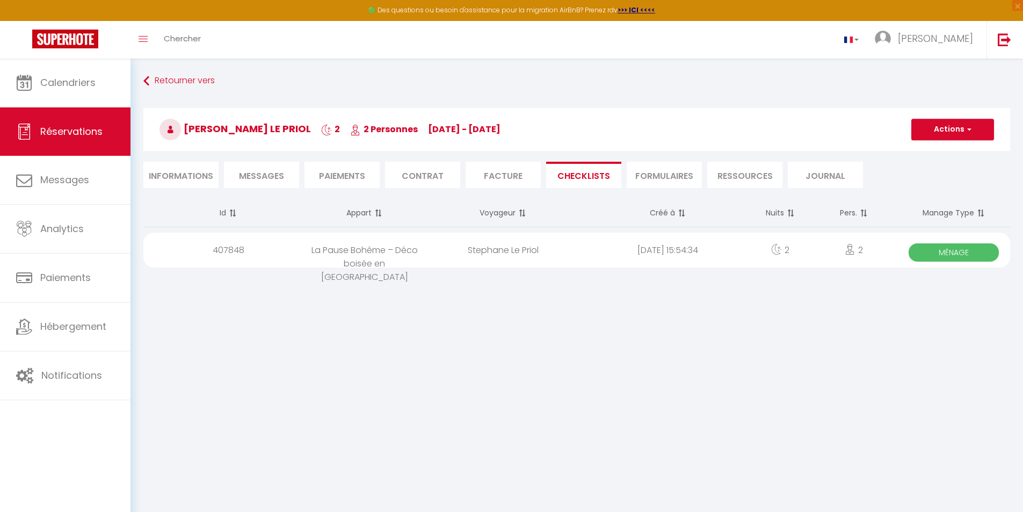
click at [871, 251] on span "Ménage" at bounding box center [954, 252] width 90 height 18
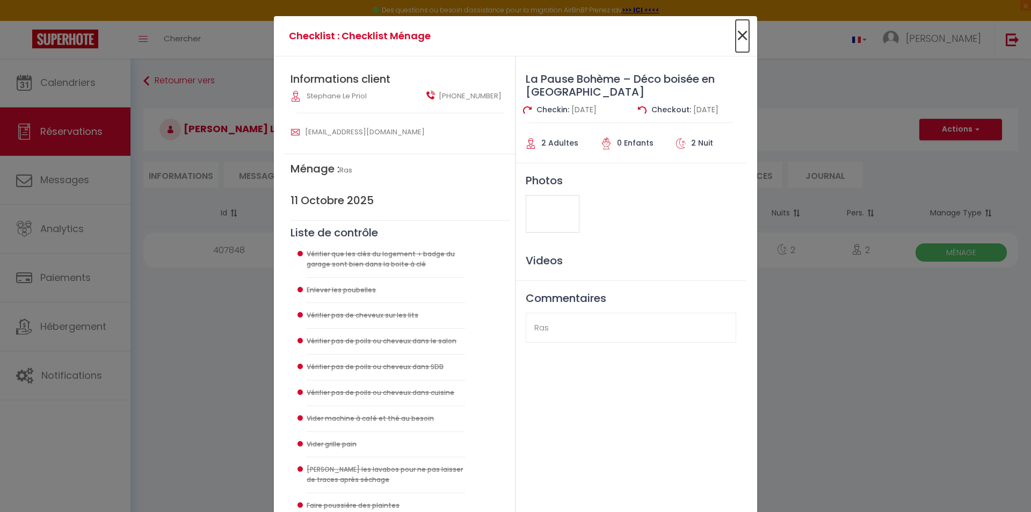
click at [739, 34] on span "×" at bounding box center [742, 36] width 13 height 32
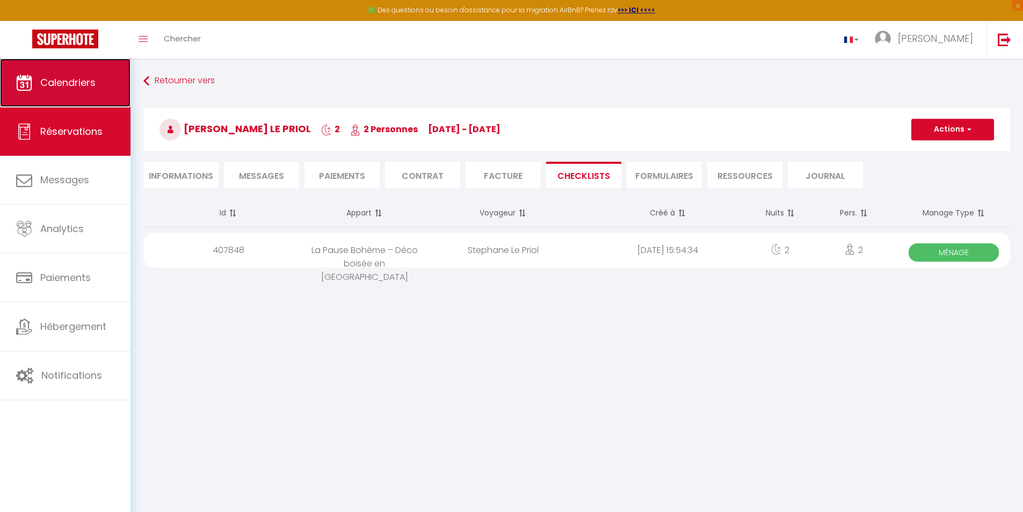
click at [67, 88] on span "Calendriers" at bounding box center [67, 82] width 55 height 13
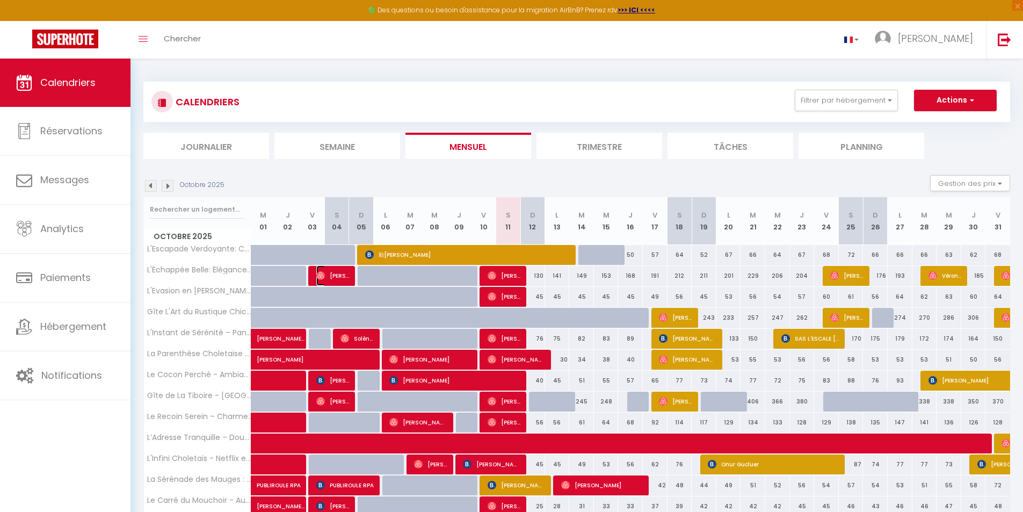
click at [328, 275] on span "[PERSON_NAME]" at bounding box center [332, 275] width 33 height 20
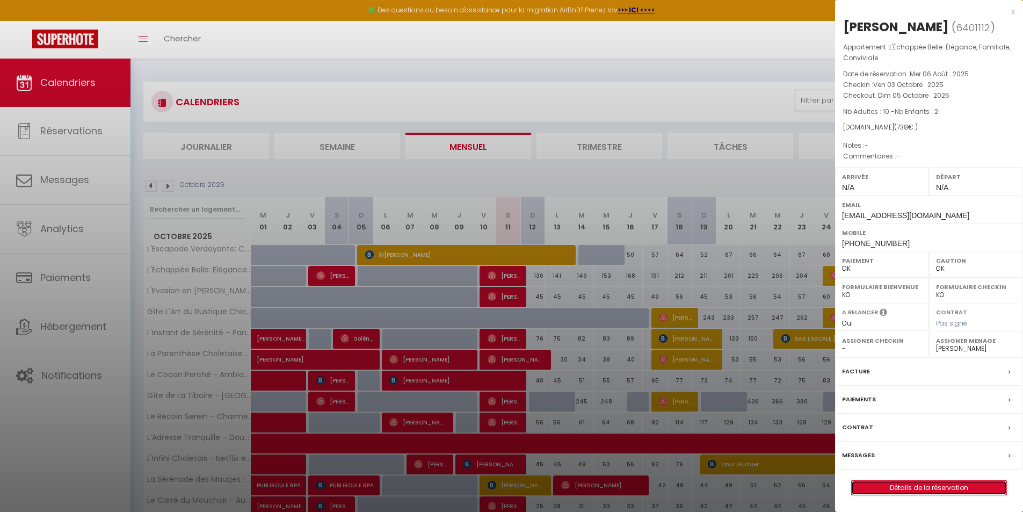
click at [871, 486] on link "Détails de la réservation" at bounding box center [929, 488] width 155 height 14
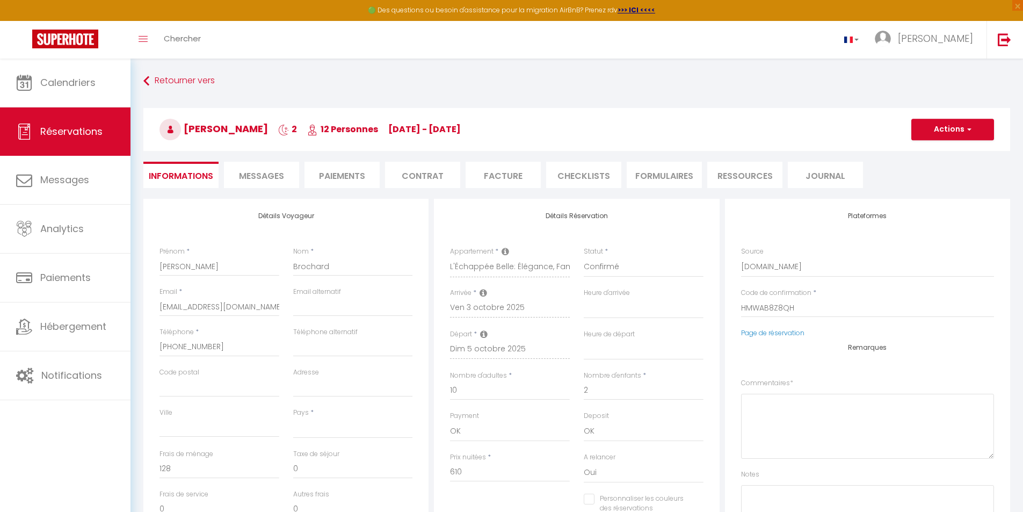
click at [579, 176] on li "CHECKLISTS" at bounding box center [583, 175] width 75 height 26
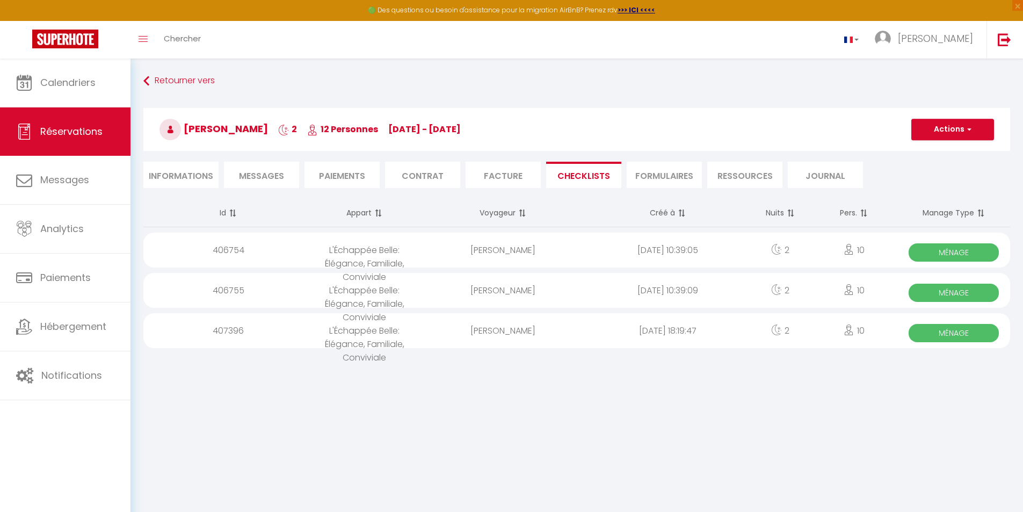
click at [871, 252] on span "Ménage" at bounding box center [954, 252] width 90 height 18
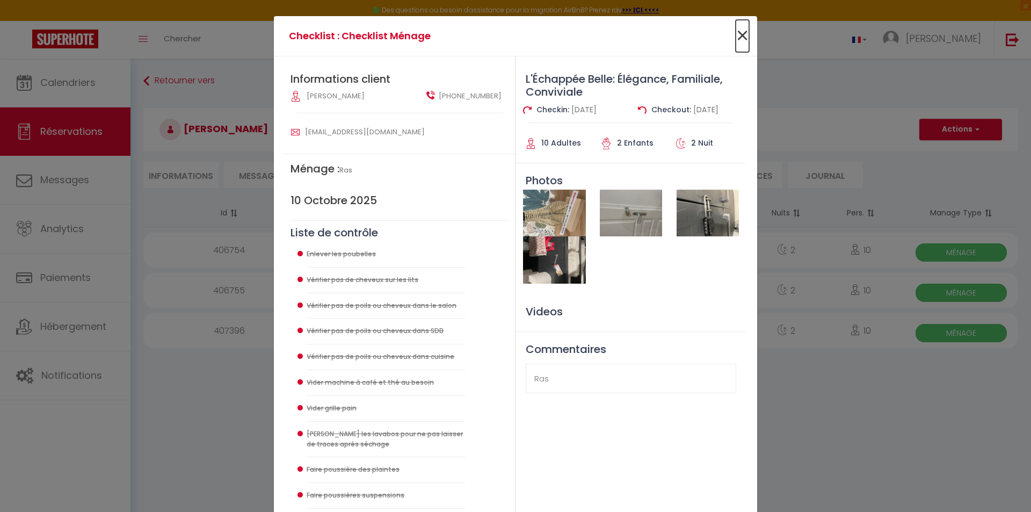
click at [742, 34] on span "×" at bounding box center [742, 36] width 13 height 32
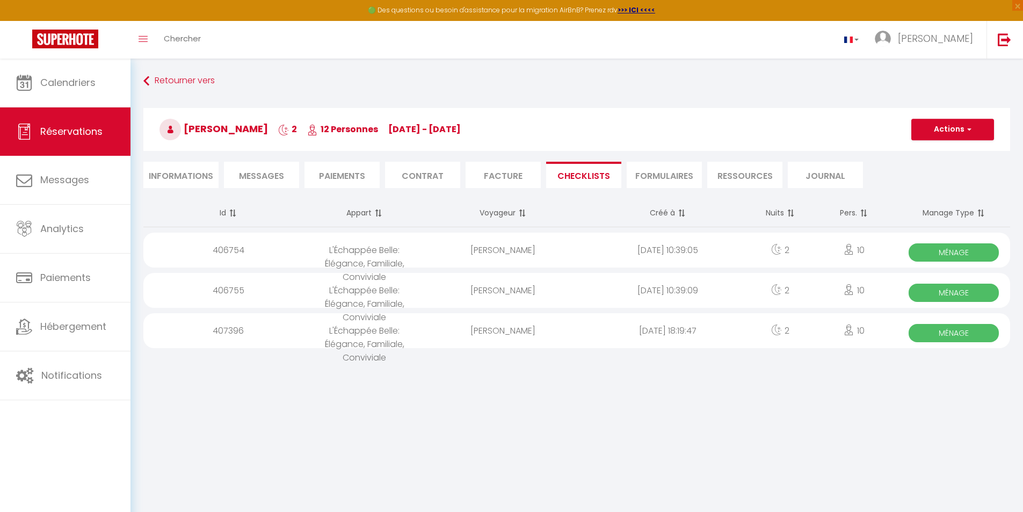
click at [871, 299] on span "Ménage" at bounding box center [954, 293] width 90 height 18
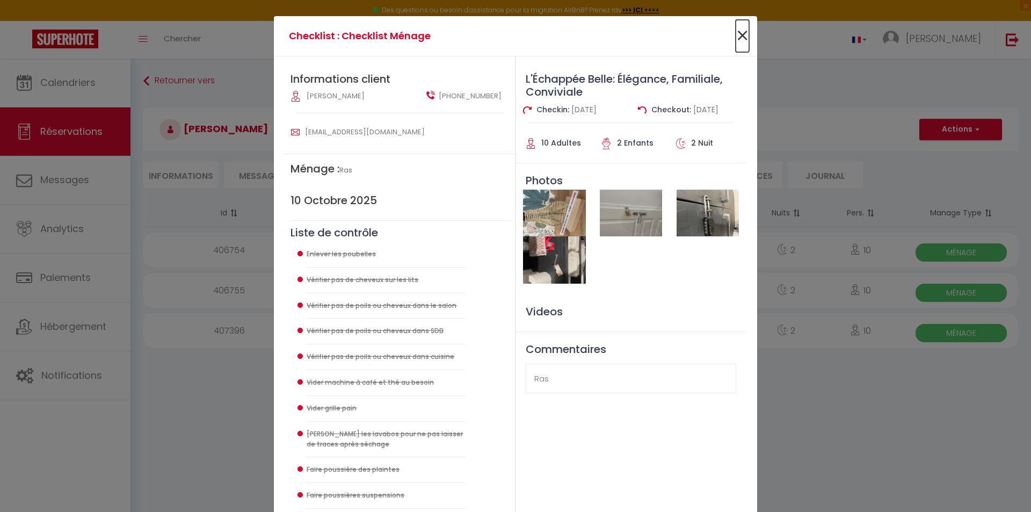
drag, startPoint x: 735, startPoint y: 38, endPoint x: 782, endPoint y: 103, distance: 79.7
click at [736, 38] on span "×" at bounding box center [742, 36] width 13 height 32
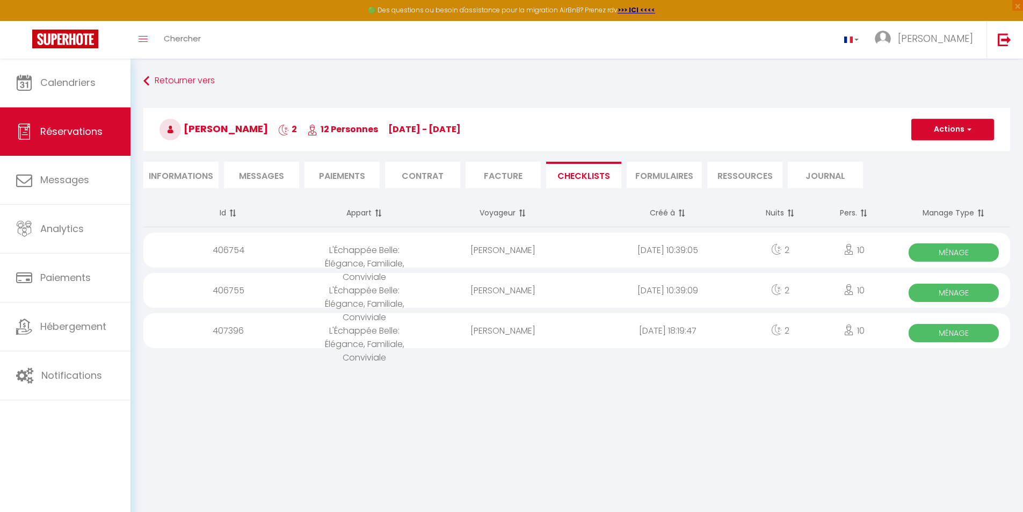
click at [871, 334] on span "Ménage" at bounding box center [954, 333] width 90 height 18
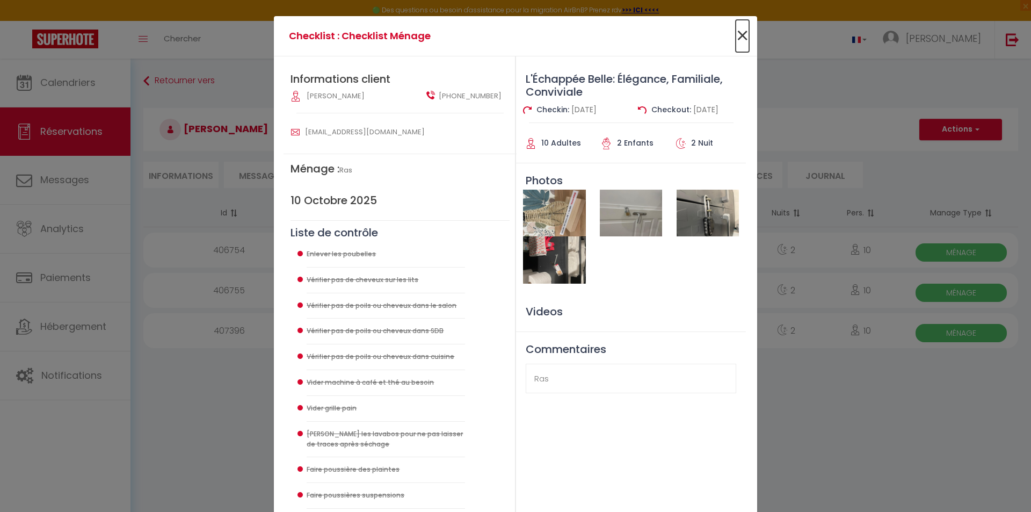
click at [739, 39] on span "×" at bounding box center [742, 36] width 13 height 32
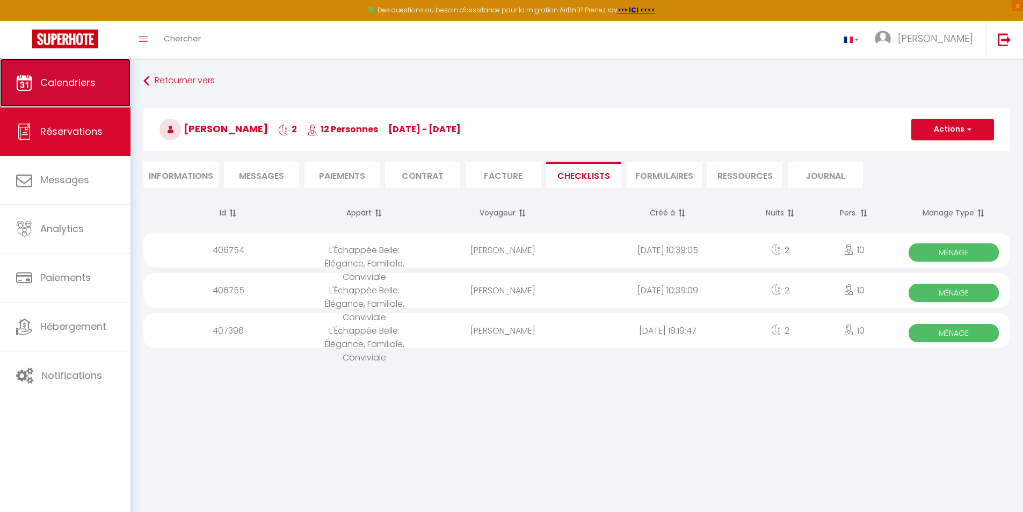
click at [70, 84] on span "Calendriers" at bounding box center [67, 82] width 55 height 13
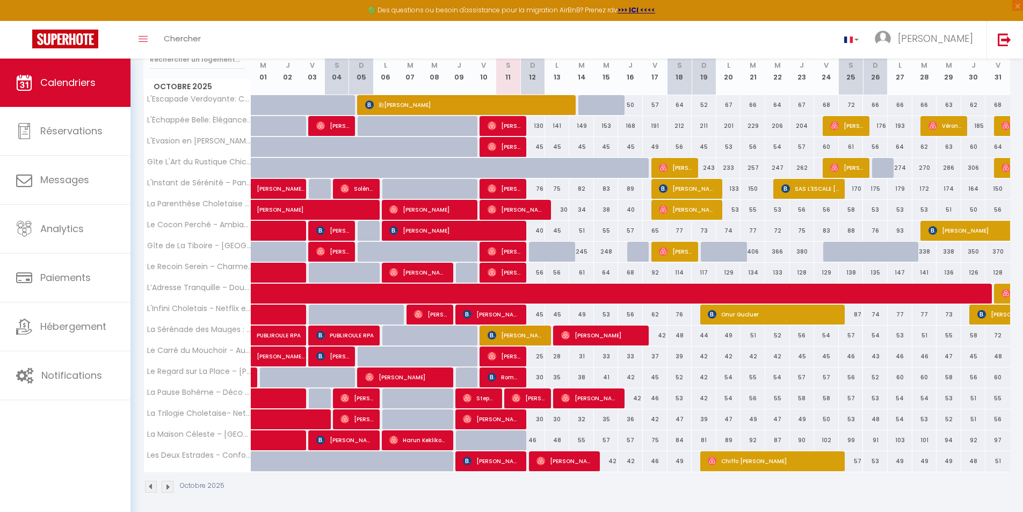
scroll to position [155, 0]
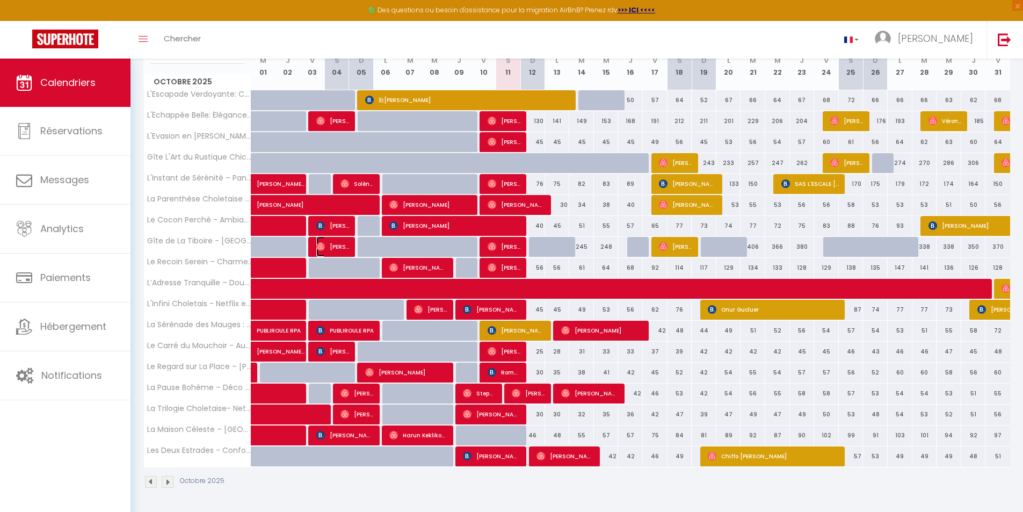
click at [321, 245] on img at bounding box center [320, 246] width 9 height 9
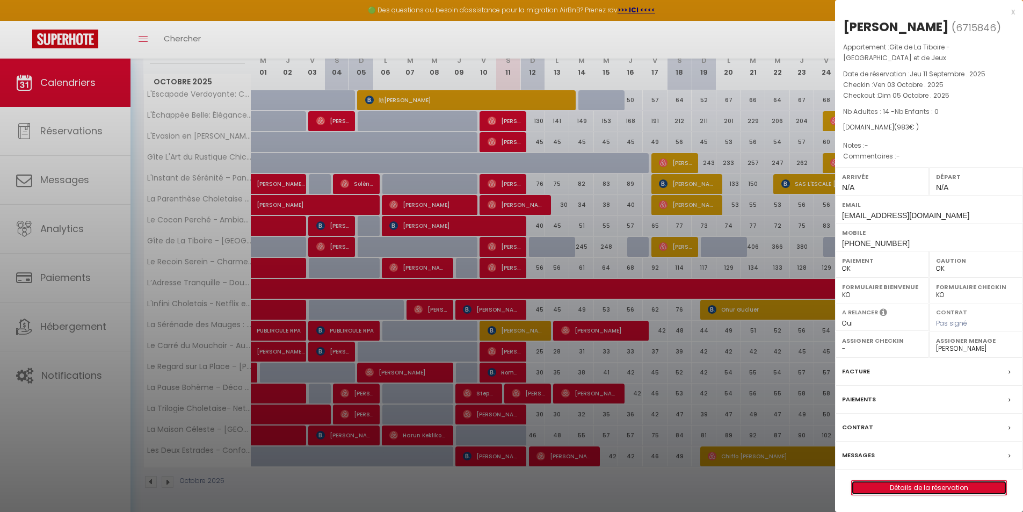
click at [871, 486] on link "Détails de la réservation" at bounding box center [929, 488] width 155 height 14
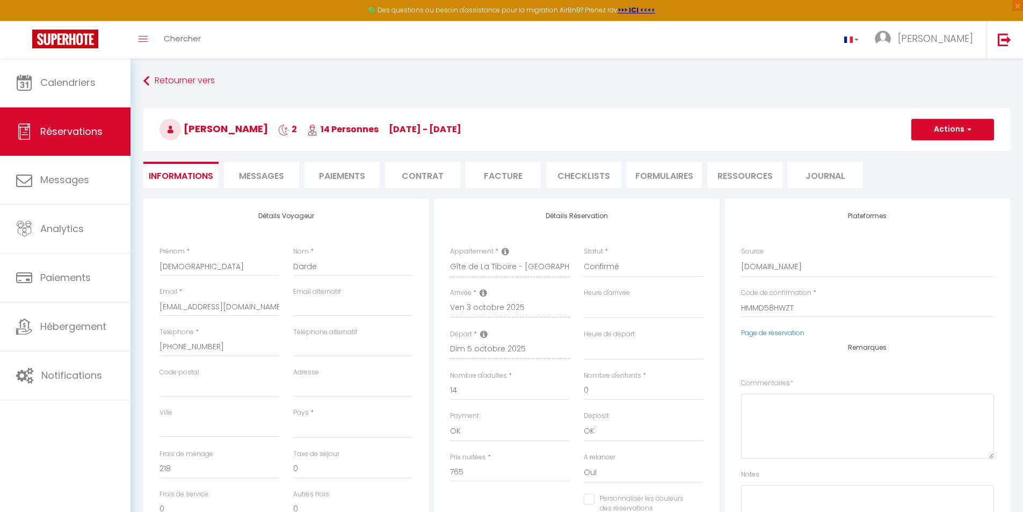
click at [593, 170] on li "CHECKLISTS" at bounding box center [583, 175] width 75 height 26
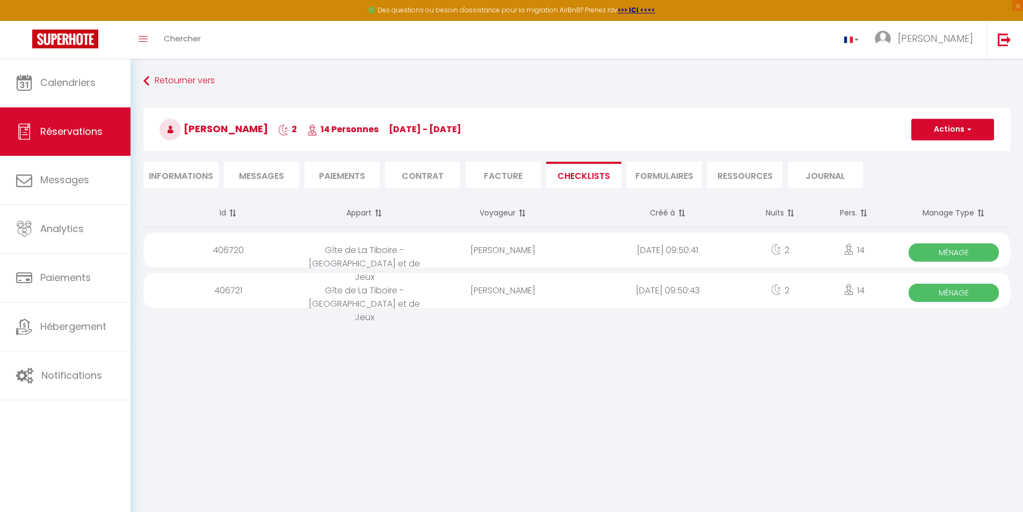
click at [871, 256] on span "Ménage" at bounding box center [954, 252] width 90 height 18
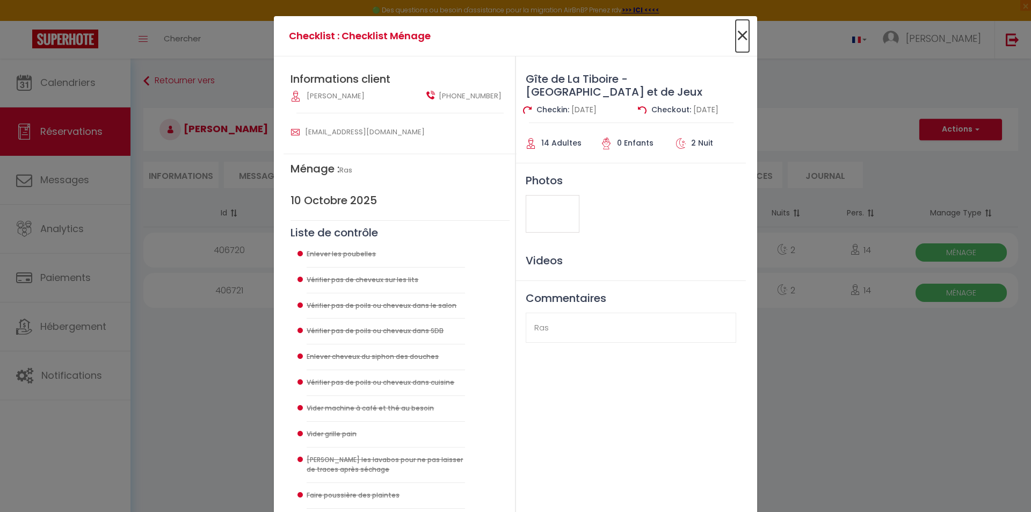
click at [742, 37] on span "×" at bounding box center [742, 36] width 13 height 32
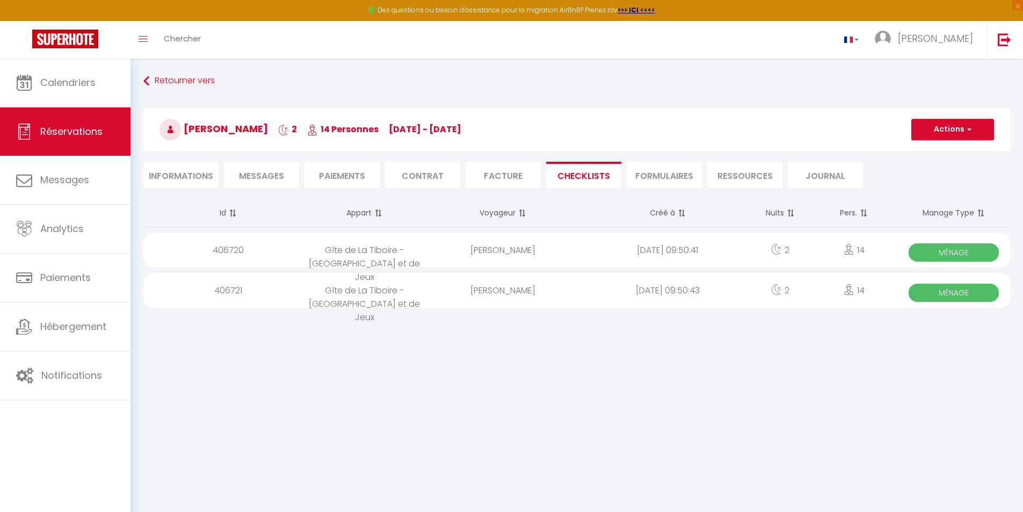
click at [871, 294] on span "Ménage" at bounding box center [954, 293] width 90 height 18
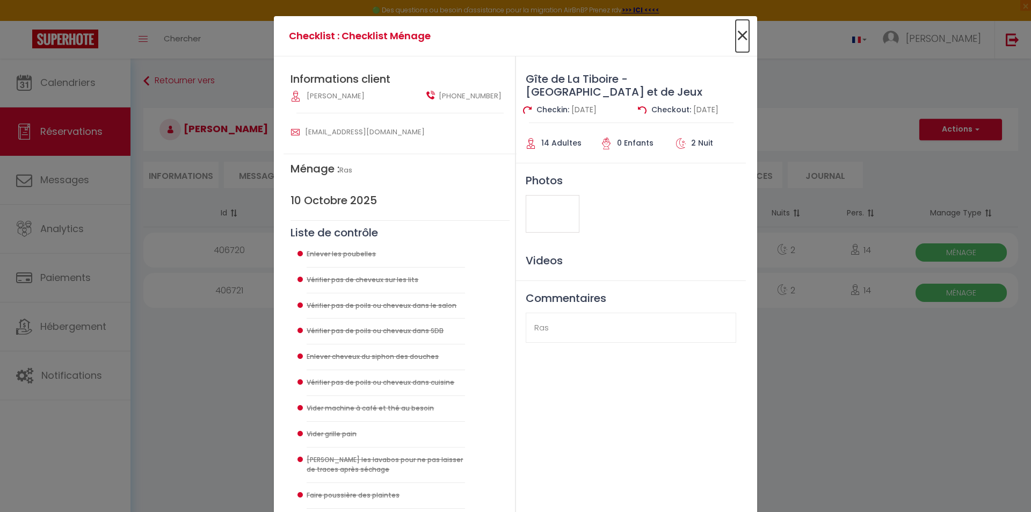
click at [738, 31] on span "×" at bounding box center [742, 36] width 13 height 32
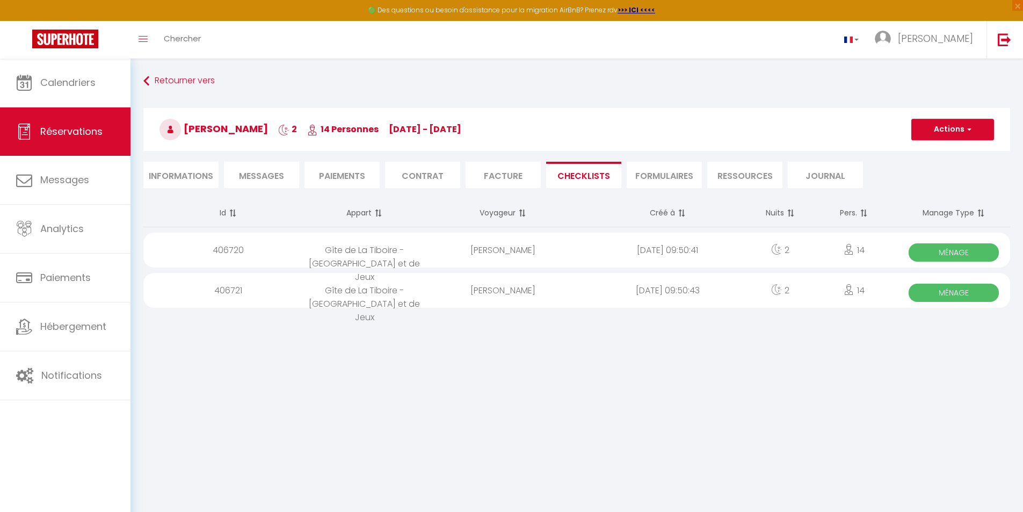
click at [196, 177] on li "Informations" at bounding box center [180, 175] width 75 height 26
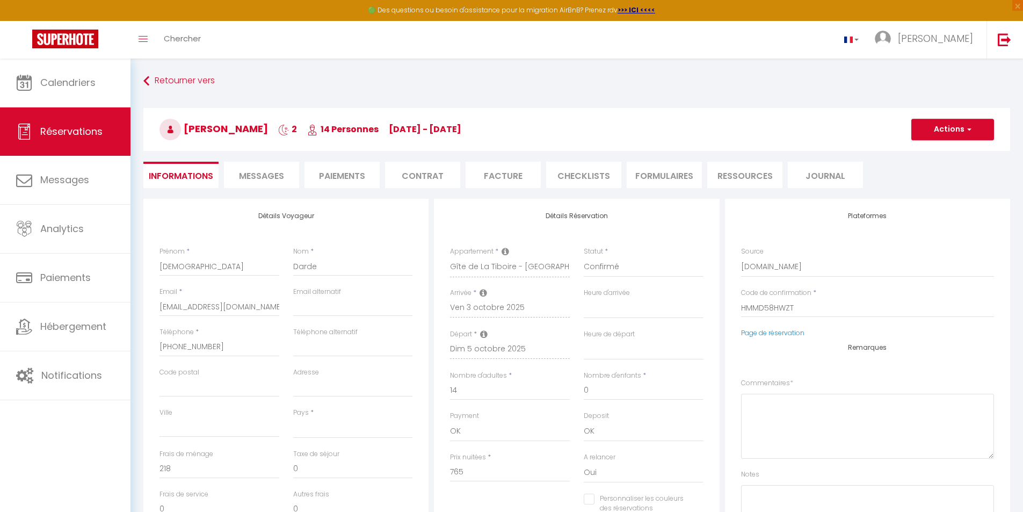
click at [249, 172] on span "Messages" at bounding box center [261, 176] width 45 height 12
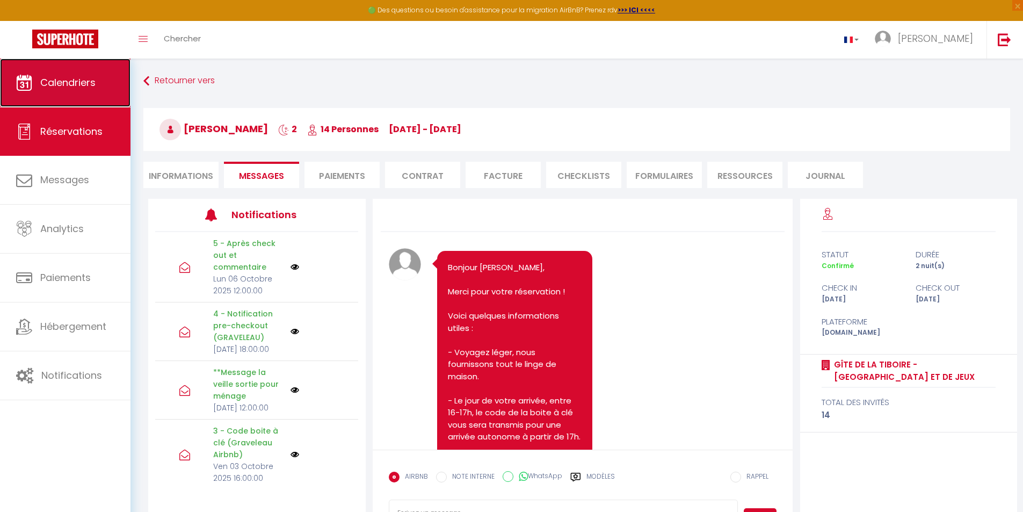
click at [75, 84] on span "Calendriers" at bounding box center [67, 82] width 55 height 13
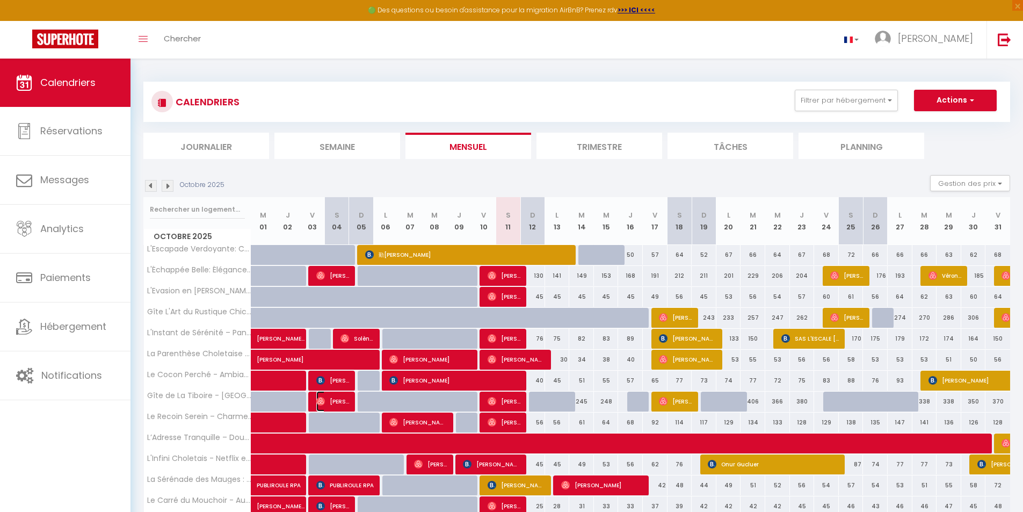
click at [323, 397] on img at bounding box center [320, 401] width 9 height 9
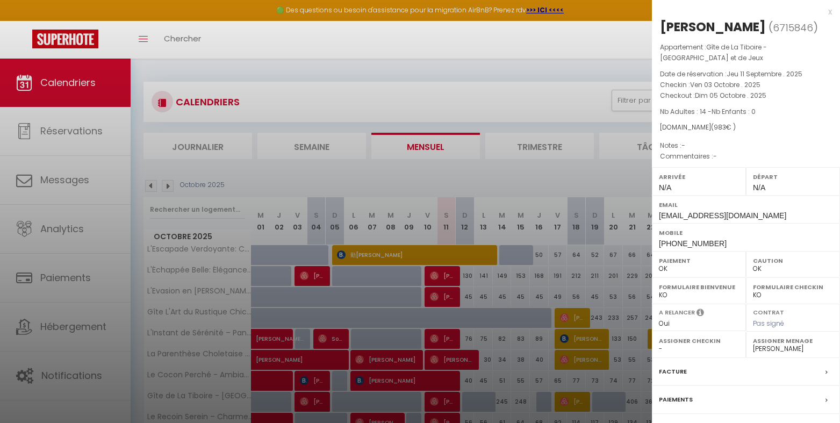
click at [402, 27] on div at bounding box center [420, 211] width 840 height 423
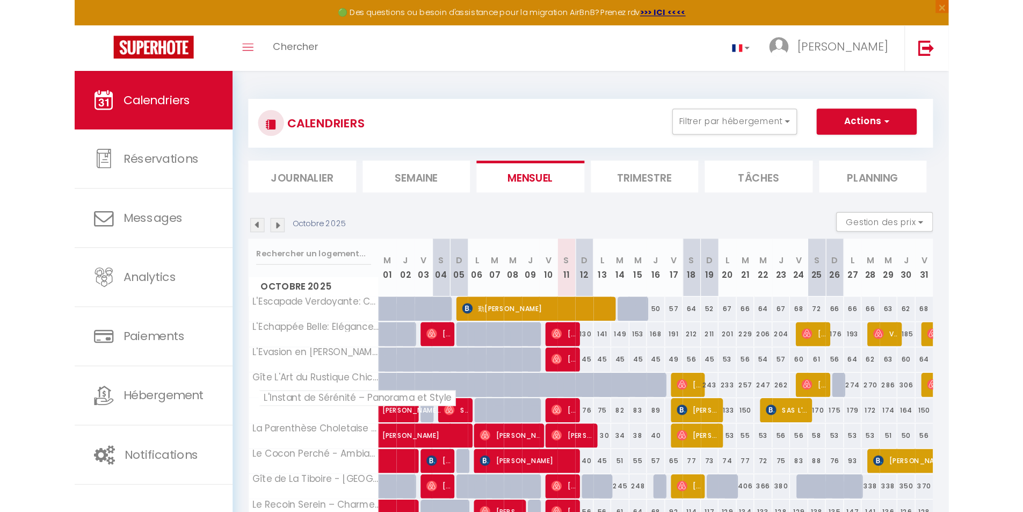
scroll to position [71, 0]
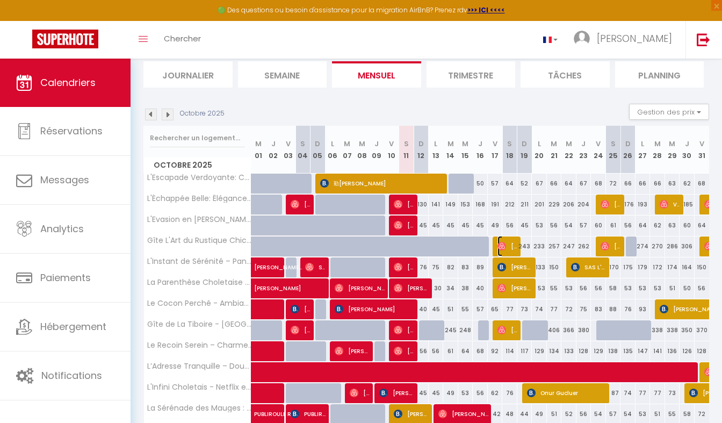
click at [499, 244] on img at bounding box center [501, 246] width 9 height 9
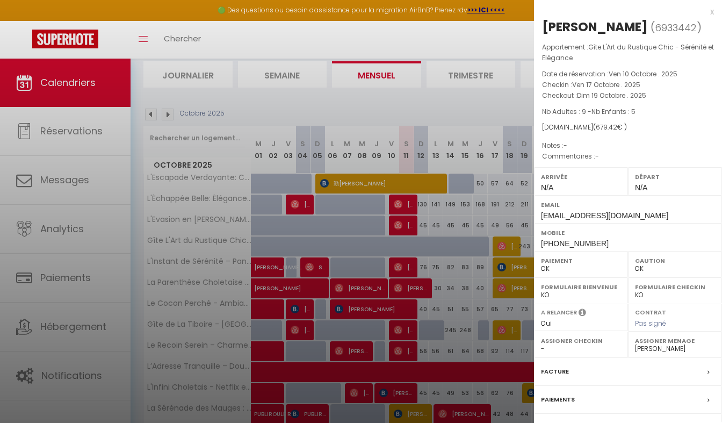
click at [498, 110] on div at bounding box center [361, 211] width 722 height 423
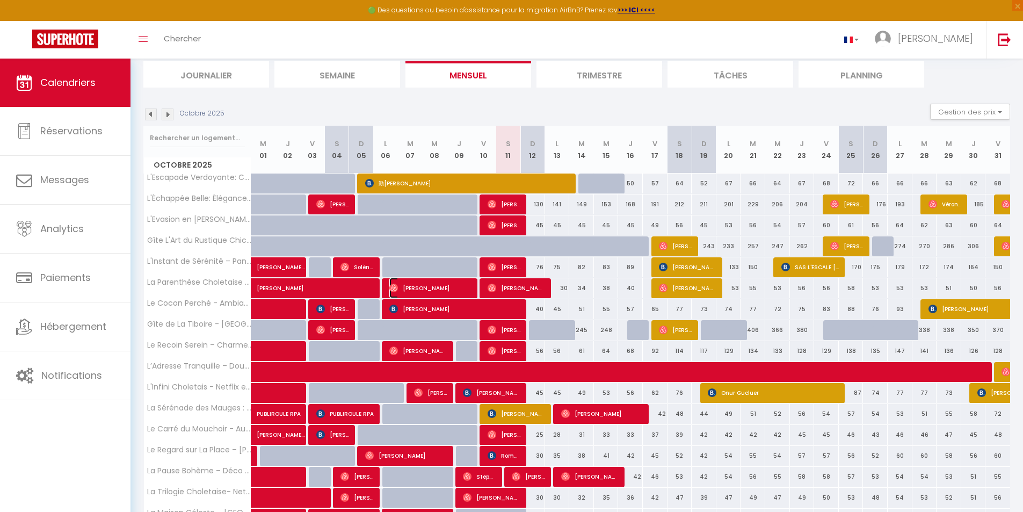
click at [410, 289] on span "[PERSON_NAME]" at bounding box center [430, 288] width 82 height 20
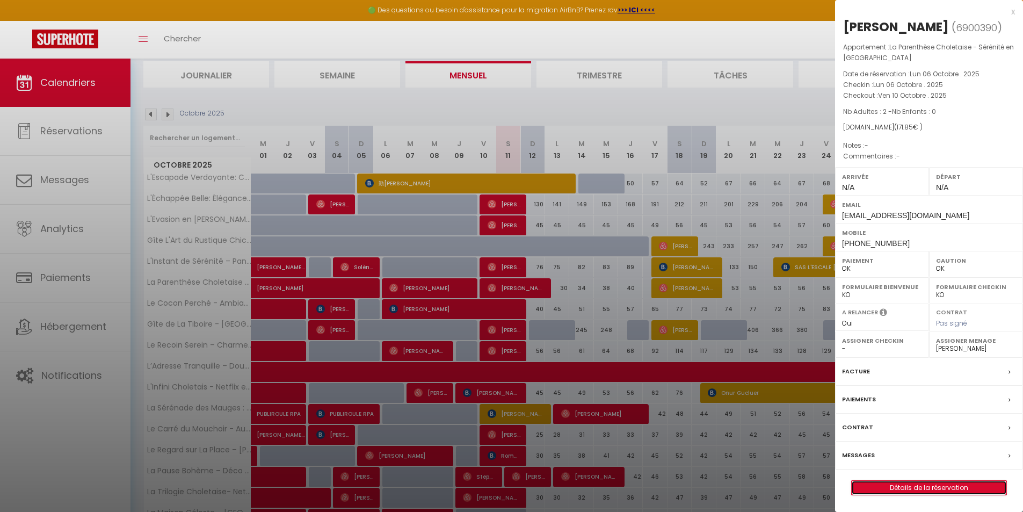
click at [871, 495] on link "Détails de la réservation" at bounding box center [929, 488] width 155 height 14
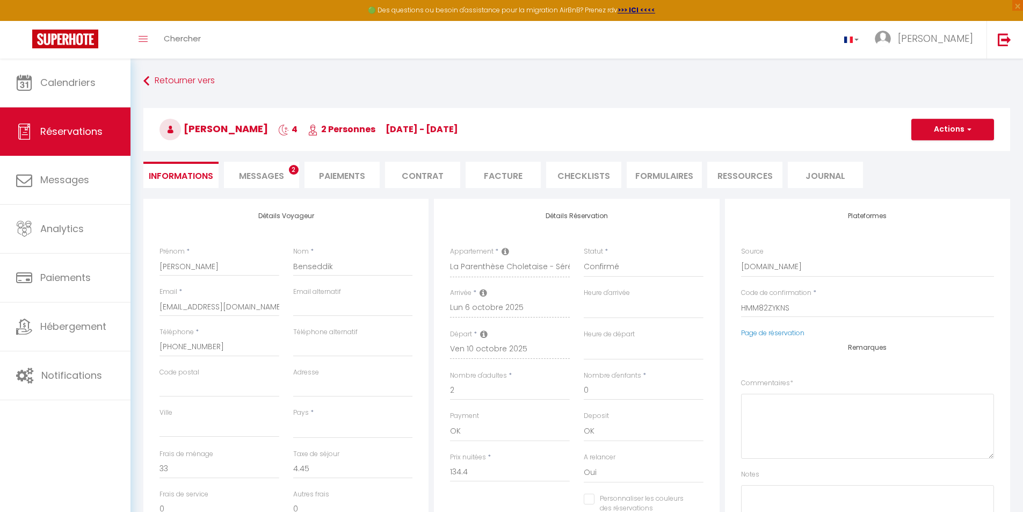
click at [581, 172] on li "CHECKLISTS" at bounding box center [583, 175] width 75 height 26
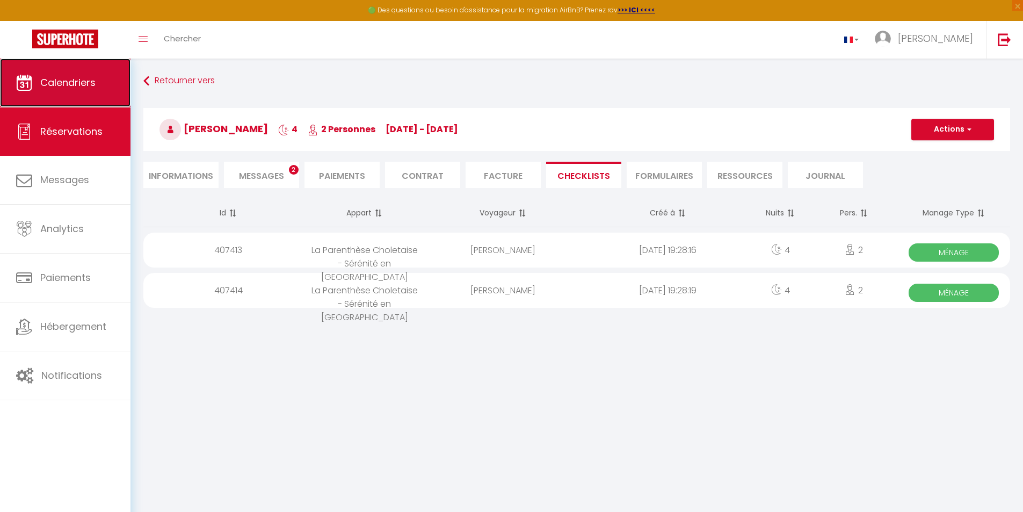
click at [56, 80] on span "Calendriers" at bounding box center [67, 82] width 55 height 13
